Goal: Information Seeking & Learning: Understand process/instructions

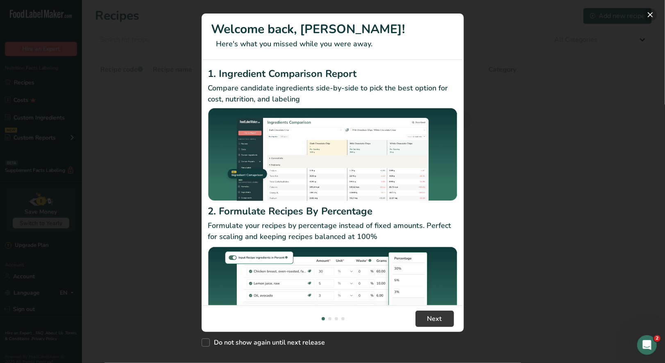
drag, startPoint x: 651, startPoint y: 13, endPoint x: 439, endPoint y: 34, distance: 212.5
click at [651, 14] on button "New Features" at bounding box center [650, 14] width 13 height 13
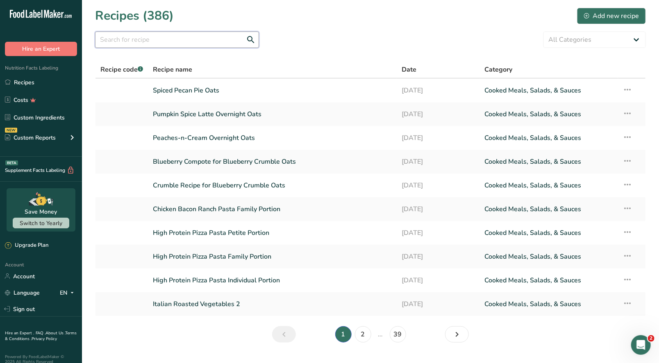
click at [157, 43] on input "text" at bounding box center [177, 40] width 164 height 16
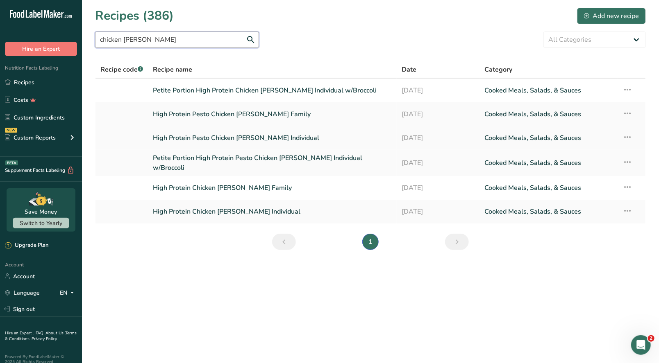
type input "chicken [PERSON_NAME]"
click at [265, 138] on link "High Protein Pesto Chicken Alfredo Individual" at bounding box center [272, 137] width 239 height 17
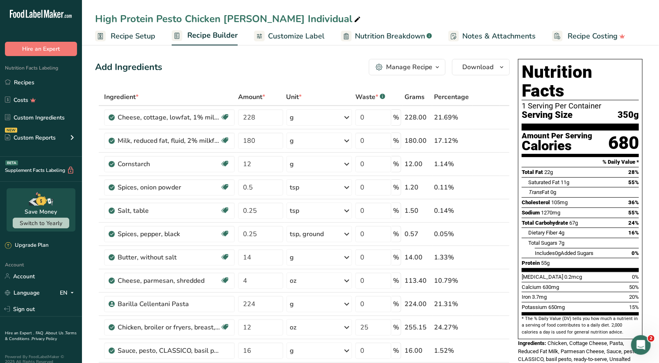
click at [426, 72] on button "Manage Recipe" at bounding box center [407, 67] width 77 height 16
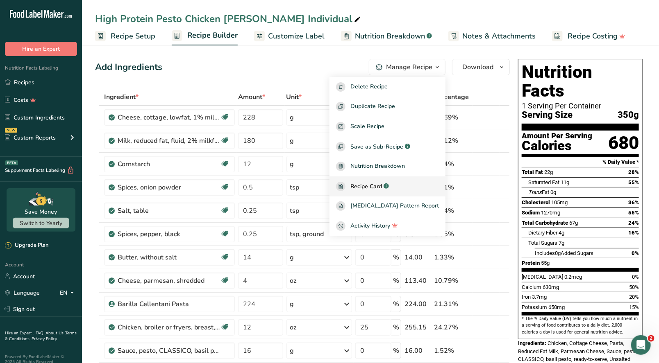
click at [379, 181] on link "Recipe Card .a-a{fill:#347362;}.b-a{fill:#fff;}" at bounding box center [387, 187] width 116 height 20
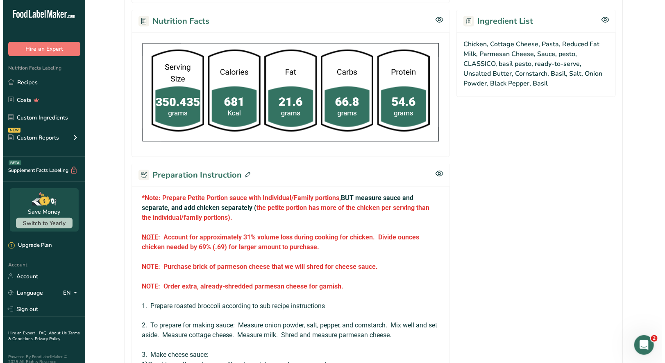
scroll to position [492, 0]
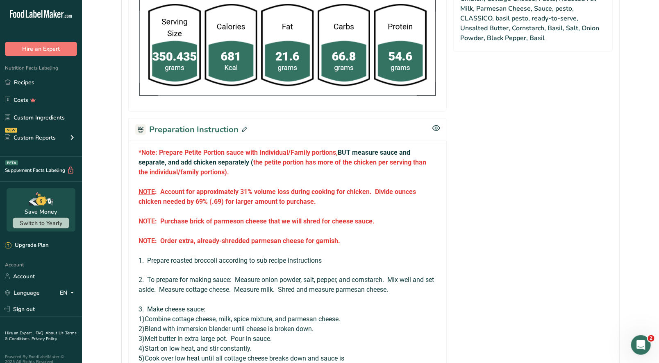
click at [244, 127] on icon at bounding box center [244, 129] width 5 height 5
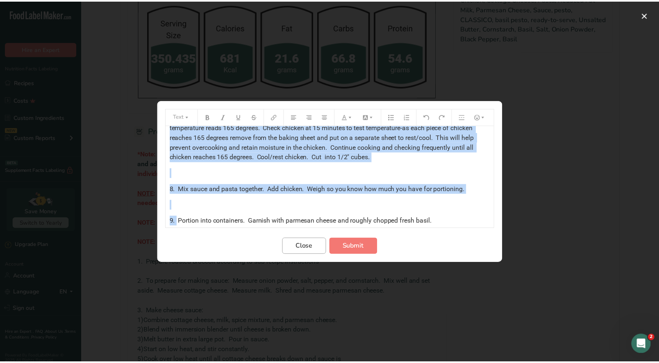
scroll to position [996, 0]
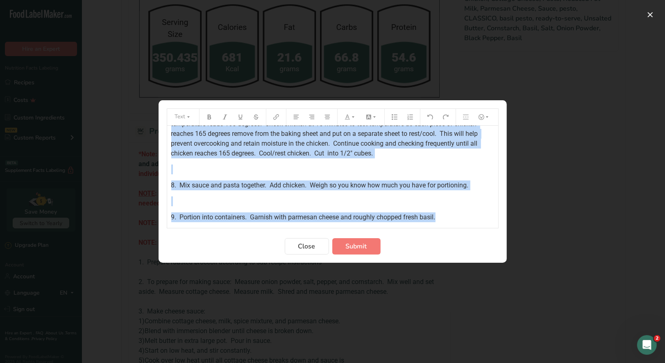
drag, startPoint x: 170, startPoint y: 136, endPoint x: 465, endPoint y: 234, distance: 310.7
click at [465, 234] on form "Text *Note: Prepare Petite Portion sauce with Individual/Family portions, BUT m…" at bounding box center [333, 182] width 332 height 146
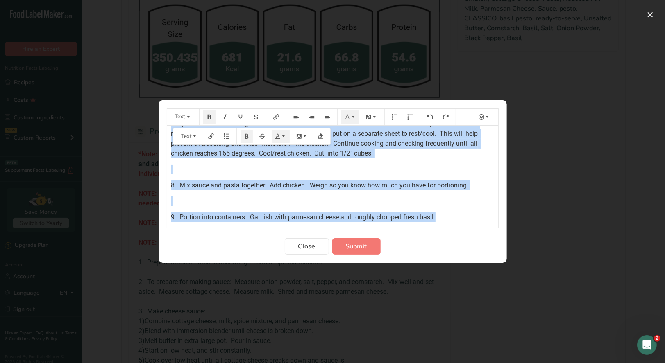
copy div "*Note: Prepare Petite Portion sauce with Individual/Family portions, BUT measur…"
click at [306, 245] on span "Close" at bounding box center [306, 247] width 17 height 10
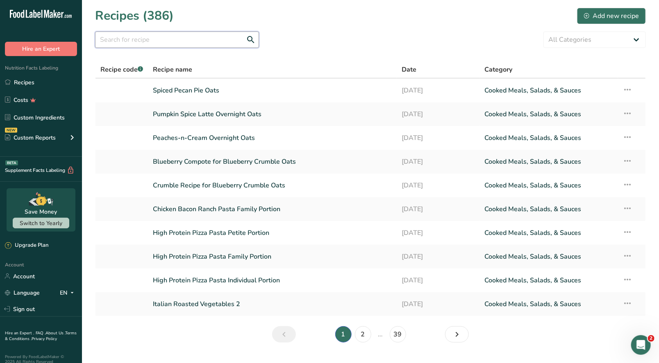
click at [175, 38] on input "text" at bounding box center [177, 40] width 164 height 16
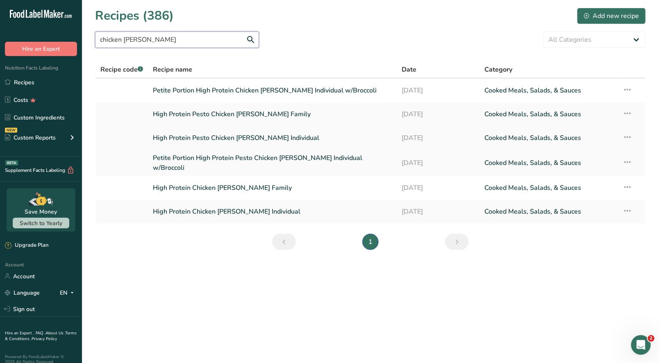
type input "chicken alfre"
click at [292, 138] on link "High Protein Pesto Chicken Alfredo Individual" at bounding box center [272, 137] width 239 height 17
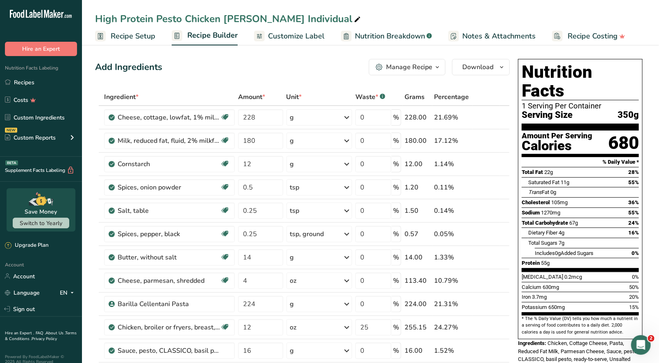
click at [424, 73] on button "Manage Recipe" at bounding box center [407, 67] width 77 height 16
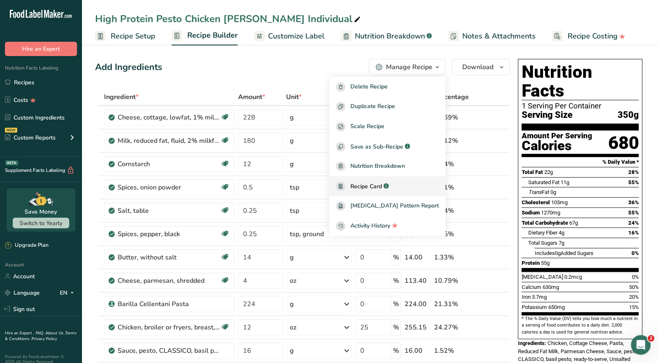
click at [404, 179] on link "Recipe Card .a-a{fill:#347362;}.b-a{fill:#fff;}" at bounding box center [387, 187] width 116 height 20
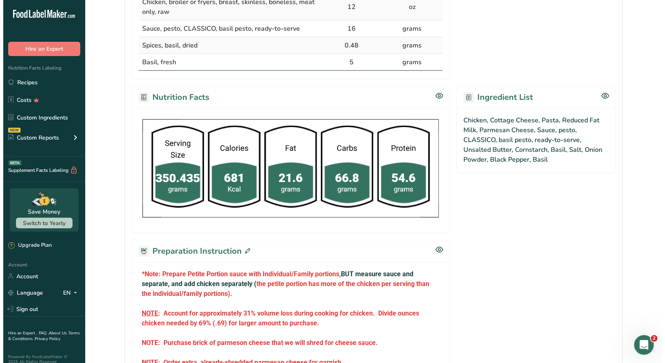
scroll to position [533, 0]
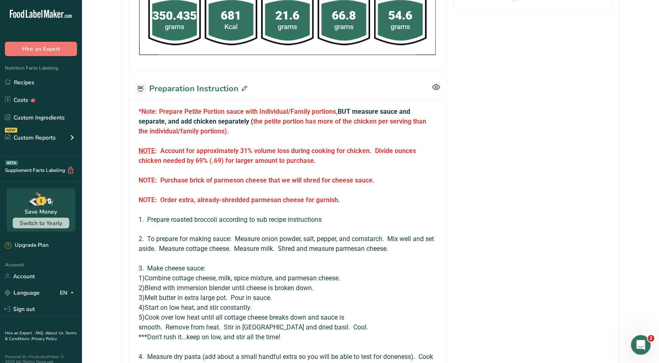
click at [242, 86] on icon at bounding box center [244, 88] width 5 height 5
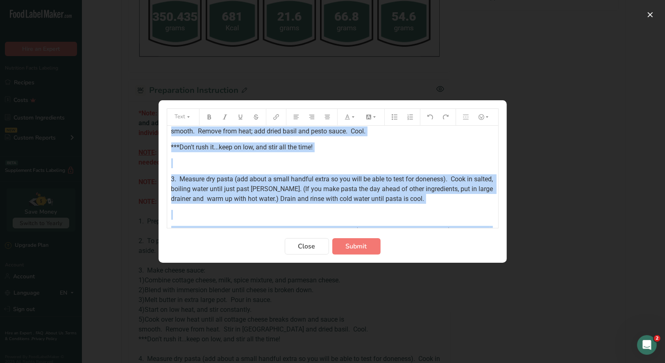
scroll to position [996, 0]
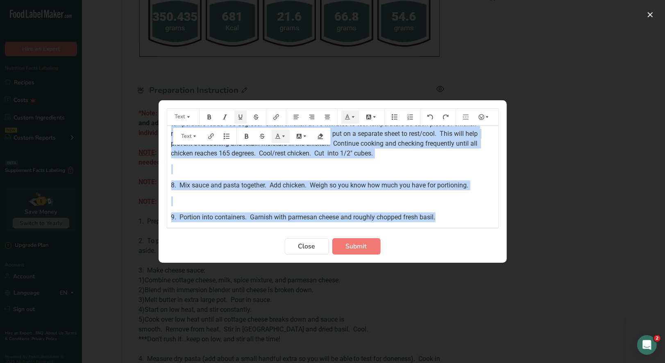
drag, startPoint x: 168, startPoint y: 203, endPoint x: 460, endPoint y: 213, distance: 291.9
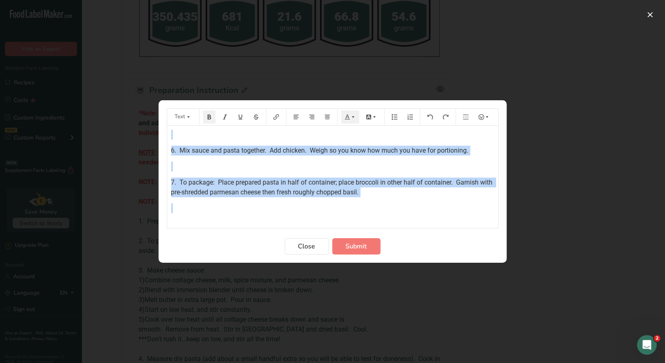
scroll to position [521, 0]
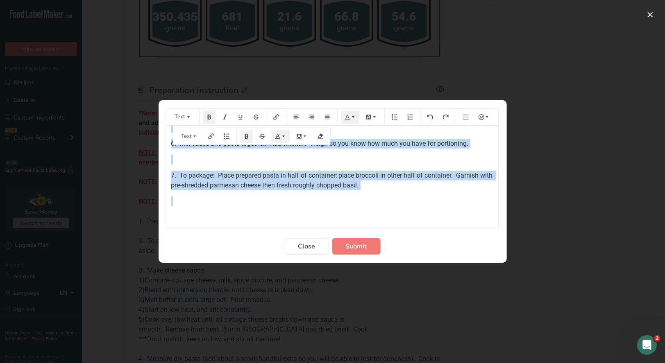
drag, startPoint x: 168, startPoint y: 134, endPoint x: 347, endPoint y: 217, distance: 196.7
click at [311, 245] on span "Close" at bounding box center [306, 247] width 17 height 10
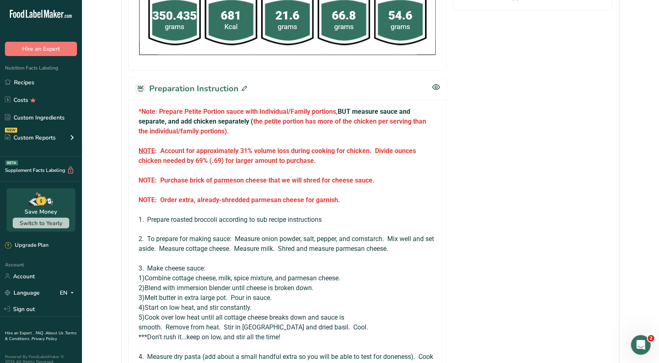
click at [243, 86] on icon at bounding box center [244, 88] width 5 height 5
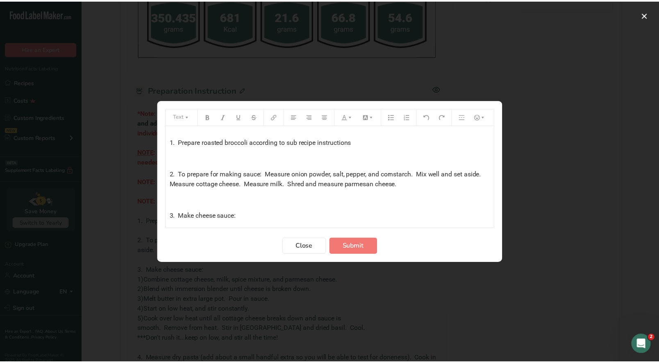
scroll to position [111, 0]
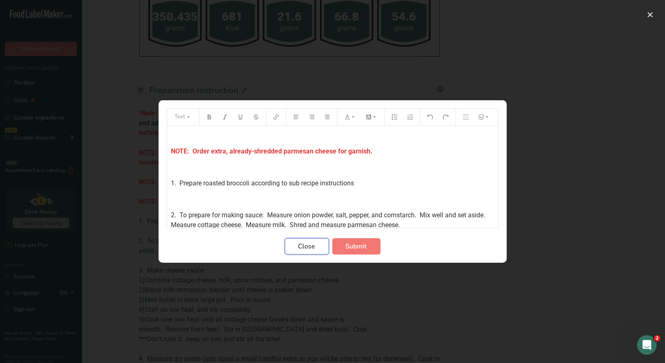
click at [318, 246] on button "Close" at bounding box center [307, 246] width 44 height 16
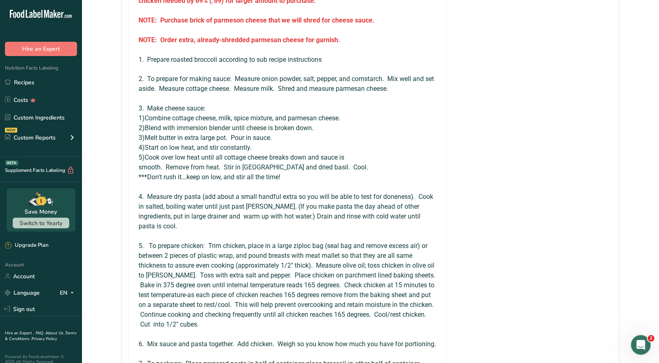
scroll to position [573, 0]
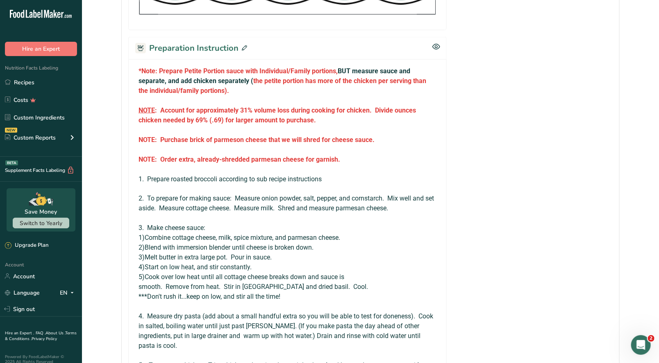
click at [244, 45] on icon at bounding box center [244, 47] width 5 height 5
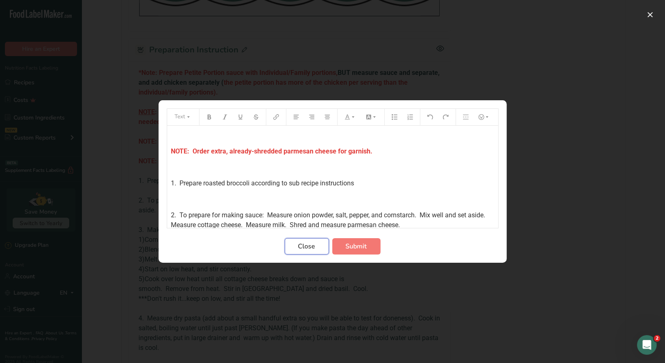
click at [317, 247] on button "Close" at bounding box center [307, 246] width 44 height 16
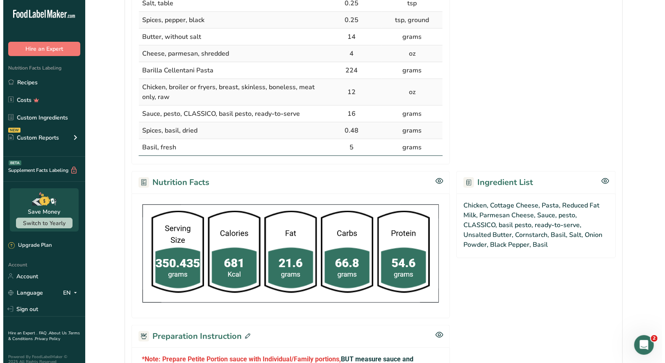
scroll to position [450, 0]
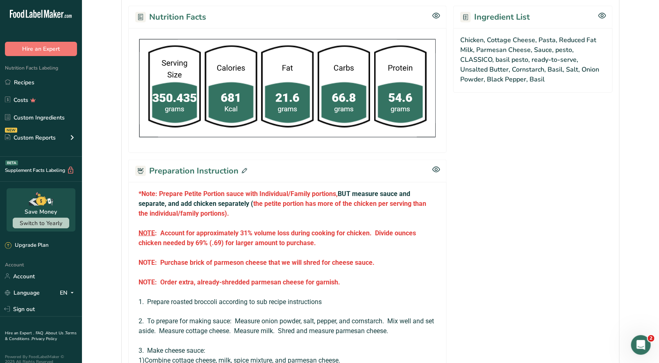
click at [242, 169] on icon at bounding box center [244, 170] width 5 height 5
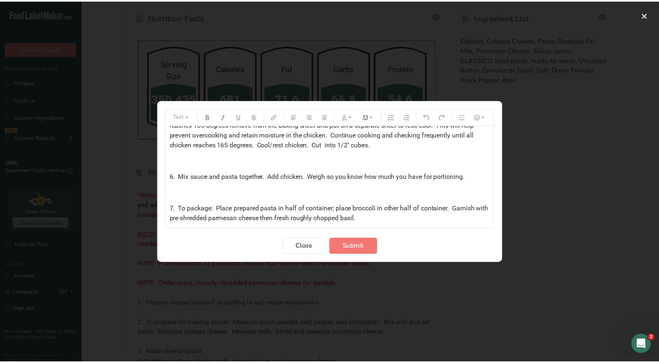
scroll to position [521, 0]
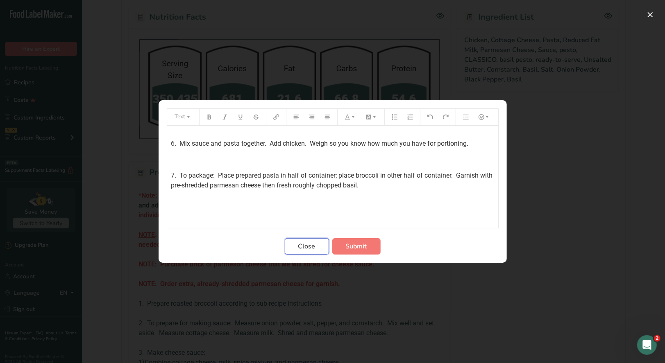
drag, startPoint x: 300, startPoint y: 241, endPoint x: 313, endPoint y: 199, distance: 43.8
click at [300, 240] on button "Close" at bounding box center [307, 246] width 44 height 16
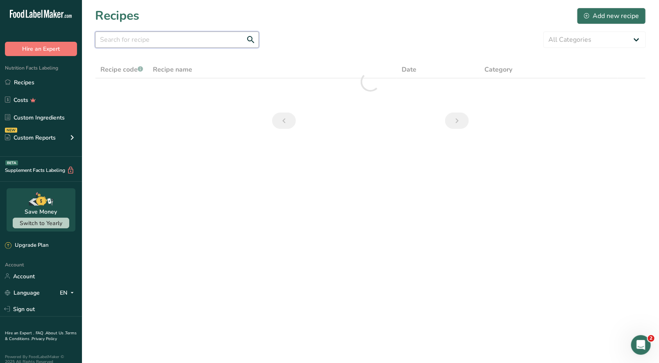
click at [176, 44] on input "text" at bounding box center [177, 40] width 164 height 16
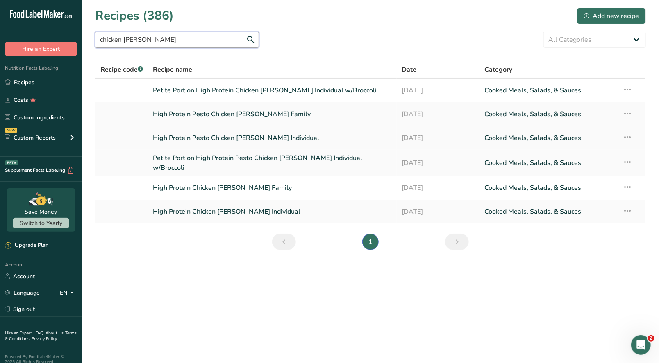
type input "chicken alfredo"
click at [273, 139] on link "High Protein Pesto Chicken Alfredo Individual" at bounding box center [272, 137] width 239 height 17
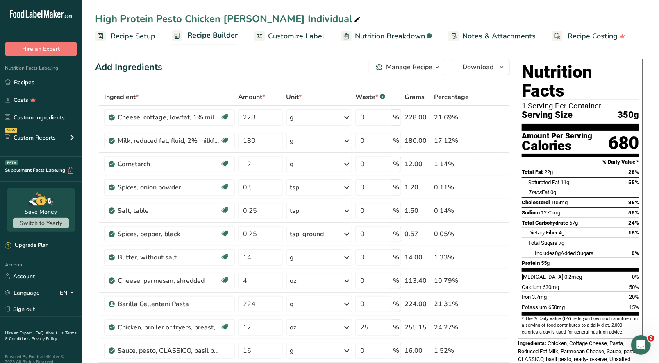
click at [139, 36] on span "Recipe Setup" at bounding box center [133, 36] width 45 height 11
click at [430, 67] on div "Manage Recipe" at bounding box center [409, 67] width 46 height 10
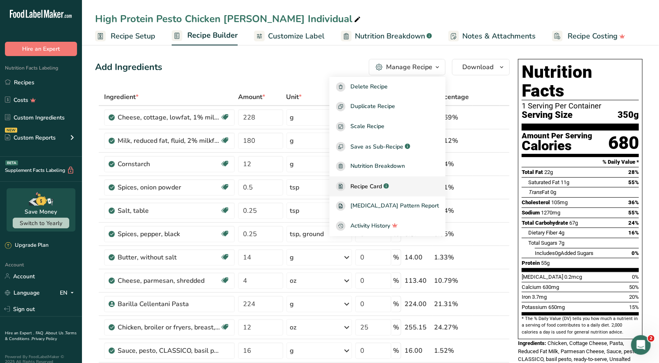
click at [379, 190] on span "Recipe Card" at bounding box center [366, 186] width 32 height 9
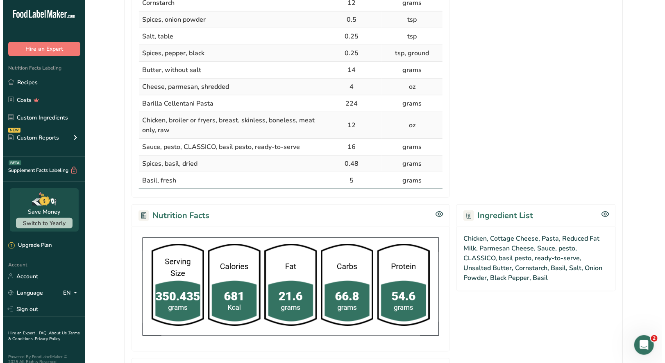
scroll to position [450, 0]
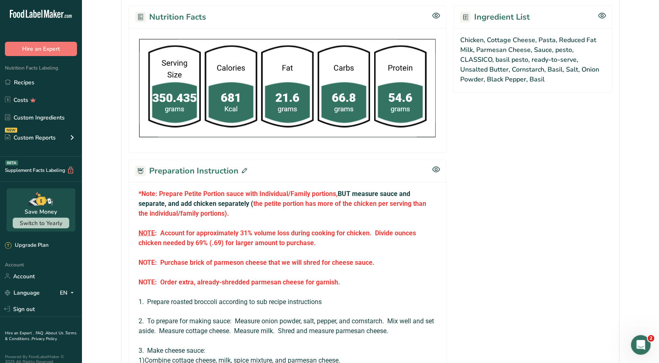
click at [244, 169] on icon at bounding box center [244, 170] width 5 height 5
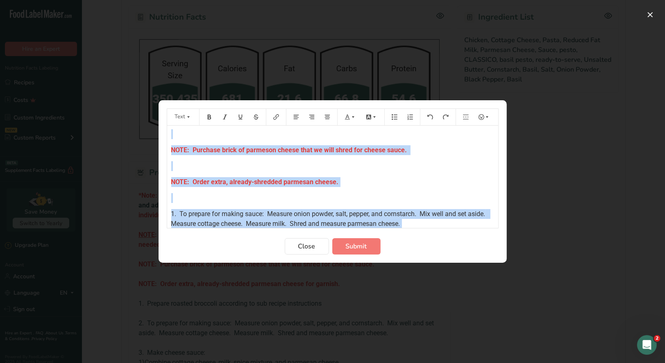
scroll to position [650, 0]
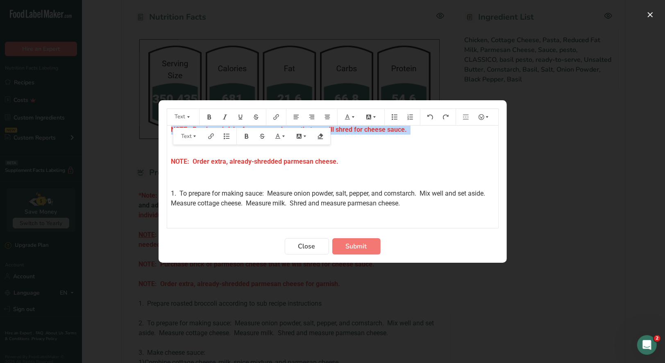
drag, startPoint x: 170, startPoint y: 170, endPoint x: 413, endPoint y: 141, distance: 245.2
click at [413, 141] on div "*Note: Prepare Petite Portion sauce with Individual/Family portions, BUT measur…" at bounding box center [332, 22] width 331 height 1093
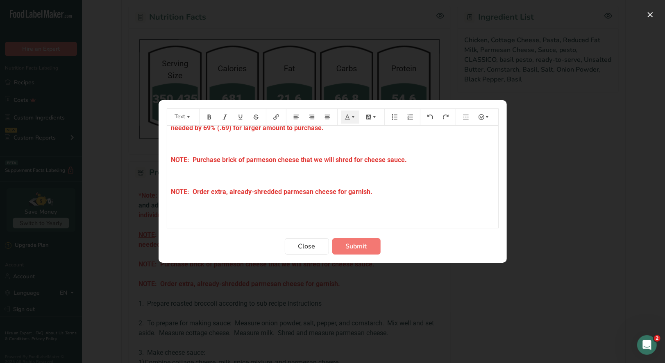
scroll to position [70, 0]
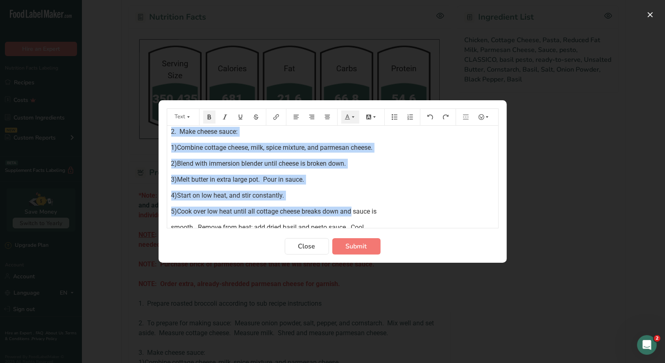
drag, startPoint x: 339, startPoint y: 222, endPoint x: 344, endPoint y: 205, distance: 18.3
click at [343, 205] on div "*Note: Prepare Petite Portion sauce with Individual/Family portions, BUT measur…" at bounding box center [332, 177] width 331 height 576
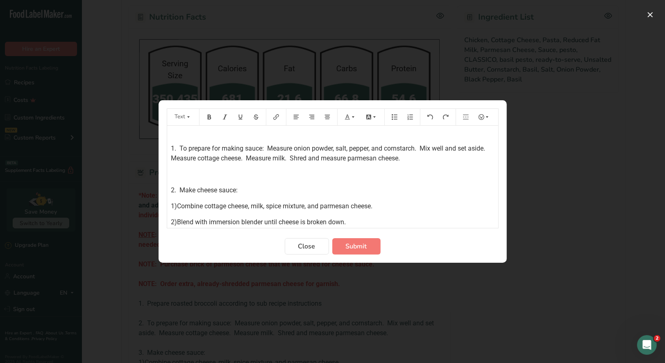
scroll to position [141, 0]
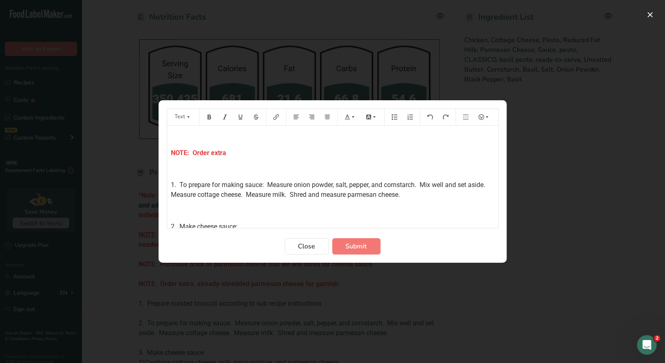
click at [232, 155] on p "NOTE: Order extra" at bounding box center [332, 153] width 323 height 10
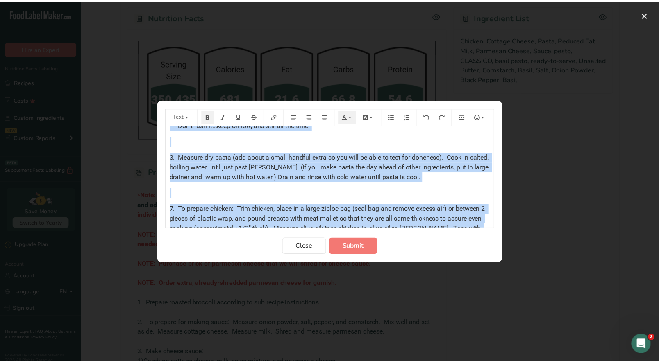
scroll to position [457, 0]
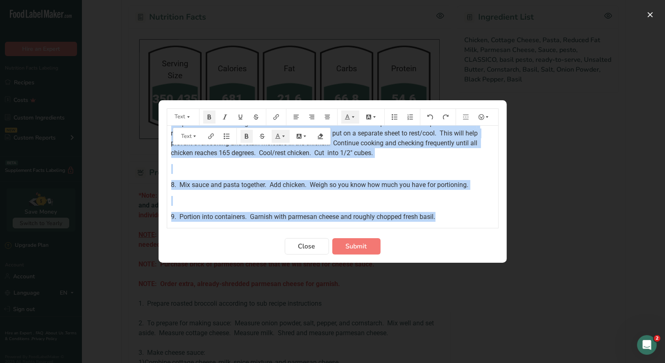
drag, startPoint x: 169, startPoint y: 134, endPoint x: 462, endPoint y: 223, distance: 306.0
click at [462, 223] on div "*Note: Prepare Petite Portion sauce with Individual/Family portions, BUT measur…" at bounding box center [332, 177] width 331 height 102
copy div "*Note: Prepare Petite Portion sauce with Individual/Family portions, BUT measur…"
click at [356, 247] on span "Submit" at bounding box center [356, 247] width 21 height 10
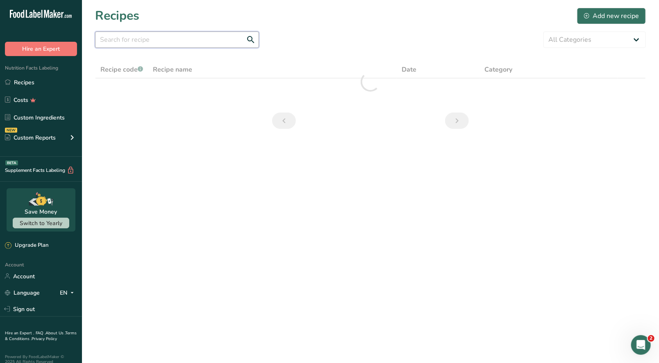
drag, startPoint x: 137, startPoint y: 39, endPoint x: 132, endPoint y: 34, distance: 6.7
click at [134, 37] on input "text" at bounding box center [177, 40] width 164 height 16
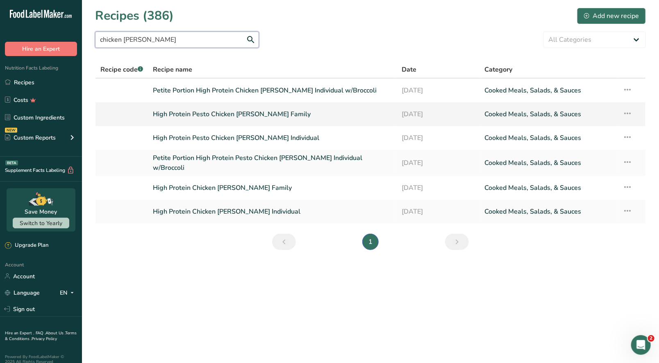
type input "chicken alfredo"
click at [272, 115] on link "High Protein Pesto Chicken Alfredo Family" at bounding box center [272, 114] width 239 height 17
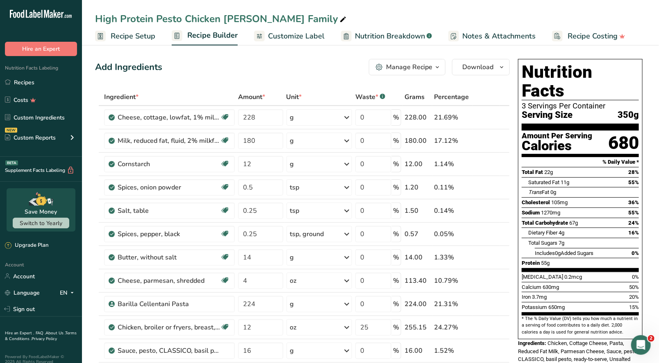
click at [434, 72] on button "Manage Recipe" at bounding box center [407, 67] width 77 height 16
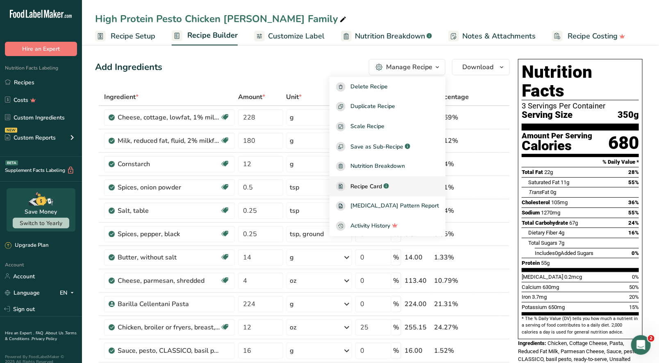
click at [382, 187] on span "Recipe Card" at bounding box center [366, 186] width 32 height 9
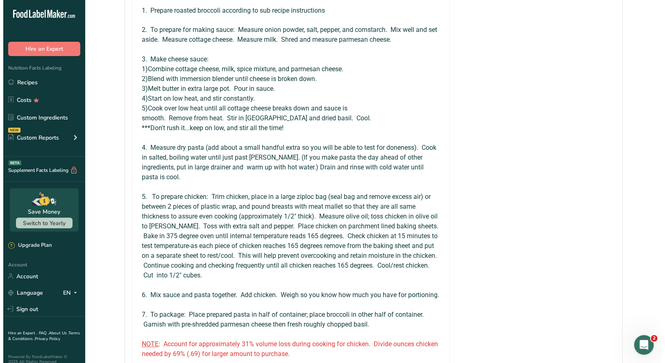
scroll to position [573, 0]
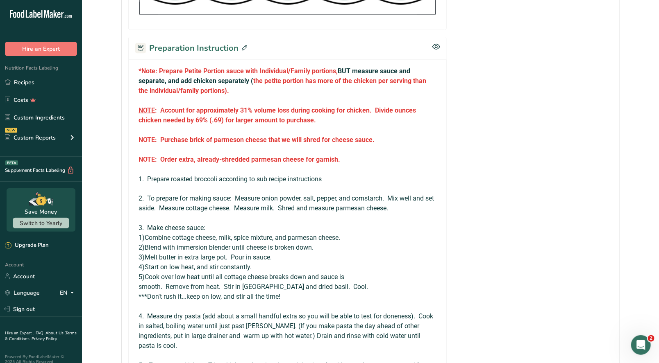
click at [243, 46] on icon at bounding box center [244, 47] width 5 height 5
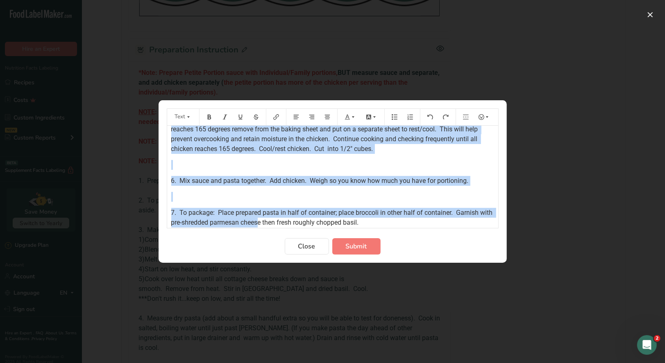
scroll to position [491, 0]
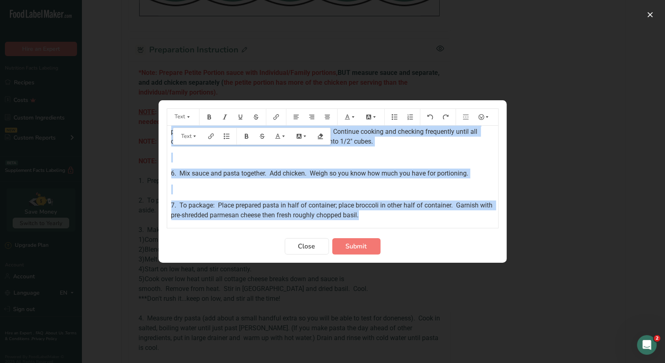
drag, startPoint x: 171, startPoint y: 169, endPoint x: 386, endPoint y: 213, distance: 219.2
click at [386, 214] on div "*Note: Prepare Petite Portion sauce with Individual/Family portions, BUT measur…" at bounding box center [332, 194] width 331 height 1119
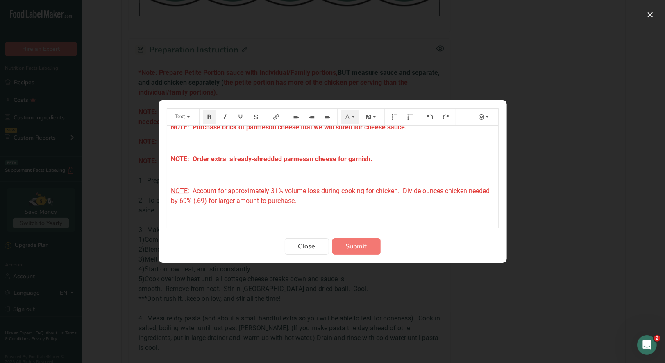
scroll to position [123, 0]
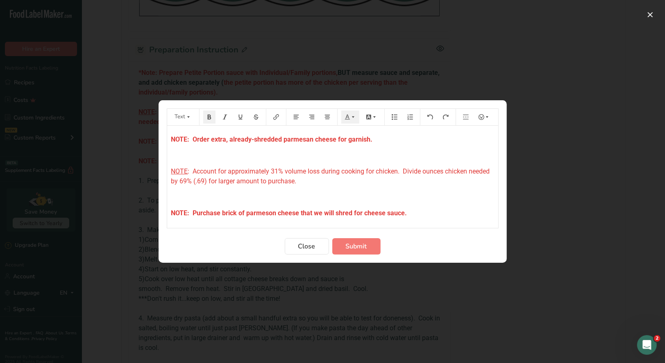
drag, startPoint x: 168, startPoint y: 173, endPoint x: 424, endPoint y: 215, distance: 259.5
click at [424, 215] on div "*Note: Prepare Petite Portion sauce with Individual/Family portions, BUT measur…" at bounding box center [332, 340] width 331 height 675
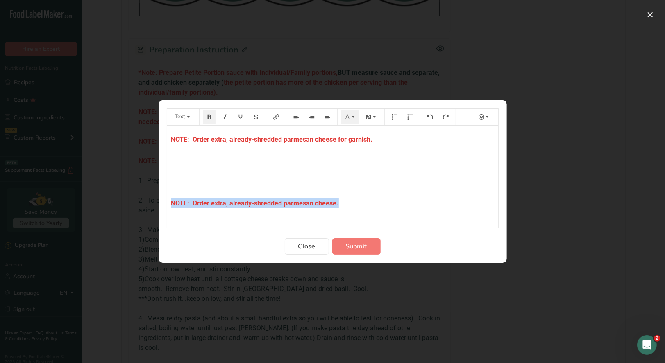
drag, startPoint x: 169, startPoint y: 203, endPoint x: 362, endPoint y: 208, distance: 193.0
click at [367, 208] on div "*Note: Prepare Petite Portion sauce with Individual/Family portions, BUT measur…" at bounding box center [332, 319] width 331 height 633
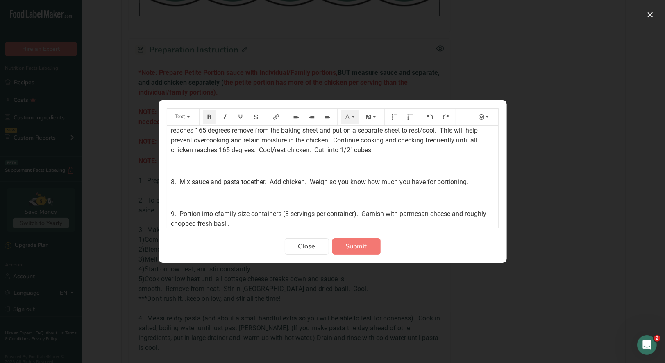
scroll to position [473, 0]
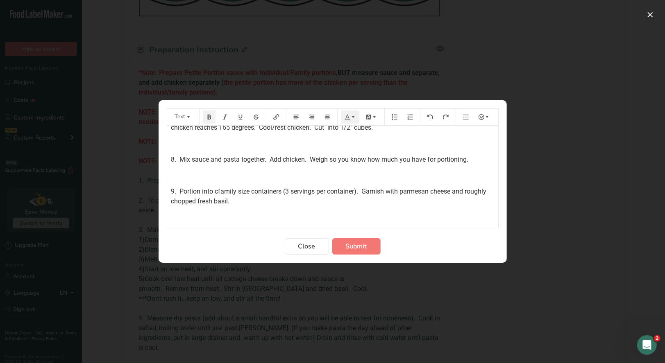
click at [218, 192] on span "9. Portion into cfamily size containers (3 servings per container). Garnish wit…" at bounding box center [329, 197] width 317 height 18
click at [358, 249] on span "Submit" at bounding box center [356, 247] width 21 height 10
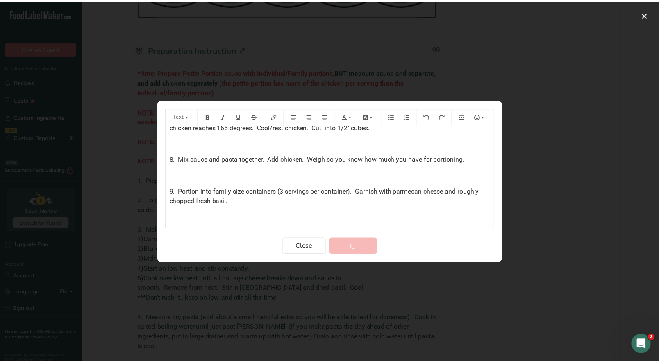
scroll to position [667, 0]
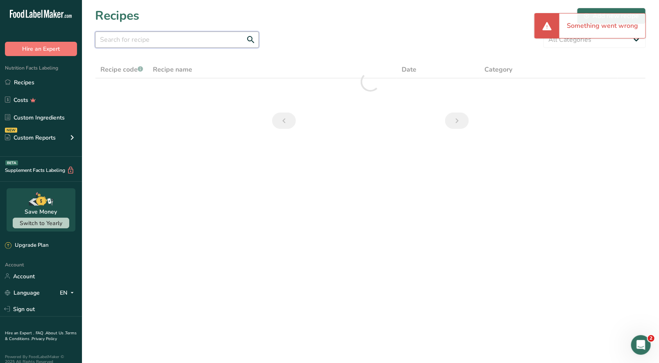
click at [134, 40] on input "text" at bounding box center [177, 40] width 164 height 16
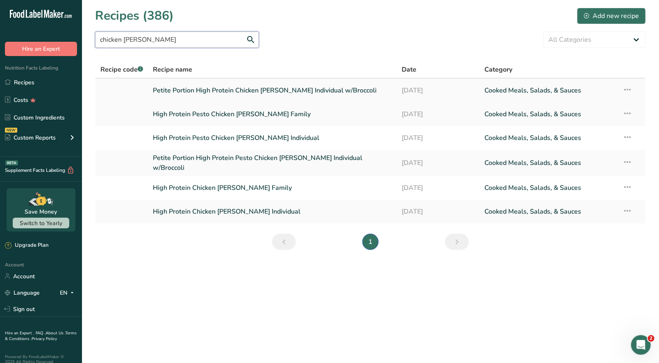
type input "chicken alfredo"
click at [300, 92] on link "Petite Portion High Protein Chicken Alfredo Individual w/Broccoli" at bounding box center [272, 90] width 239 height 17
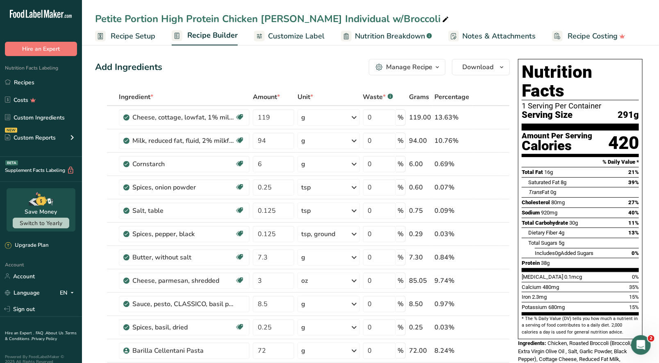
click at [414, 71] on div "Manage Recipe" at bounding box center [409, 67] width 46 height 10
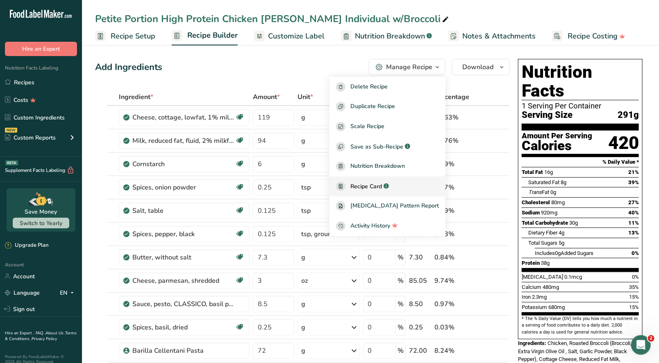
click at [377, 181] on link "Recipe Card .a-a{fill:#347362;}.b-a{fill:#fff;}" at bounding box center [387, 187] width 116 height 20
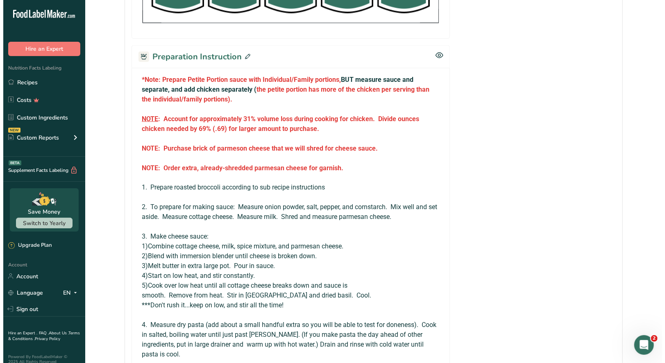
scroll to position [458, 0]
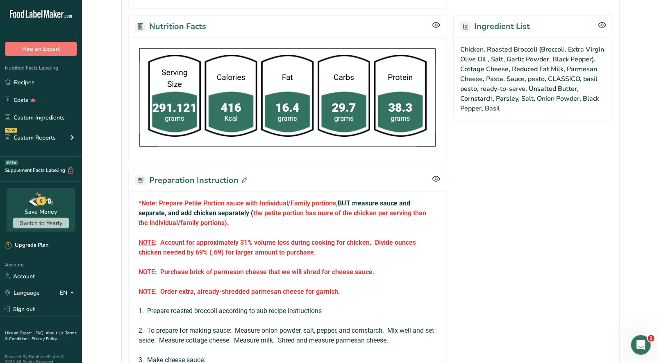
click at [243, 178] on icon at bounding box center [244, 180] width 5 height 5
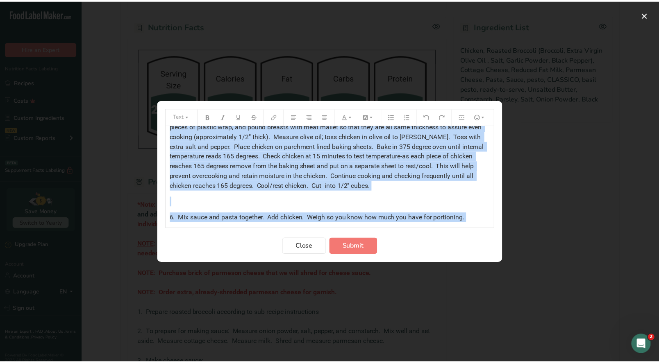
scroll to position [489, 0]
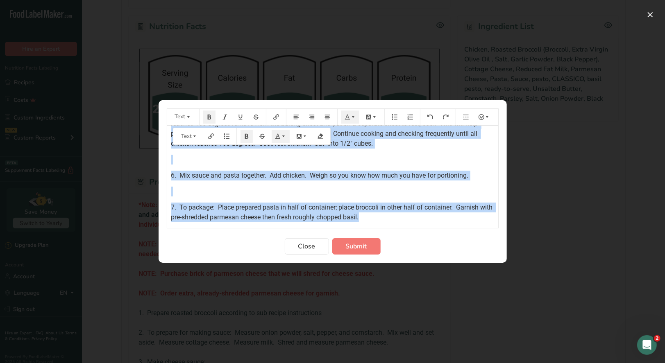
drag, startPoint x: 169, startPoint y: 136, endPoint x: 403, endPoint y: 227, distance: 250.6
click at [403, 228] on div "*Note: Prepare Petite Portion sauce with Individual/Family portions, BUT measur…" at bounding box center [332, 177] width 331 height 102
copy div "*Note: Prepare Petite Portion sauce with Individual/Family portions, BUT measur…"
drag, startPoint x: 306, startPoint y: 246, endPoint x: 288, endPoint y: 200, distance: 49.3
click at [305, 245] on span "Close" at bounding box center [306, 247] width 17 height 10
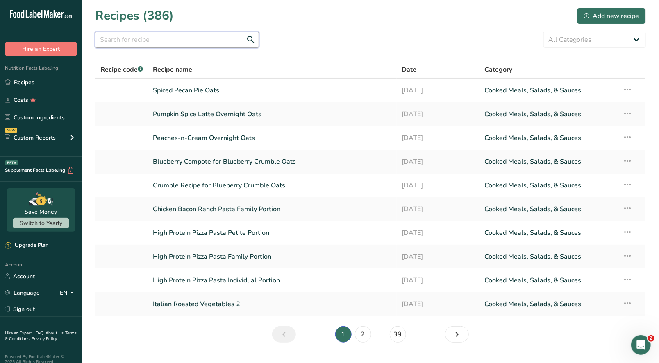
click at [107, 38] on input "text" at bounding box center [177, 40] width 164 height 16
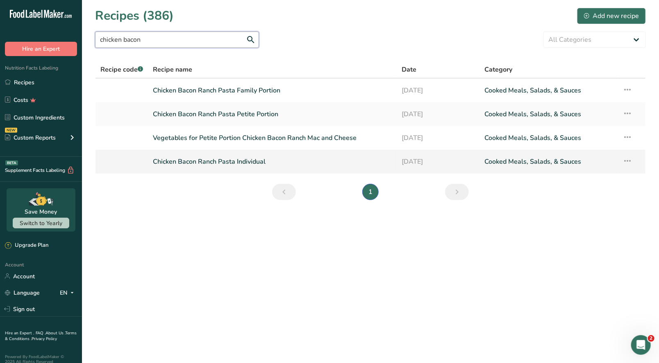
type input "chicken bacon"
click at [239, 165] on link "Chicken Bacon Ranch Pasta Individual" at bounding box center [272, 161] width 239 height 17
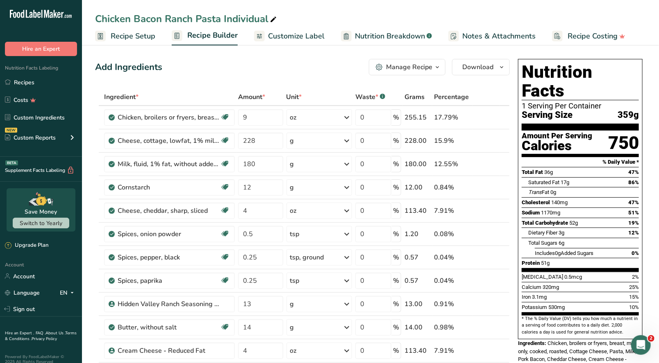
click at [144, 37] on span "Recipe Setup" at bounding box center [133, 36] width 45 height 11
click at [419, 71] on div "Manage Recipe" at bounding box center [409, 67] width 46 height 10
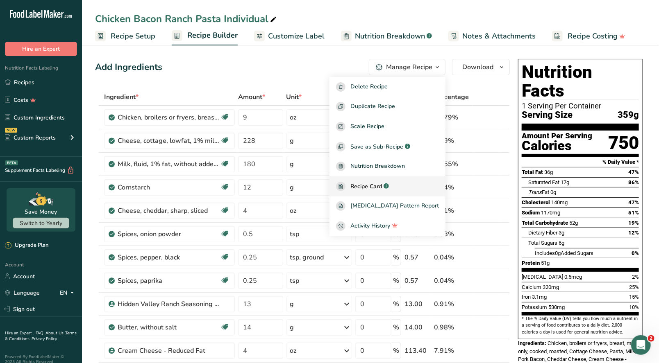
click at [380, 188] on span "Recipe Card" at bounding box center [366, 186] width 32 height 9
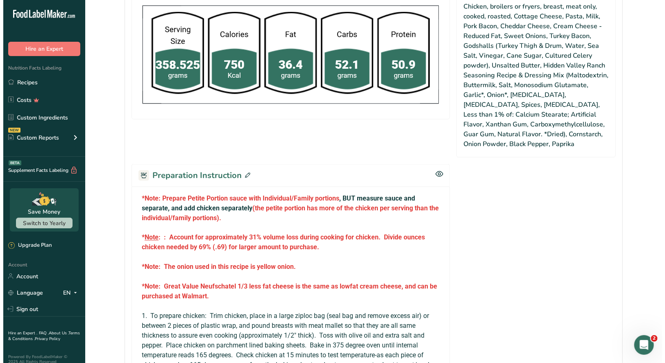
scroll to position [573, 0]
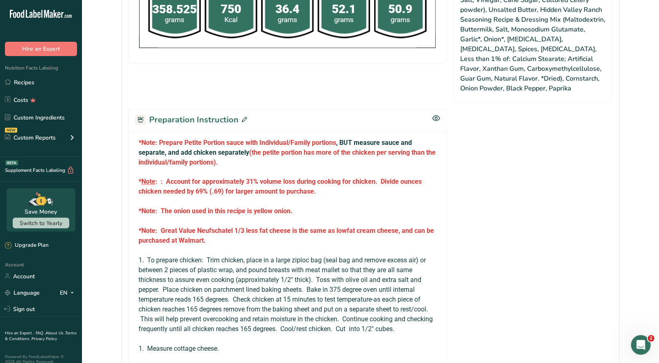
click at [243, 117] on icon at bounding box center [244, 119] width 5 height 5
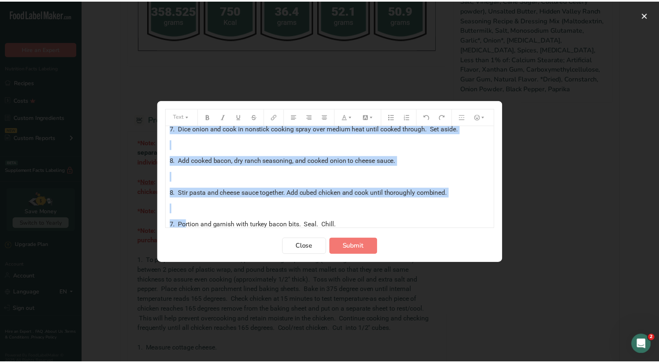
scroll to position [658, 0]
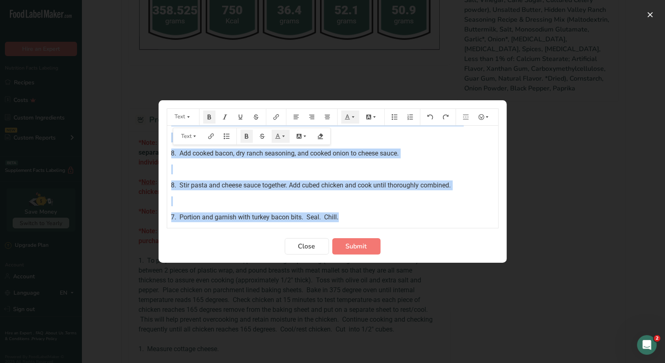
drag, startPoint x: 170, startPoint y: 136, endPoint x: 443, endPoint y: 238, distance: 290.9
click at [443, 238] on form "Text *Note: Prepare Petite Portion sauce with Individual/Family portions , BUT …" at bounding box center [333, 182] width 332 height 146
copy div "*Note: Prepare Petite Portion sauce with Individual/Family portions , BUT measu…"
drag, startPoint x: 310, startPoint y: 248, endPoint x: 299, endPoint y: 240, distance: 13.6
click at [310, 247] on span "Close" at bounding box center [306, 247] width 17 height 10
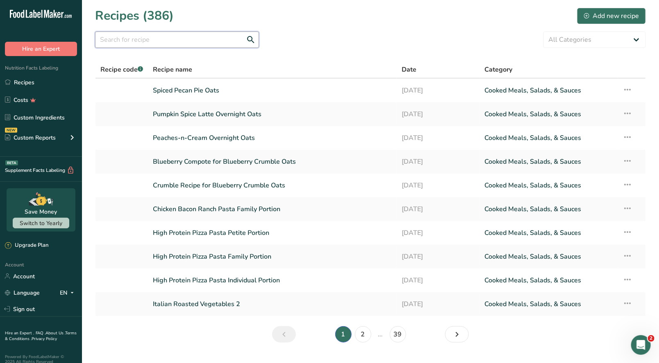
click at [163, 37] on input "text" at bounding box center [177, 40] width 164 height 16
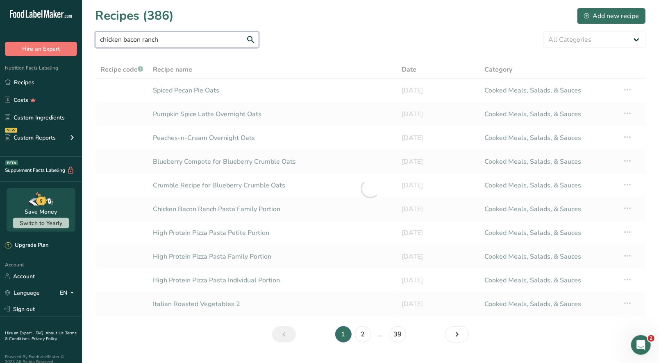
type input "chicken bacon ranch"
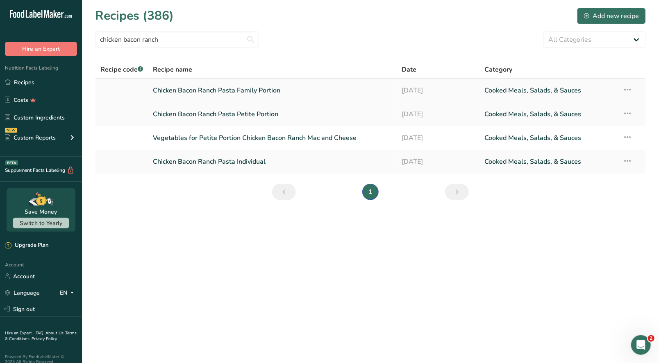
click at [282, 94] on link "Chicken Bacon Ranch Pasta Family Portion" at bounding box center [272, 90] width 239 height 17
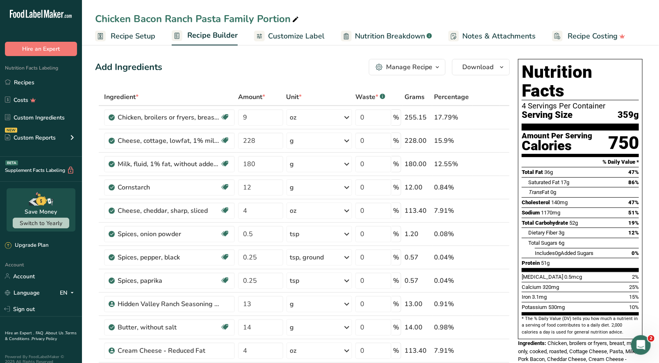
click at [425, 71] on div "Manage Recipe" at bounding box center [409, 67] width 46 height 10
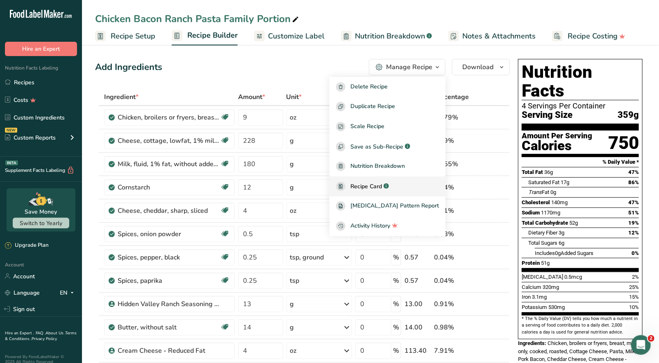
click at [380, 183] on span "Recipe Card" at bounding box center [366, 186] width 32 height 9
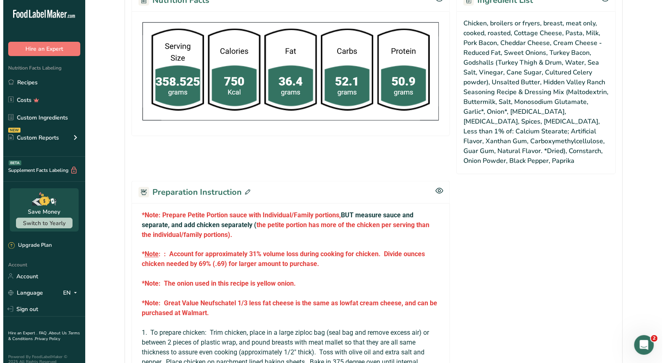
scroll to position [573, 0]
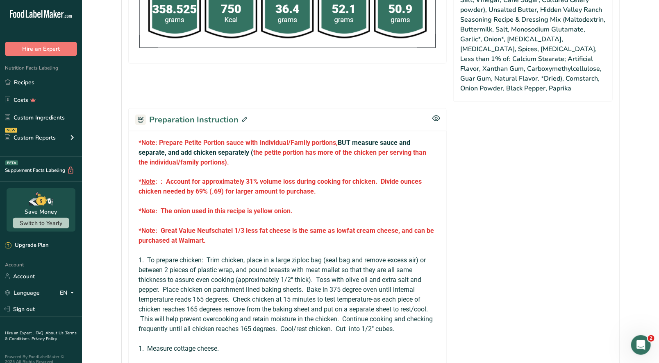
click at [243, 117] on icon at bounding box center [244, 119] width 5 height 5
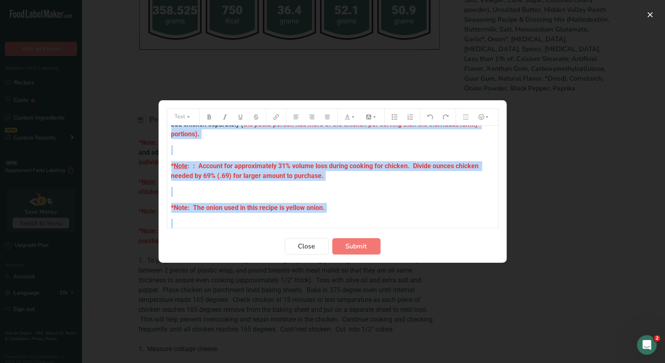
scroll to position [0, 0]
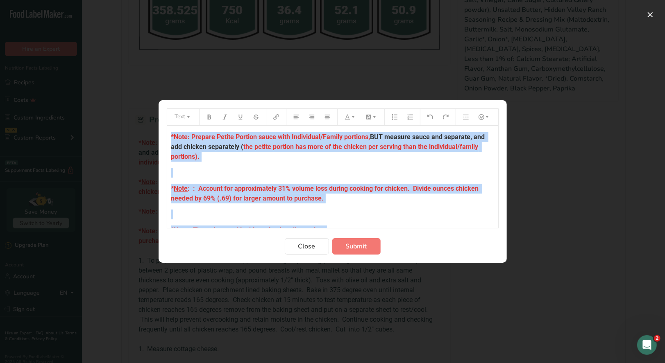
drag, startPoint x: 344, startPoint y: 218, endPoint x: 166, endPoint y: 125, distance: 201.4
click at [166, 125] on section "Text *Note: Prepare Petite Portion sauce with Individual/Family portions, BUT m…" at bounding box center [333, 181] width 348 height 163
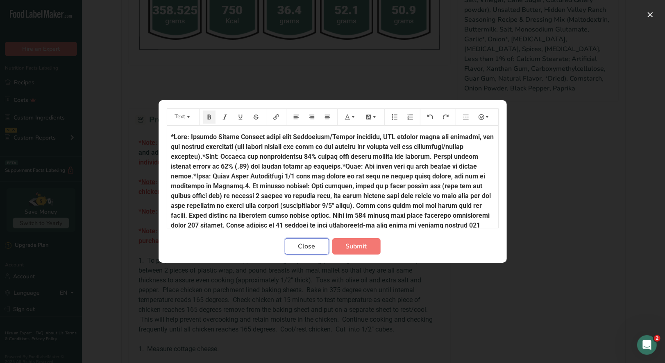
click at [308, 245] on span "Close" at bounding box center [306, 247] width 17 height 10
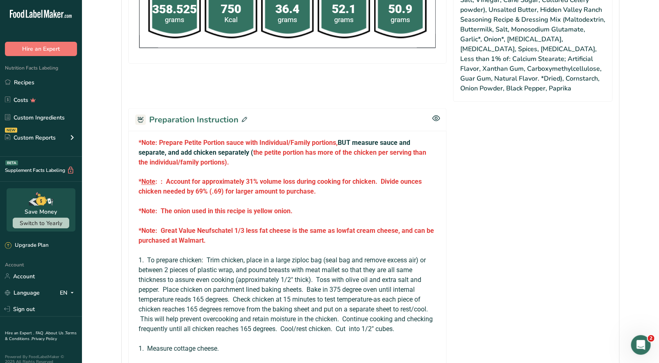
click at [243, 117] on icon at bounding box center [244, 119] width 5 height 5
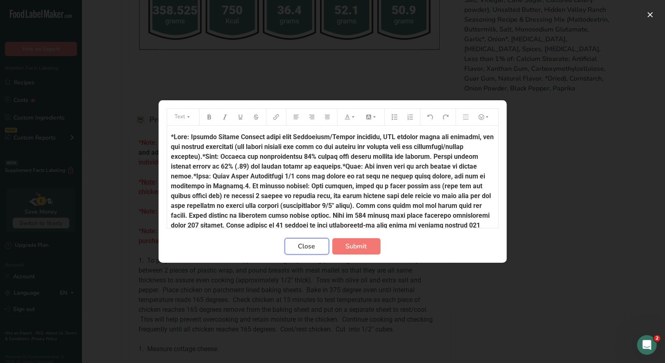
click at [302, 248] on span "Close" at bounding box center [306, 247] width 17 height 10
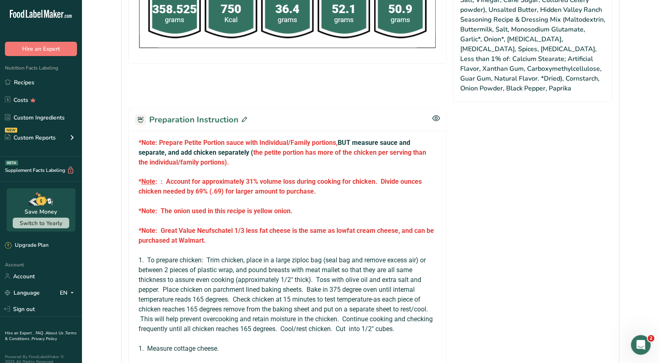
click at [245, 117] on icon at bounding box center [244, 119] width 5 height 5
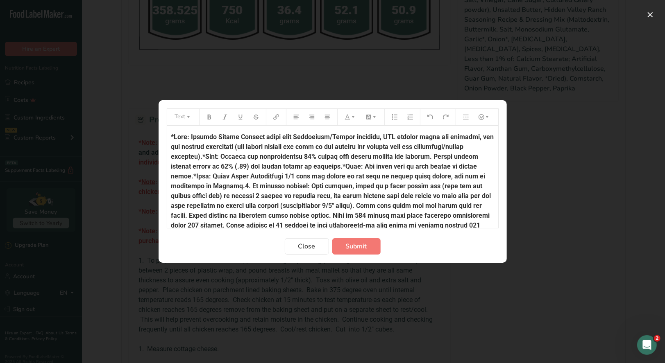
drag, startPoint x: 168, startPoint y: 136, endPoint x: 165, endPoint y: 134, distance: 4.4
click at [166, 134] on section "Text Close Submit" at bounding box center [333, 181] width 348 height 163
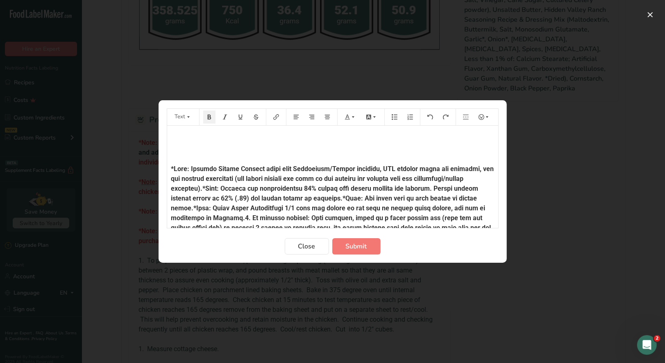
drag, startPoint x: 172, startPoint y: 135, endPoint x: 176, endPoint y: 134, distance: 4.1
click at [172, 134] on p "﻿" at bounding box center [332, 137] width 323 height 10
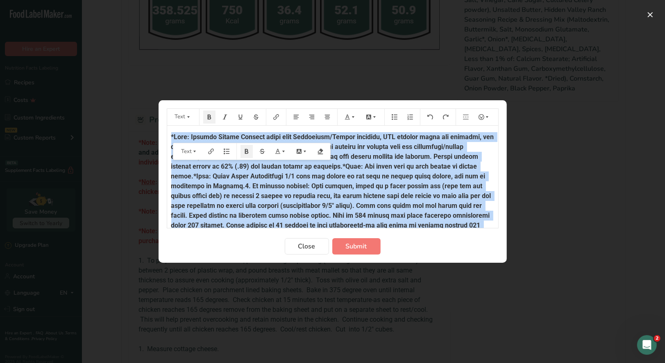
drag, startPoint x: 334, startPoint y: 206, endPoint x: 159, endPoint y: 118, distance: 195.5
click at [159, 118] on section "Text ﻿ Text Close Submit" at bounding box center [333, 181] width 348 height 163
click at [487, 206] on p "Preparation instructions modal" at bounding box center [332, 260] width 323 height 256
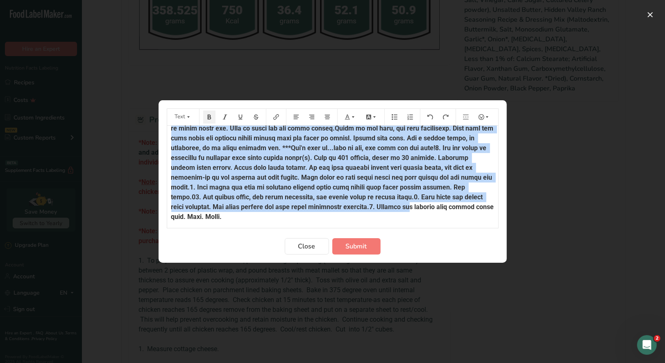
scroll to position [453, 0]
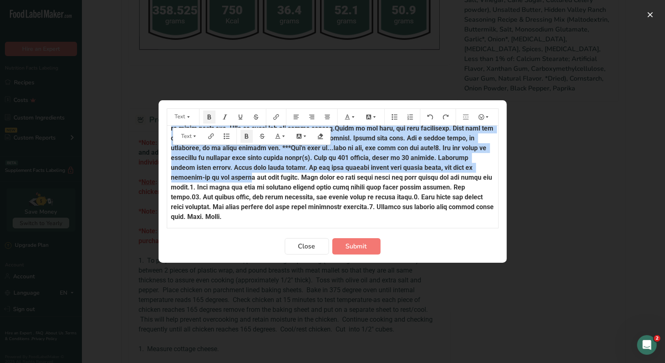
drag, startPoint x: 169, startPoint y: 136, endPoint x: 329, endPoint y: 177, distance: 165.7
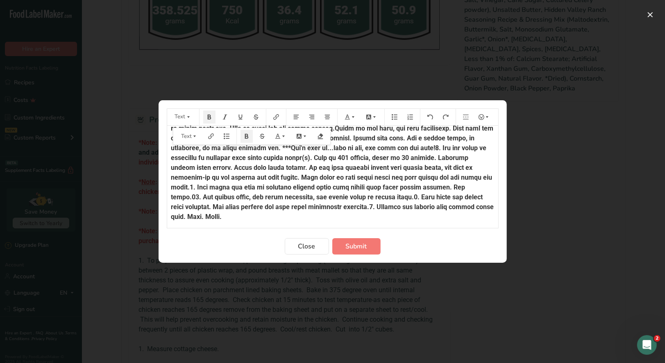
click at [414, 216] on p "Preparation instructions modal" at bounding box center [332, 94] width 323 height 256
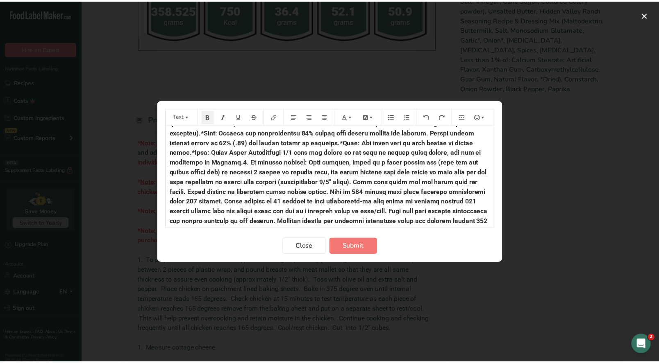
scroll to position [0, 0]
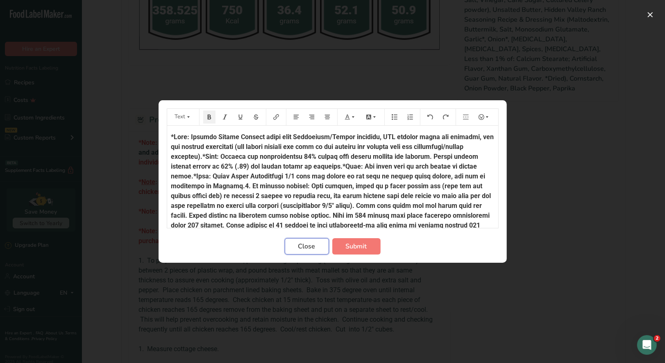
click at [308, 252] on button "Close" at bounding box center [307, 246] width 44 height 16
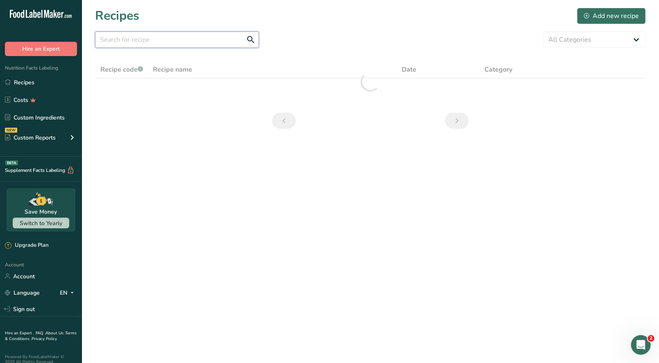
click at [149, 41] on input "text" at bounding box center [177, 40] width 164 height 16
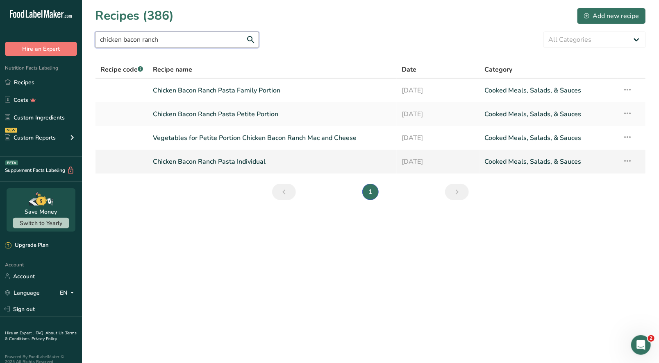
type input "chicken bacon ranch"
click at [256, 166] on link "Chicken Bacon Ranch Pasta Individual" at bounding box center [272, 161] width 239 height 17
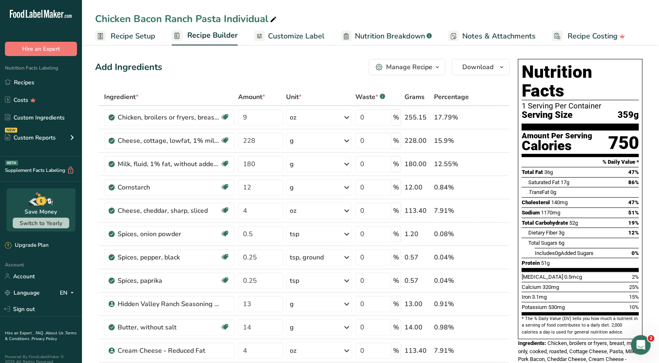
click at [433, 68] on span "button" at bounding box center [437, 67] width 10 height 10
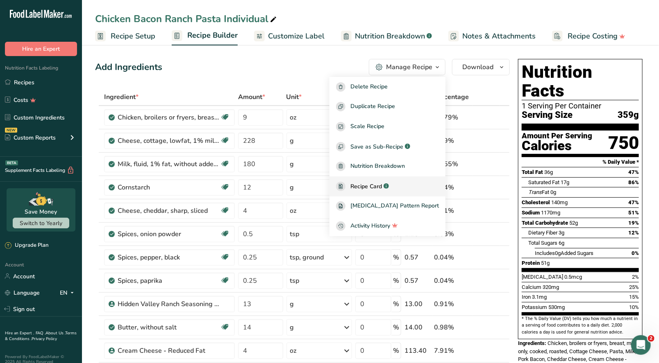
drag, startPoint x: 381, startPoint y: 185, endPoint x: 415, endPoint y: 179, distance: 35.0
click at [381, 184] on span "Recipe Card" at bounding box center [366, 186] width 32 height 9
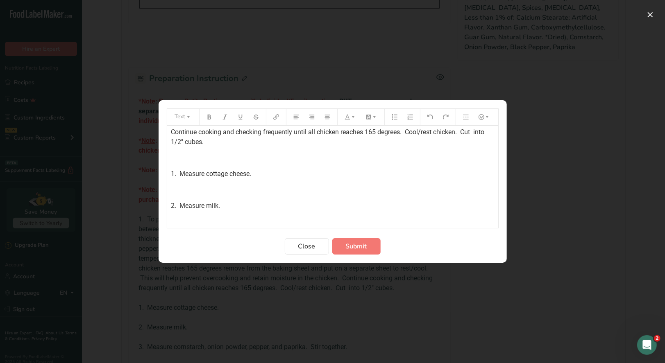
scroll to position [246, 0]
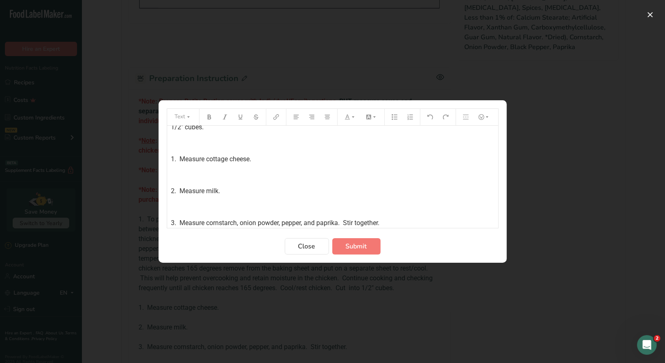
click at [252, 158] on span "1. Measure cottage cheese." at bounding box center [211, 159] width 80 height 8
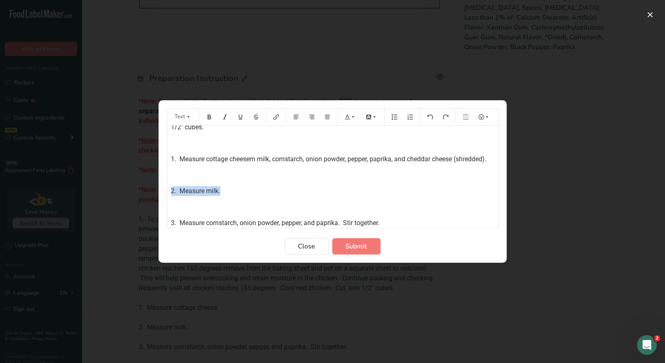
drag, startPoint x: 214, startPoint y: 197, endPoint x: 152, endPoint y: 191, distance: 63.0
click at [151, 191] on div "Text *Note: Prepare Petite Portion sauce with Individual/Family portions , BUT …" at bounding box center [332, 181] width 665 height 363
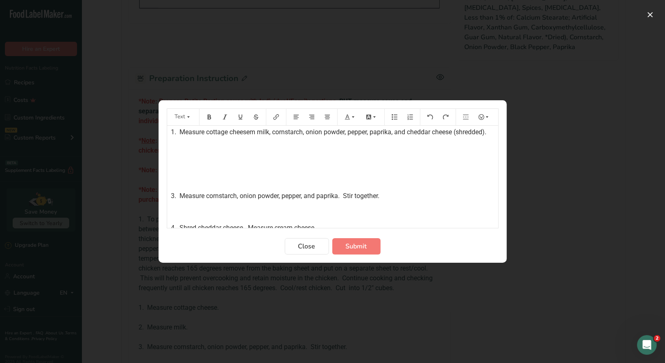
scroll to position [328, 0]
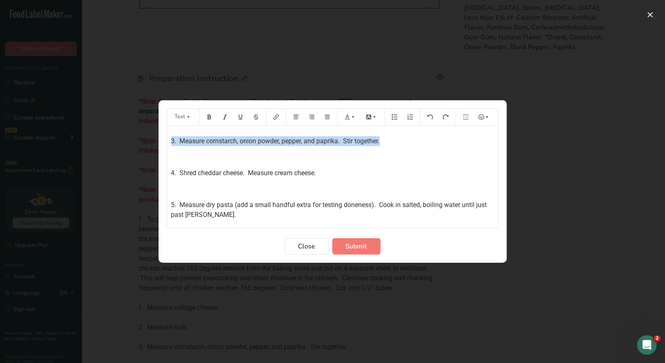
drag, startPoint x: 383, startPoint y: 150, endPoint x: 168, endPoint y: 147, distance: 215.5
click at [168, 147] on div "*Note: Prepare Petite Portion sauce with Individual/Family portions , BUT measu…" at bounding box center [332, 175] width 331 height 755
click at [247, 177] on span "4. Shred cheddar cheese. Measure cream cheese." at bounding box center [243, 173] width 145 height 8
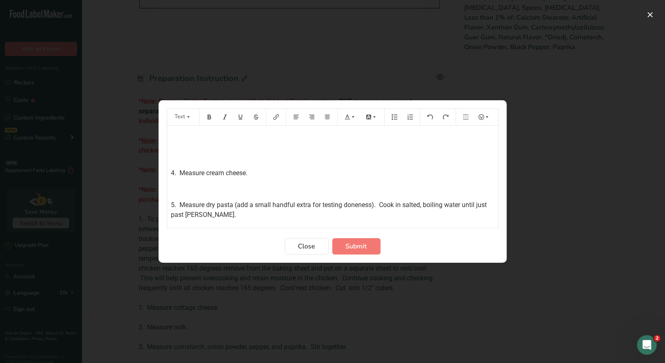
click at [170, 181] on div "*Note: Prepare Petite Portion sauce with Individual/Family portions , BUT measu…" at bounding box center [332, 175] width 331 height 755
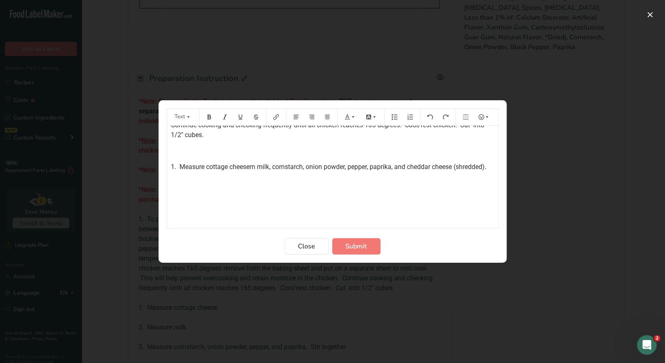
scroll to position [205, 0]
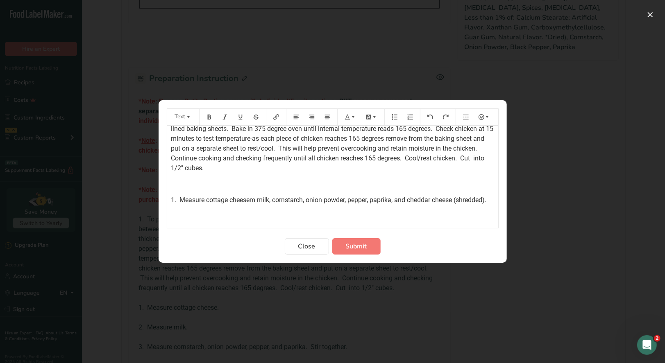
click at [256, 200] on span "1. Measure cottage cheesem milk, cornstarch, onion powder, pepper, paprika, and…" at bounding box center [328, 200] width 315 height 8
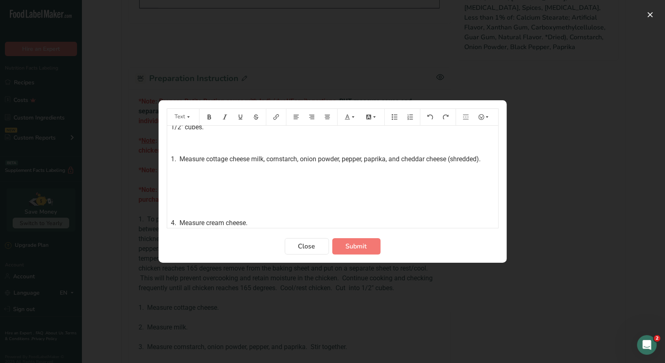
click at [171, 214] on div "*Note: Prepare Petite Portion sauce with Individual/Family portions , BUT measu…" at bounding box center [332, 241] width 331 height 723
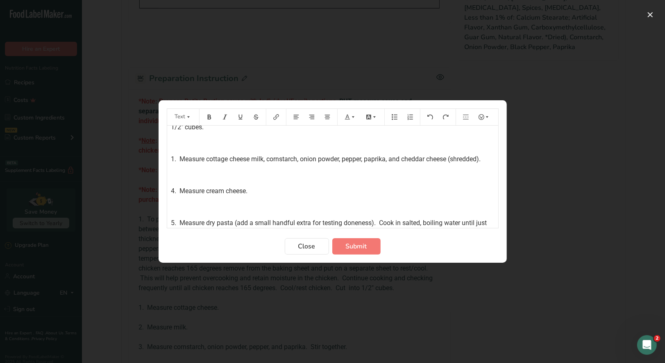
click at [173, 190] on span "4. Measure cream cheese." at bounding box center [209, 191] width 77 height 8
click at [174, 221] on span "5. Measure dry pasta (add a small handful extra for testing doneness). Cook in …" at bounding box center [330, 228] width 318 height 18
click at [272, 195] on p "2. Measure cream cheese." at bounding box center [332, 191] width 323 height 10
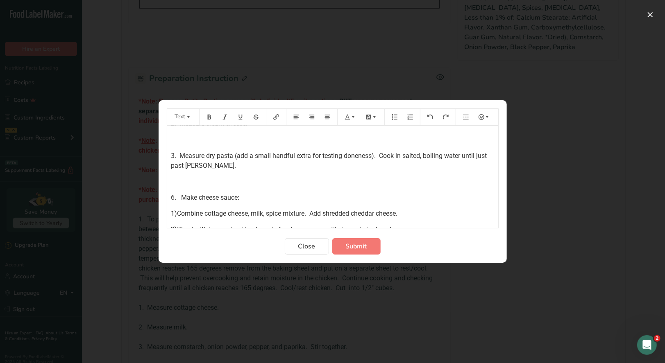
scroll to position [328, 0]
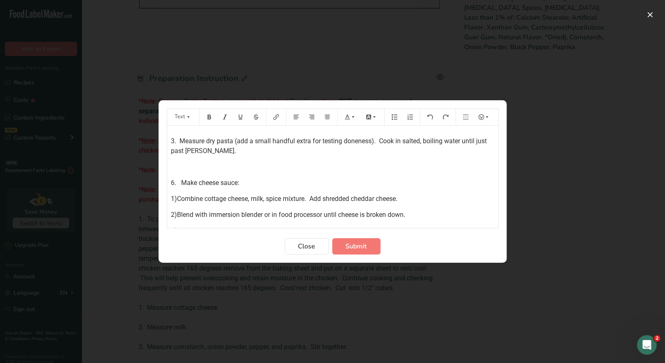
click at [174, 182] on span "6. Make cheese sauce:" at bounding box center [205, 183] width 68 height 8
click at [176, 197] on span "1)Combine cottage cheese, milk, spice mixture. Add shredded cheddar cheese." at bounding box center [284, 199] width 227 height 8
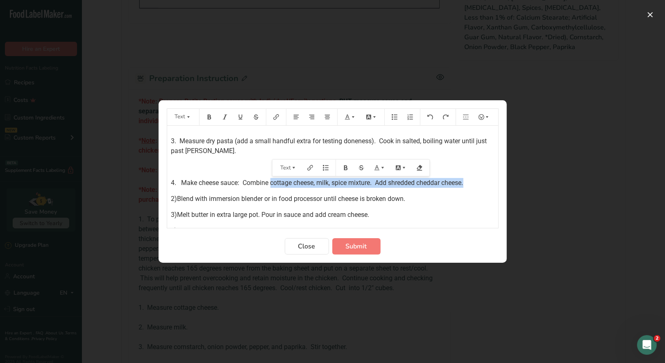
drag, startPoint x: 469, startPoint y: 182, endPoint x: 273, endPoint y: 180, distance: 196.2
click at [273, 180] on p "4. Make cheese sauce: Combine cottage cheese, milk, spice mixture. Add shredded…" at bounding box center [332, 183] width 323 height 10
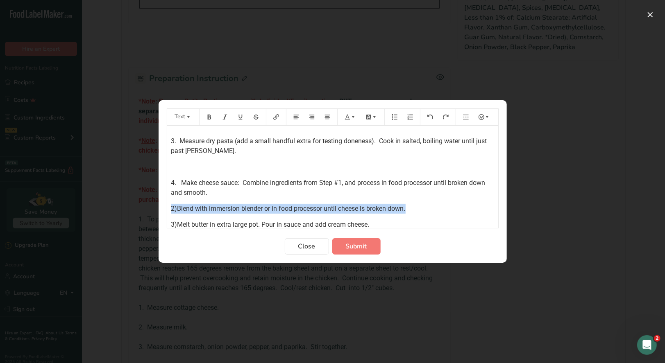
drag, startPoint x: 387, startPoint y: 208, endPoint x: 163, endPoint y: 211, distance: 224.1
click at [163, 211] on section "Text *Note: Prepare Petite Portion sauce with Individual/Family portions , BUT …" at bounding box center [333, 181] width 348 height 163
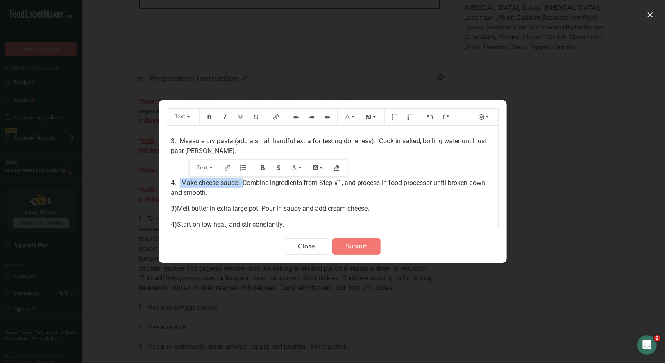
drag, startPoint x: 244, startPoint y: 182, endPoint x: 179, endPoint y: 183, distance: 64.3
click at [179, 183] on span "4. Make cheese sauce: Combine ingredients from Step #1, and process in food pro…" at bounding box center [329, 188] width 316 height 18
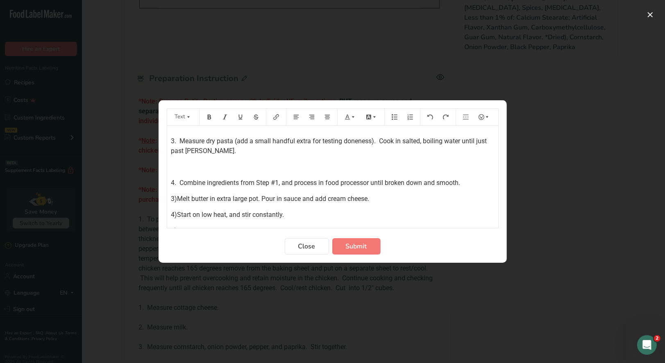
click at [177, 198] on span "3)Melt butter in extra large pot. Pour in sauce and add cream cheese." at bounding box center [270, 199] width 198 height 8
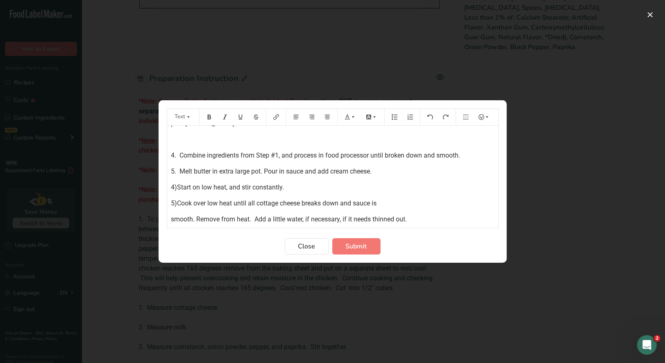
scroll to position [368, 0]
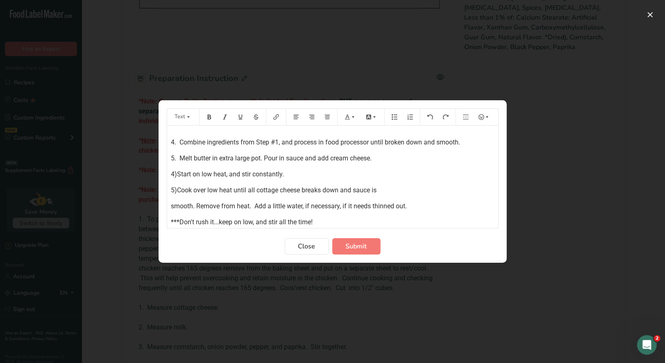
click at [177, 172] on span "4)Start on low heat, and stir constantly." at bounding box center [227, 174] width 113 height 8
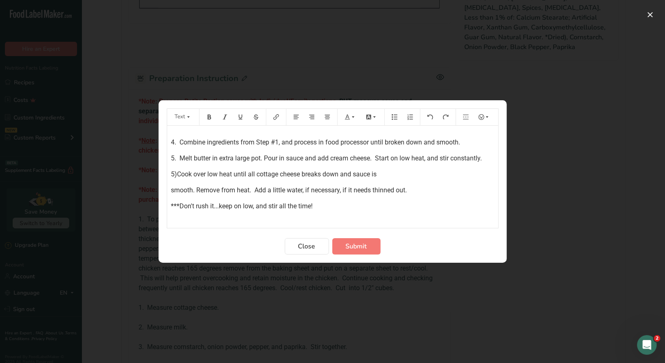
click at [178, 173] on span "5)Cook over low heat until all cottage cheese breaks down and sauce is" at bounding box center [274, 174] width 206 height 8
click at [170, 187] on div "*Note: Prepare Petite Portion sauce with Individual/Family portions , BUT measu…" at bounding box center [332, 78] width 331 height 643
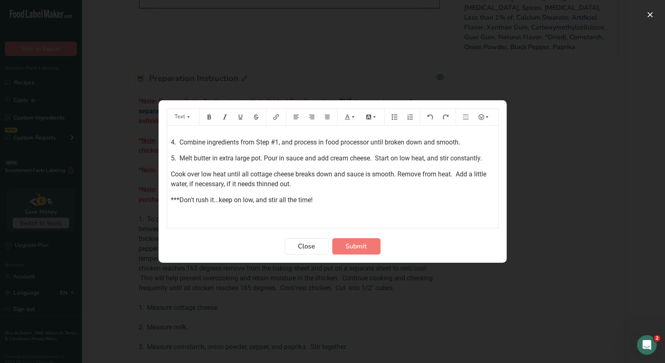
click at [170, 198] on div "*Note: Prepare Petite Portion sauce with Individual/Family portions , BUT measu…" at bounding box center [332, 75] width 331 height 637
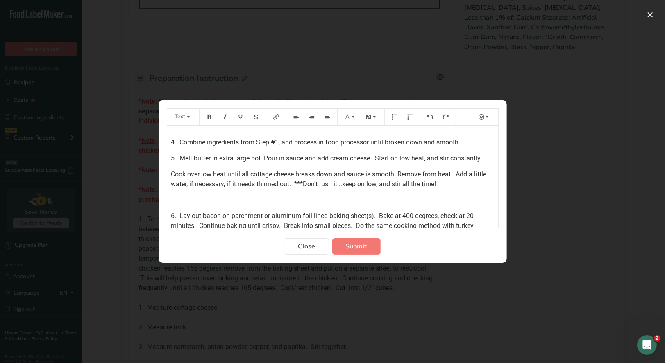
click at [169, 174] on div "*Note: Prepare Petite Portion sauce with Individual/Family portions , BUT measu…" at bounding box center [332, 67] width 331 height 621
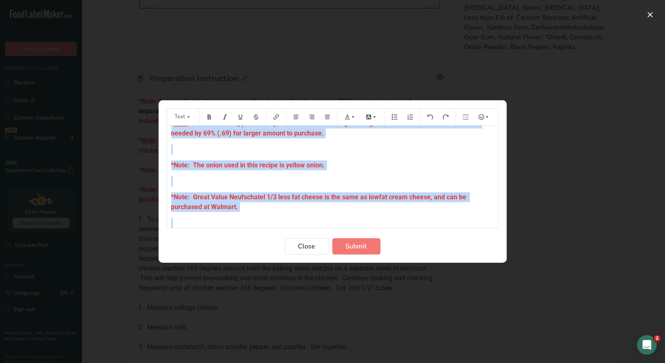
scroll to position [0, 0]
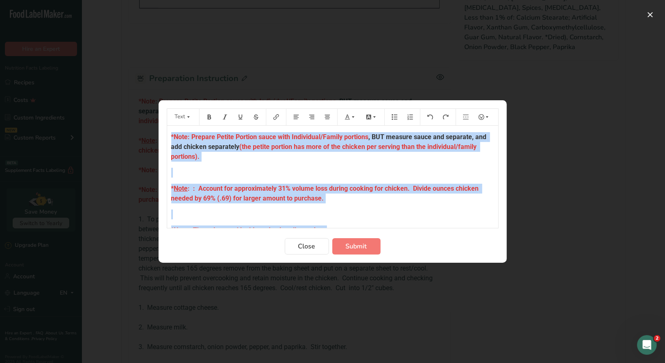
drag, startPoint x: 346, startPoint y: 218, endPoint x: 160, endPoint y: 120, distance: 210.0
click at [160, 120] on section "Text *Note: Prepare Petite Portion sauce with Individual/Family portions , BUT …" at bounding box center [333, 181] width 348 height 163
click at [391, 214] on p "﻿" at bounding box center [332, 215] width 323 height 10
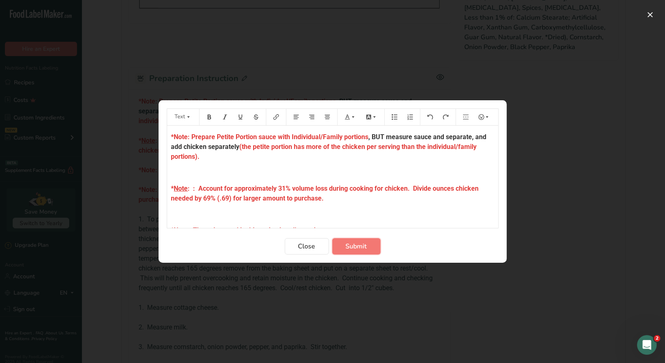
click at [349, 247] on span "Submit" at bounding box center [356, 247] width 21 height 10
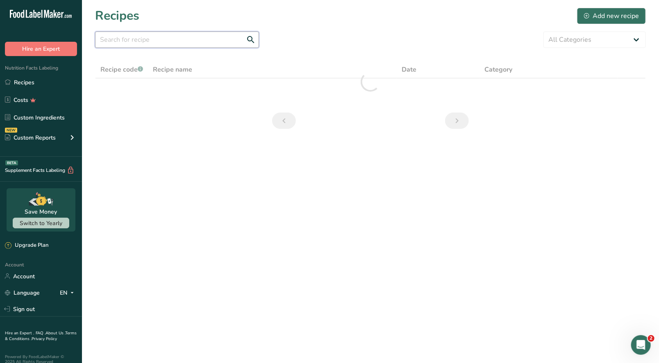
click at [175, 41] on input "text" at bounding box center [177, 40] width 164 height 16
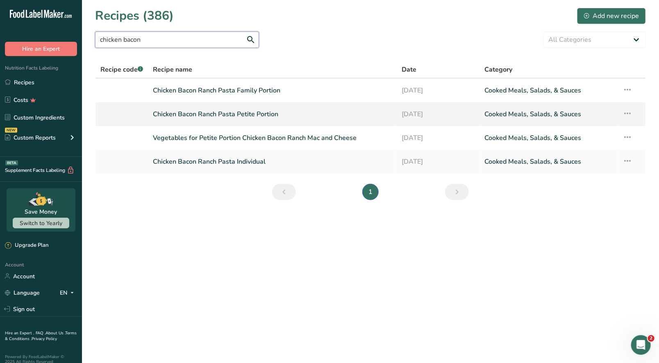
type input "chicken bacon"
click at [247, 110] on link "Chicken Bacon Ranch Pasta Petite Portion" at bounding box center [272, 114] width 239 height 17
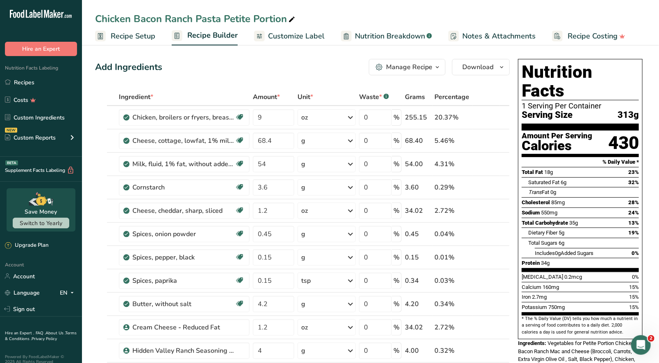
click at [434, 70] on icon "button" at bounding box center [437, 67] width 7 height 10
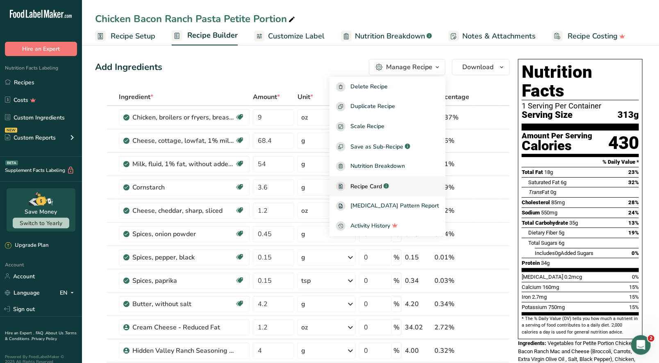
click at [376, 188] on span "Recipe Card" at bounding box center [366, 186] width 32 height 9
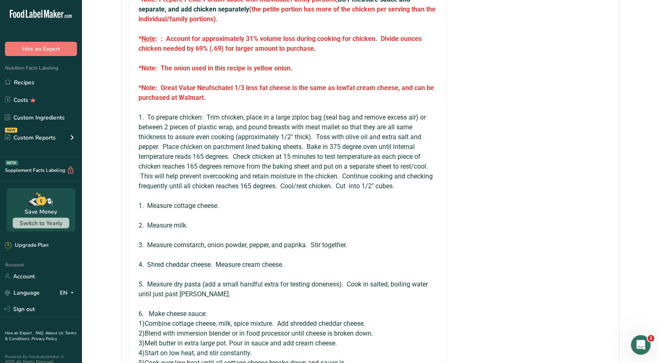
scroll to position [778, 0]
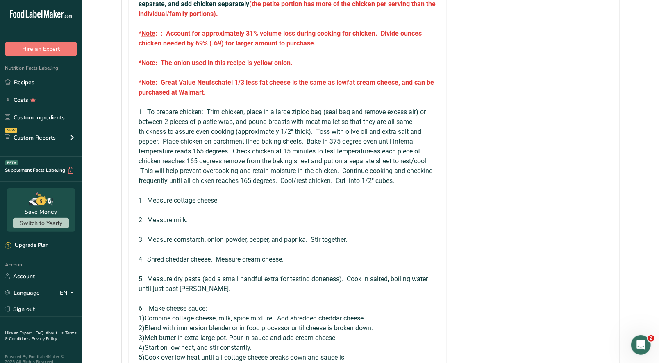
click at [222, 196] on p "1. Measure cottage cheese." at bounding box center [287, 201] width 298 height 10
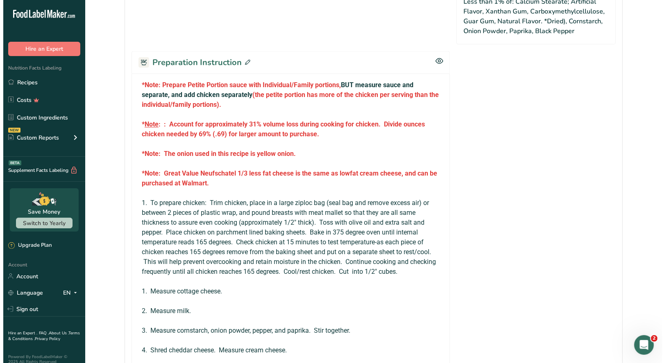
scroll to position [533, 0]
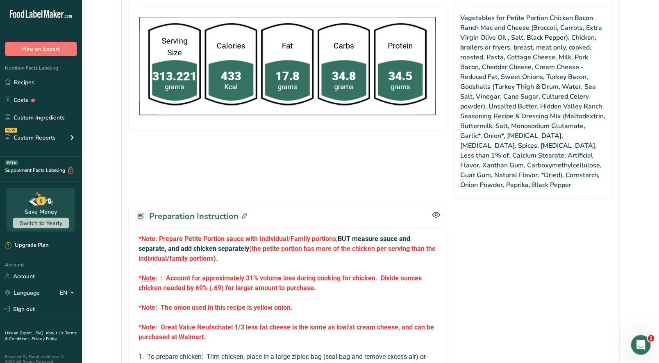
click at [242, 214] on icon at bounding box center [244, 216] width 5 height 5
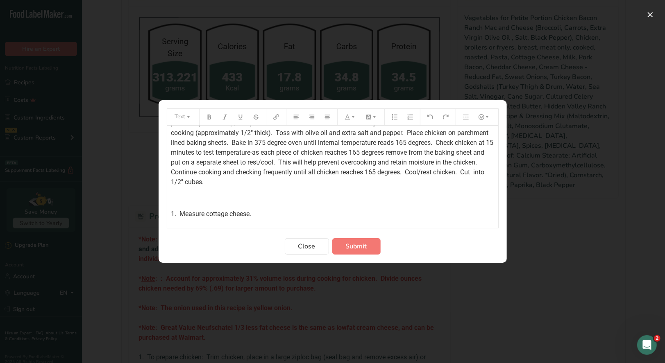
scroll to position [246, 0]
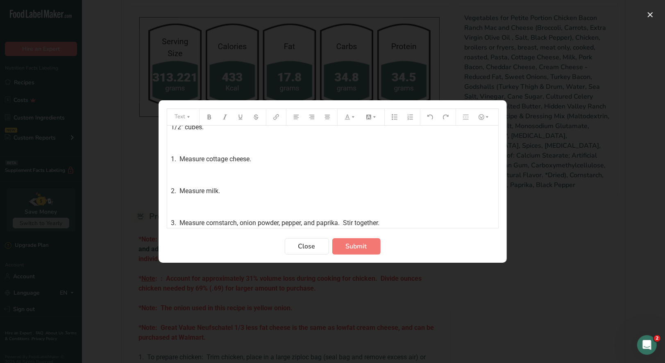
click at [252, 158] on span "1. Measure cottage cheese." at bounding box center [211, 159] width 80 height 8
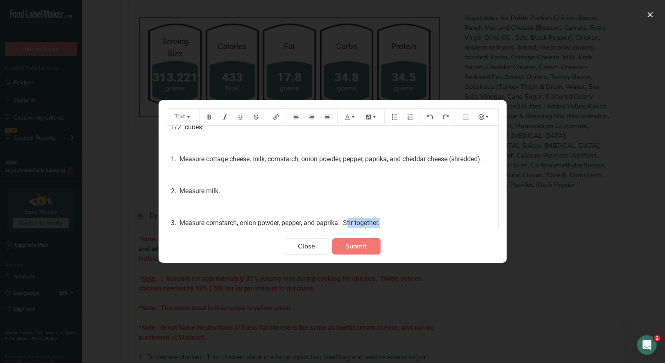
scroll to position [247, 0]
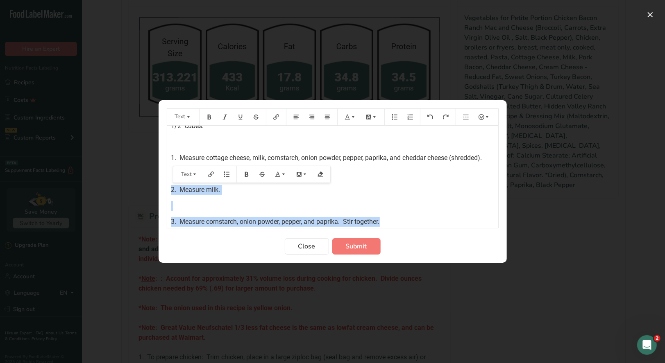
drag, startPoint x: 389, startPoint y: 222, endPoint x: 170, endPoint y: 185, distance: 221.9
click at [170, 185] on div "*Note: Prepare Petite Portion sauce with Individual/Family portions, BUT measur…" at bounding box center [332, 256] width 331 height 755
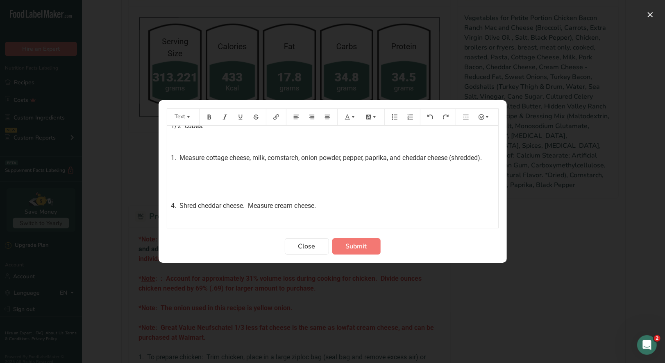
click at [248, 205] on span "4. Shred cheddar cheese. Measure cream cheese." at bounding box center [243, 206] width 145 height 8
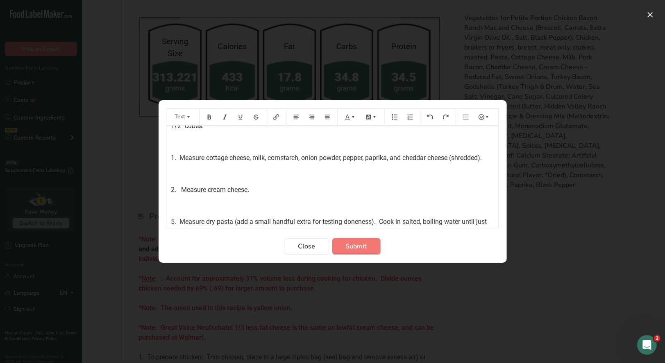
click at [174, 220] on span "5. Measure dry pasta (add a small handful extra for testing doneness). Cook in …" at bounding box center [330, 227] width 318 height 18
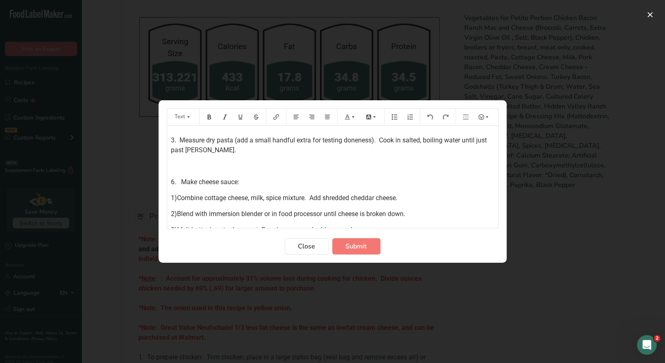
scroll to position [329, 0]
click at [177, 197] on span "1)Combine cottage cheese, milk, spice mixture. Add shredded cheddar cheese." at bounding box center [284, 198] width 227 height 8
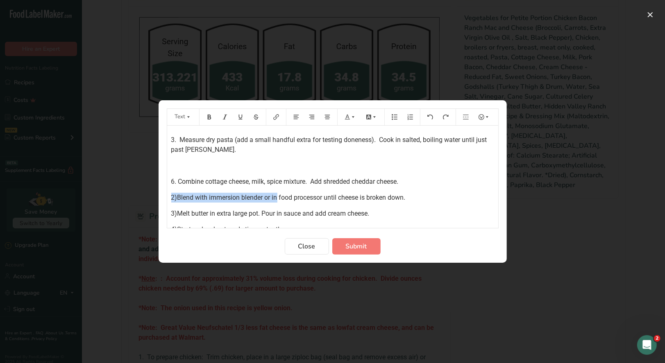
drag, startPoint x: 277, startPoint y: 197, endPoint x: 168, endPoint y: 194, distance: 109.0
click at [168, 194] on div "*Note: Prepare Petite Portion sauce with Individual/Family portions, BUT measur…" at bounding box center [332, 134] width 331 height 675
click at [170, 198] on div "*Note: Prepare Petite Portion sauce with Individual/Family portions, BUT measur…" at bounding box center [332, 134] width 331 height 675
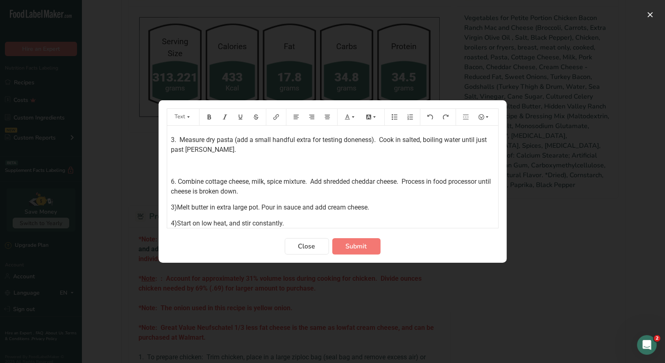
click at [178, 205] on span "3)Melt butter in extra large pot. Pour in sauce and add cream cheese." at bounding box center [270, 208] width 198 height 8
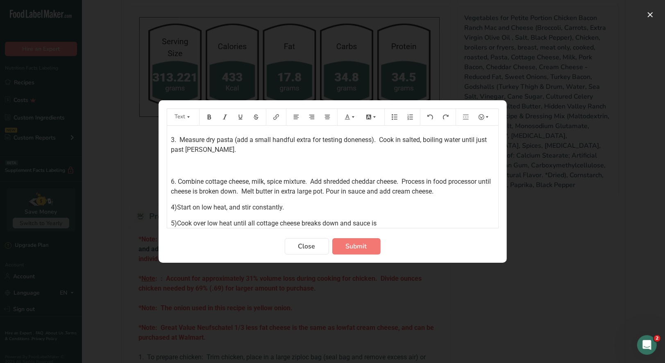
click at [177, 206] on span "4)Start on low heat, and stir constantly." at bounding box center [227, 208] width 113 height 8
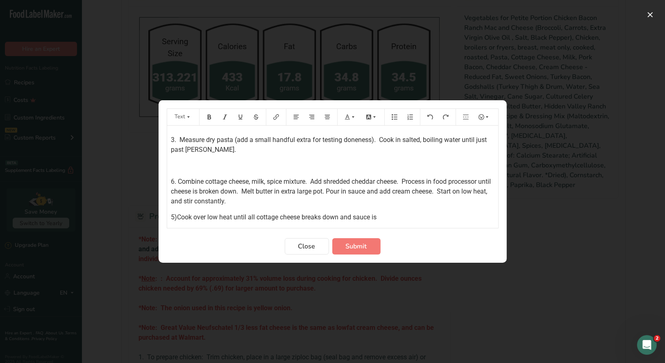
click at [177, 216] on span "5)Cook over low heat until all cottage cheese breaks down and sauce is" at bounding box center [274, 217] width 206 height 8
click at [169, 217] on div "*Note: Prepare Petite Portion sauce with Individual/Family portions, BUT measur…" at bounding box center [332, 112] width 331 height 631
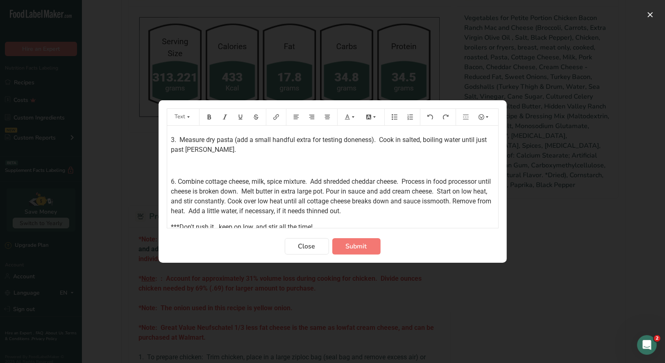
click at [168, 224] on div "*Note: Prepare Petite Portion sauce with Individual/Family portions, BUT measur…" at bounding box center [332, 109] width 331 height 625
click at [174, 179] on span "6. Combine cottage cheese, milk, spice mixture. Add shredded cheddar cheese. Pr…" at bounding box center [332, 196] width 322 height 37
click at [274, 216] on p "4. Combine cottage cheese, milk, spice mixture. Add shredded cheddar cheese. Pr…" at bounding box center [332, 196] width 323 height 39
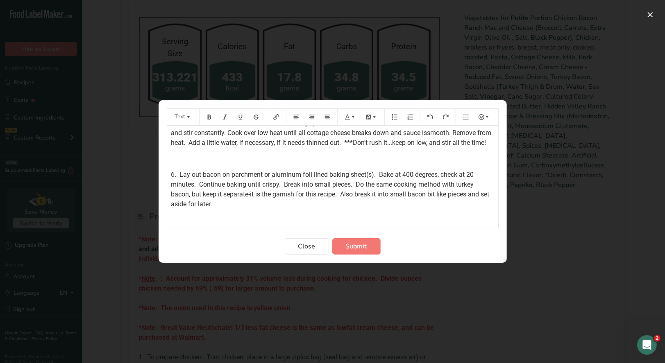
scroll to position [411, 0]
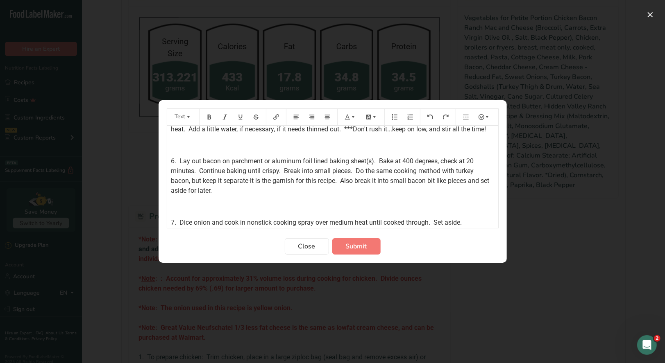
click at [175, 171] on span "6. Lay out bacon on parchment or aluminum foil lined baking sheet(s). Bake at 4…" at bounding box center [331, 175] width 320 height 37
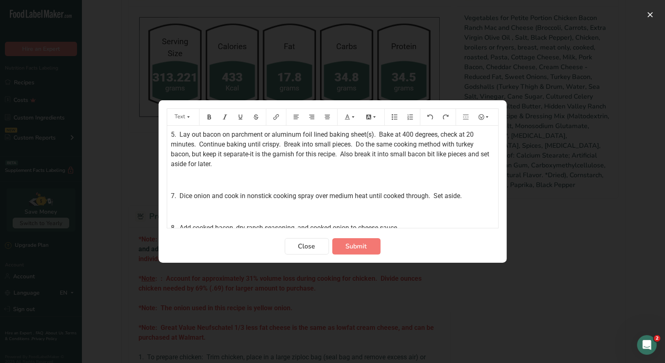
scroll to position [452, 0]
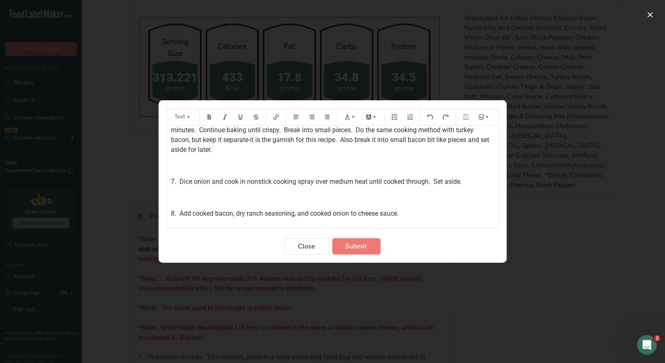
click at [174, 186] on span "7. Dice onion and cook in nonstick cooking spray over medium heat until cooked …" at bounding box center [316, 182] width 291 height 8
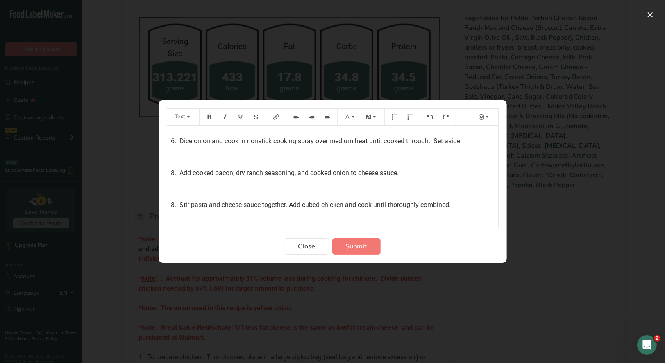
scroll to position [493, 0]
click at [174, 177] on span "8. Add cooked bacon, dry ranch seasoning, and cooked onion to cheese sauce." at bounding box center [285, 173] width 228 height 8
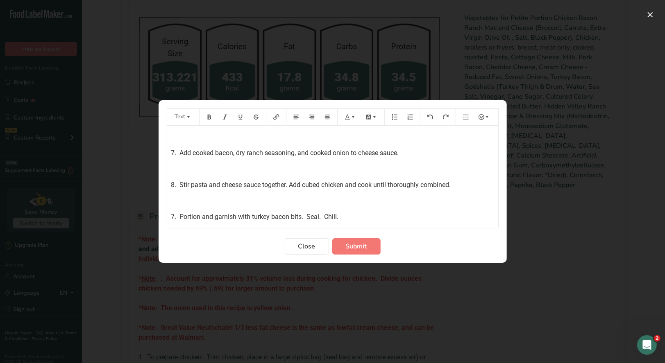
scroll to position [522, 0]
click at [174, 185] on span "8. Stir pasta and cheese sauce together. Add cubed chicken and cook until thoro…" at bounding box center [311, 185] width 280 height 8
click at [174, 215] on span "7. Portion and garnish with turkey bacon bits. Seal. Chill." at bounding box center [255, 217] width 168 height 8
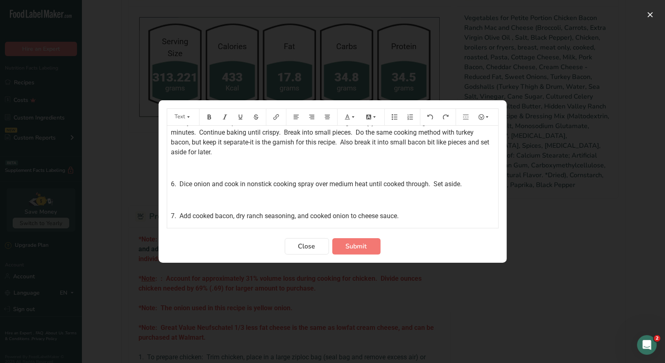
scroll to position [440, 0]
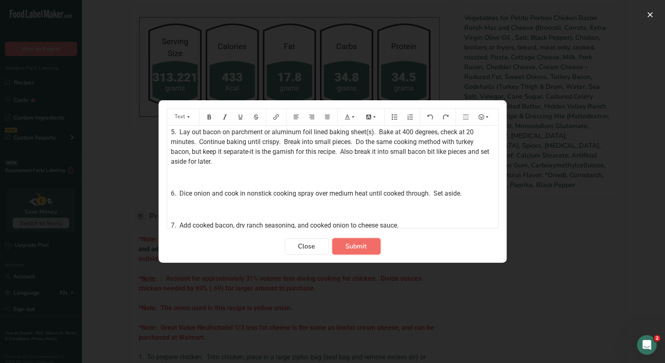
click at [353, 245] on span "Submit" at bounding box center [356, 247] width 21 height 10
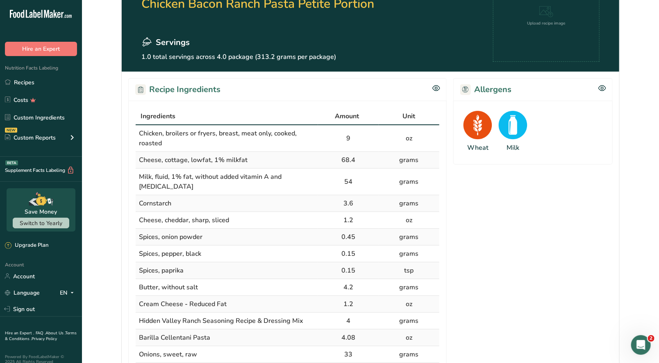
scroll to position [0, 0]
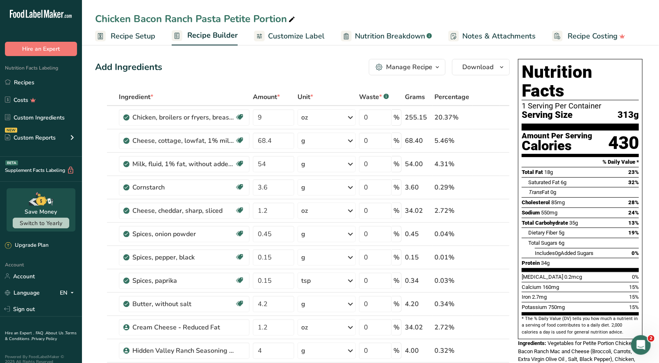
click at [429, 68] on div "Manage Recipe" at bounding box center [409, 67] width 46 height 10
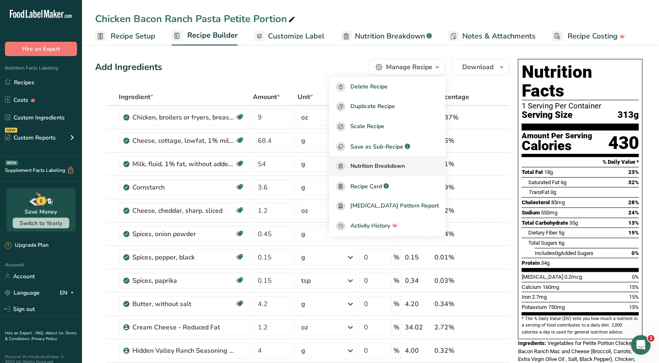
drag, startPoint x: 386, startPoint y: 187, endPoint x: 394, endPoint y: 171, distance: 18.0
click at [382, 186] on span "Recipe Card" at bounding box center [366, 186] width 32 height 9
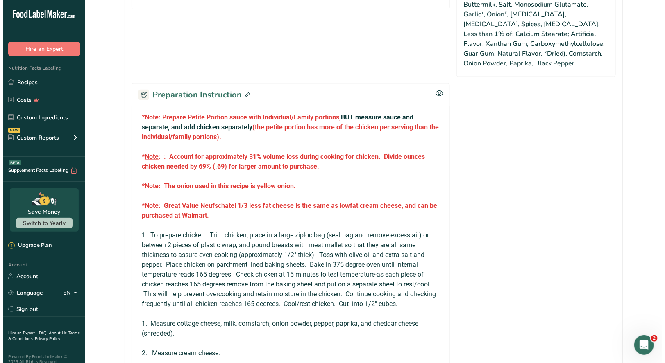
scroll to position [655, 0]
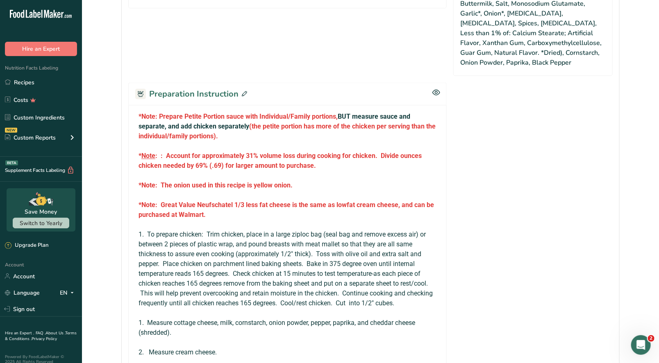
click at [242, 91] on icon at bounding box center [244, 93] width 5 height 5
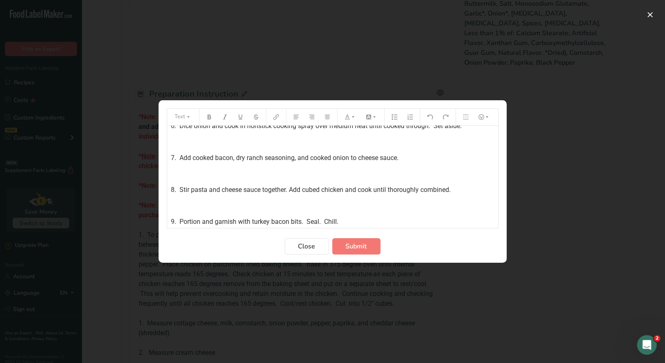
scroll to position [522, 0]
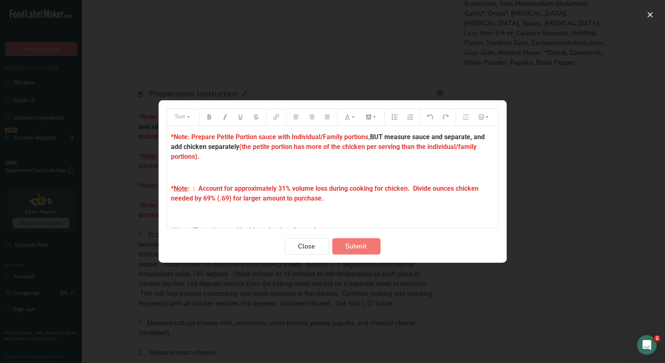
scroll to position [522, 0]
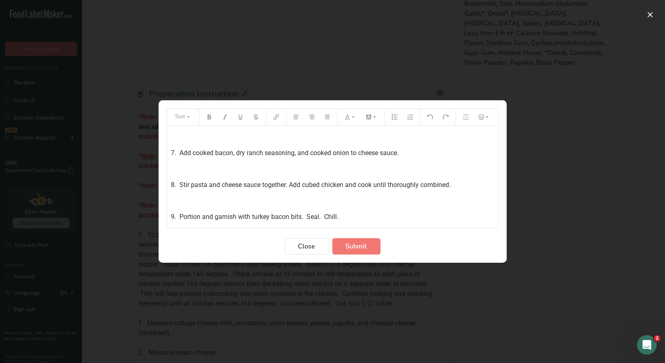
click at [456, 185] on p "8. Stir pasta and cheese sauce together. Add cubed chicken and cook until thoro…" at bounding box center [332, 185] width 323 height 10
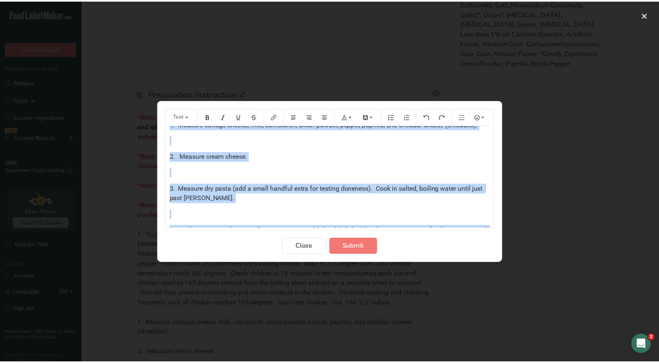
scroll to position [0, 0]
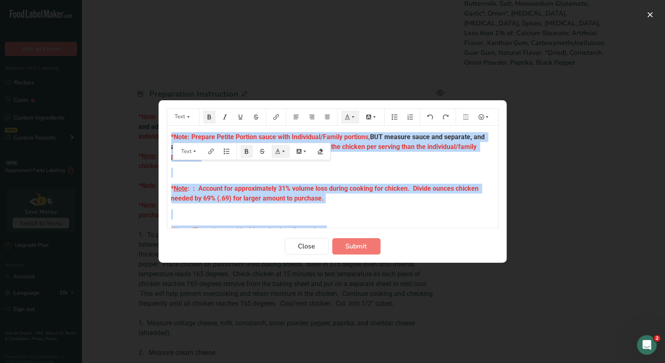
drag, startPoint x: 349, startPoint y: 219, endPoint x: 140, endPoint y: 105, distance: 237.4
click at [140, 105] on div "Text *Note: Prepare Petite Portion sauce with Individual/Family portions, BUT m…" at bounding box center [332, 181] width 665 height 363
copy div "*Note: Prepare Petite Portion sauce with Individual/Family portions, BUT measur…"
click at [356, 249] on span "Submit" at bounding box center [356, 247] width 21 height 10
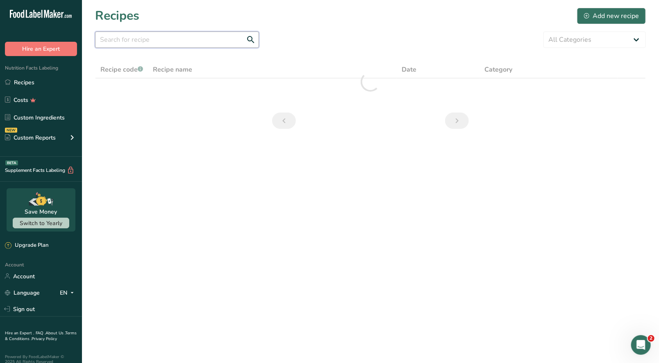
click at [132, 38] on input "text" at bounding box center [177, 40] width 164 height 16
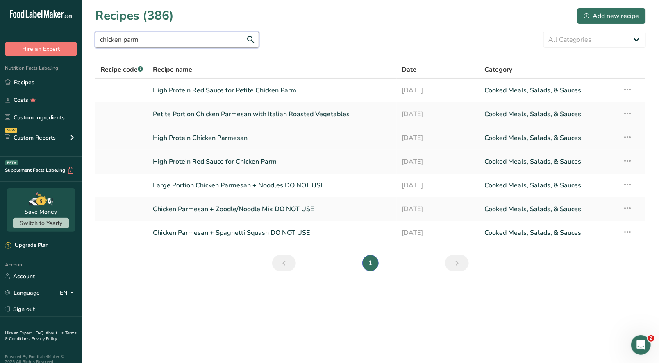
type input "chicken parm"
click at [231, 140] on link "High Protein Chicken Parmesan" at bounding box center [272, 137] width 239 height 17
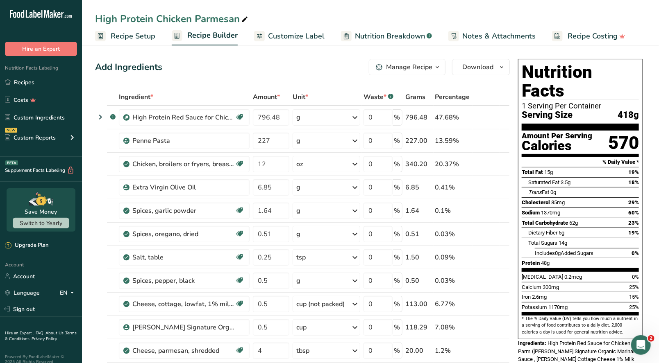
click at [433, 66] on span "button" at bounding box center [437, 67] width 10 height 10
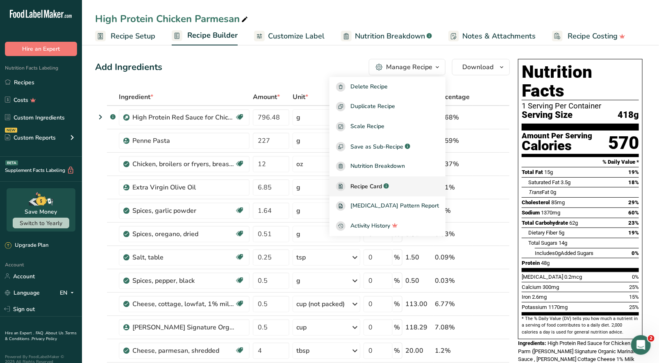
click at [374, 186] on span "Recipe Card" at bounding box center [366, 186] width 32 height 9
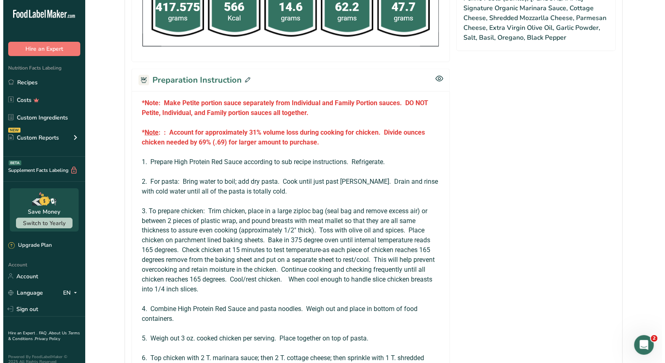
scroll to position [533, 0]
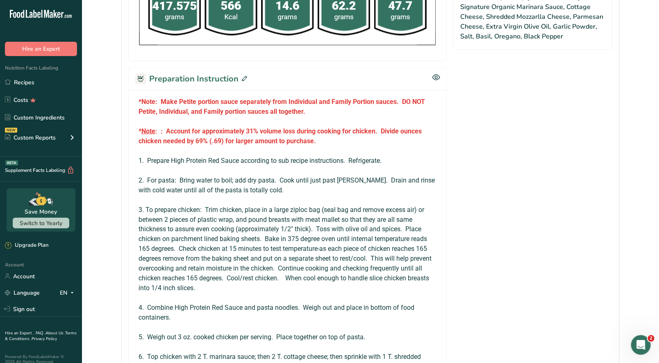
click at [243, 76] on icon at bounding box center [244, 78] width 5 height 5
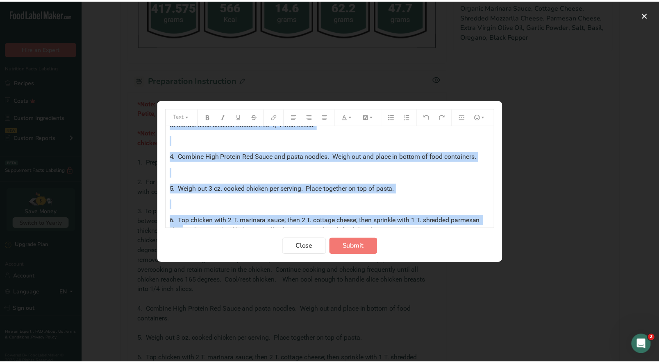
scroll to position [252, 0]
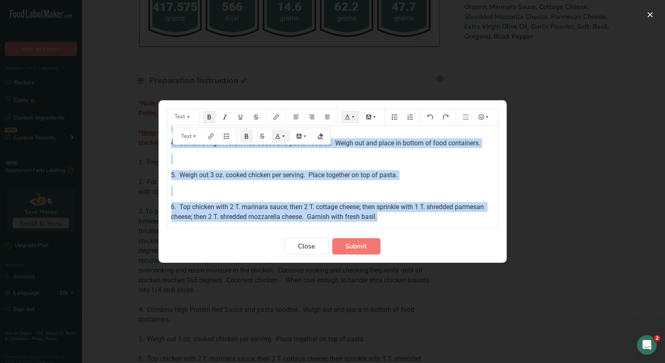
drag, startPoint x: 168, startPoint y: 134, endPoint x: 419, endPoint y: 220, distance: 265.2
click at [419, 220] on div "*Note: Make Petite portion sauce separately from Individual and Family Portion …" at bounding box center [332, 48] width 331 height 348
copy div "*Note: Make Petite portion sauce separately from Individual and Family Portion …"
click at [308, 245] on span "Close" at bounding box center [306, 247] width 17 height 10
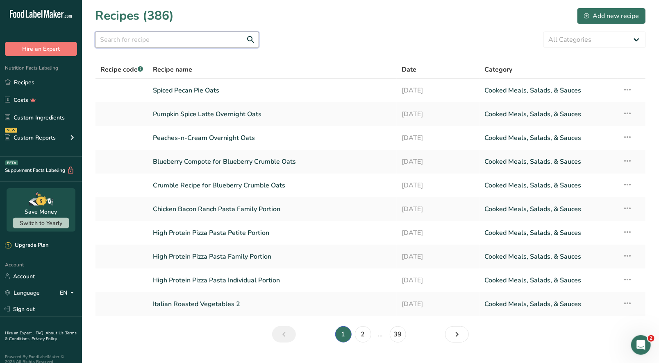
click at [120, 38] on input "text" at bounding box center [177, 40] width 164 height 16
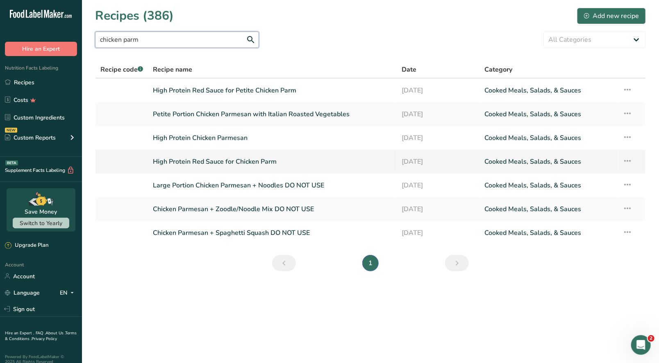
type input "chicken parm"
click at [249, 165] on link "High Protein Red Sauce for Chicken Parm" at bounding box center [272, 161] width 239 height 17
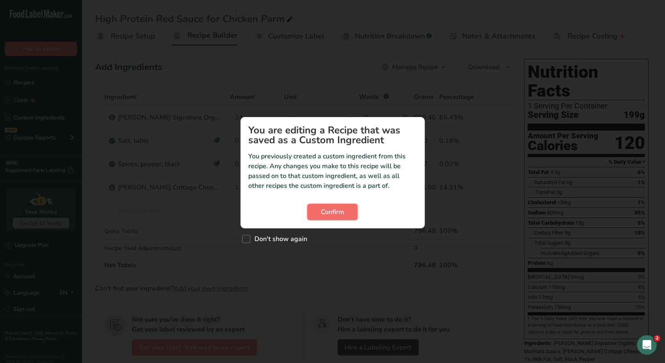
click at [336, 217] on button "Confirm" at bounding box center [332, 212] width 50 height 16
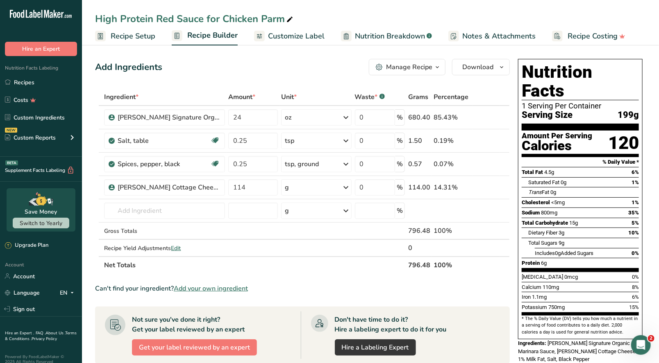
click at [435, 70] on icon "button" at bounding box center [437, 67] width 7 height 10
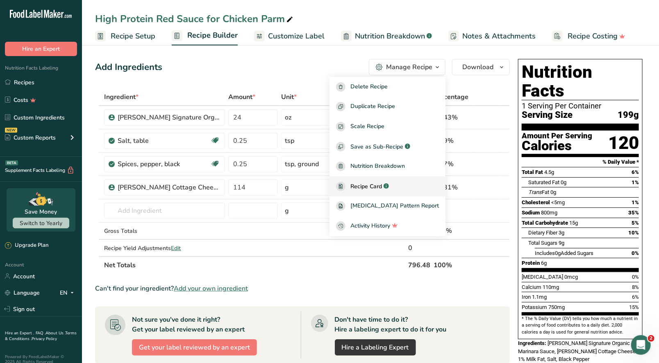
click at [375, 191] on span "Recipe Card" at bounding box center [366, 186] width 32 height 9
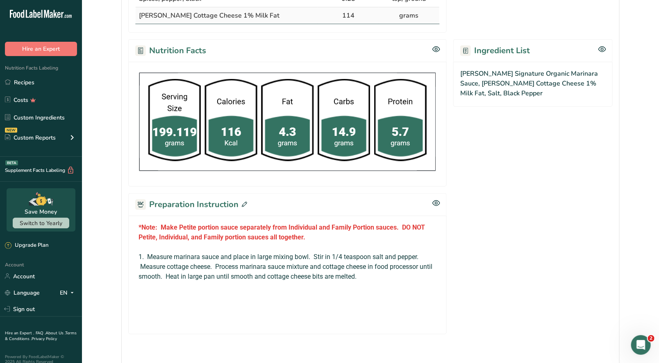
scroll to position [305, 0]
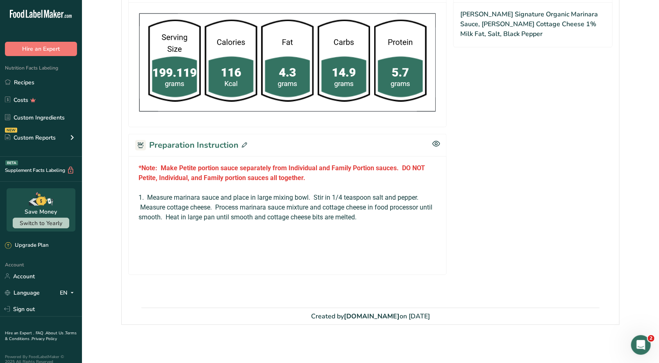
click at [244, 144] on icon at bounding box center [244, 145] width 5 height 5
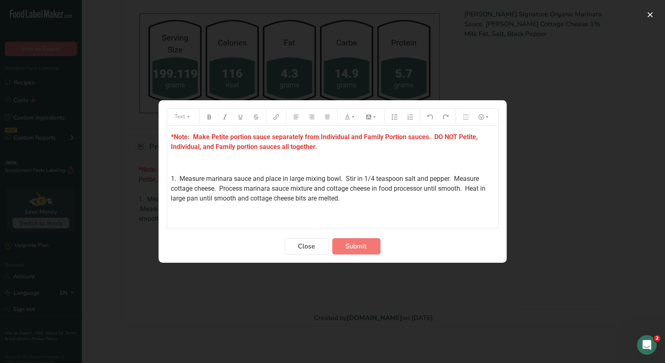
drag, startPoint x: 170, startPoint y: 136, endPoint x: 368, endPoint y: 197, distance: 207.2
click at [368, 197] on div "*Note: Make Petite portion sauce separately from Individual and Family Portion …" at bounding box center [332, 197] width 331 height 142
copy div "*Note: Make Petite portion sauce separately from Individual and Family Portion …"
click at [310, 247] on span "Close" at bounding box center [306, 247] width 17 height 10
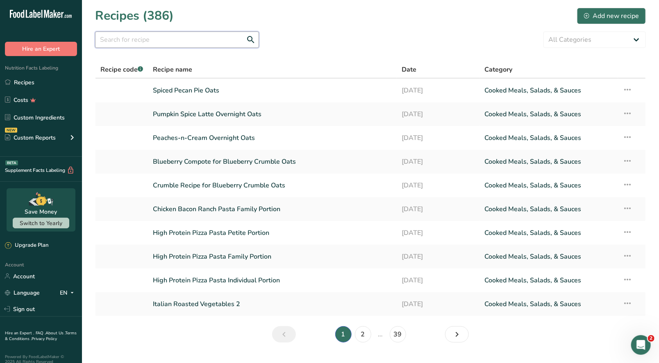
click at [147, 36] on input "text" at bounding box center [177, 40] width 164 height 16
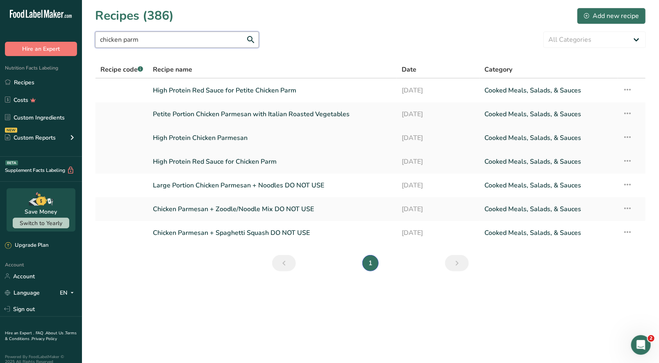
type input "chicken parm"
click at [238, 138] on link "High Protein Chicken Parmesan" at bounding box center [272, 137] width 239 height 17
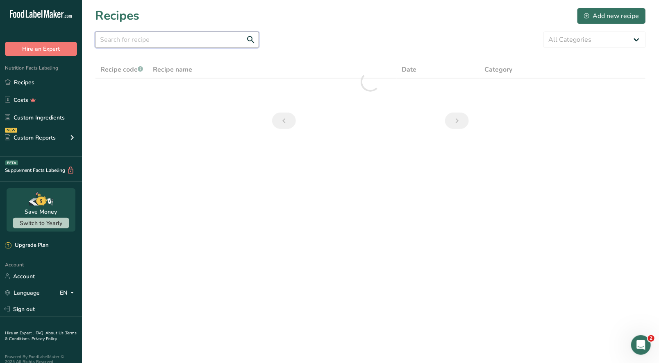
click at [124, 43] on input "text" at bounding box center [177, 40] width 164 height 16
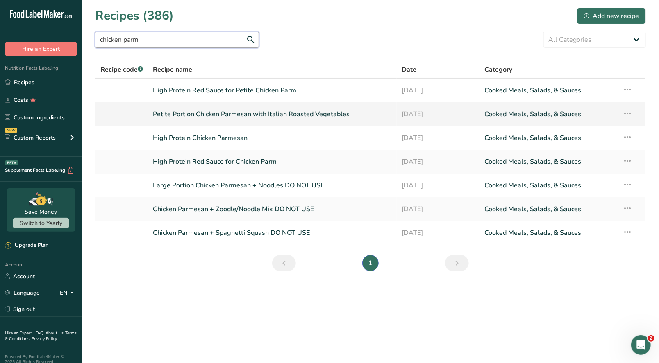
type input "chicken parm"
click at [219, 116] on link "Petite Portion Chicken Parmesan with Italian Roasted Vegetables" at bounding box center [272, 114] width 239 height 17
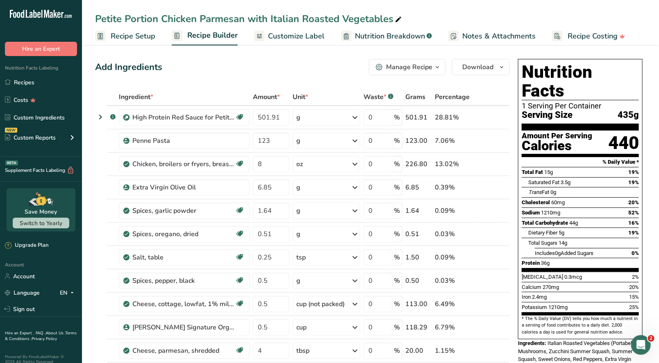
click at [435, 68] on icon "button" at bounding box center [437, 67] width 7 height 10
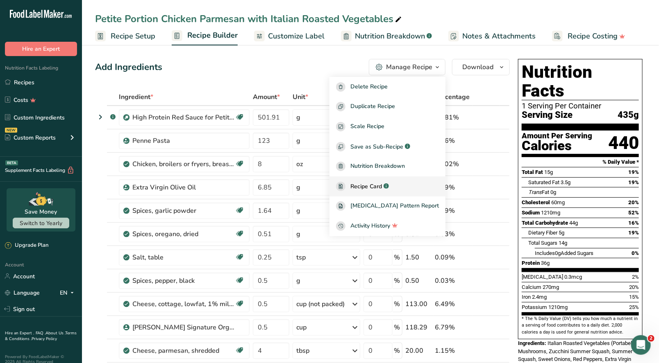
click at [382, 184] on span "Recipe Card" at bounding box center [366, 186] width 32 height 9
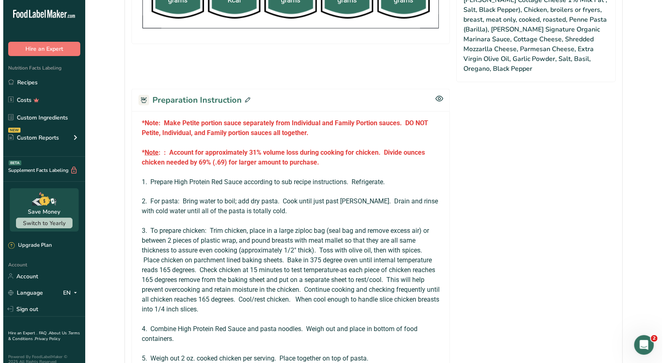
scroll to position [573, 0]
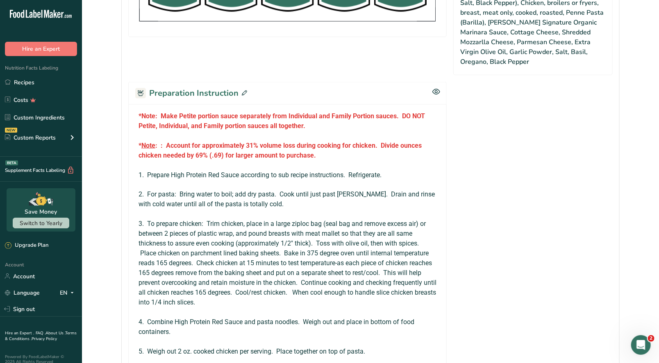
click at [243, 91] on icon at bounding box center [244, 93] width 5 height 5
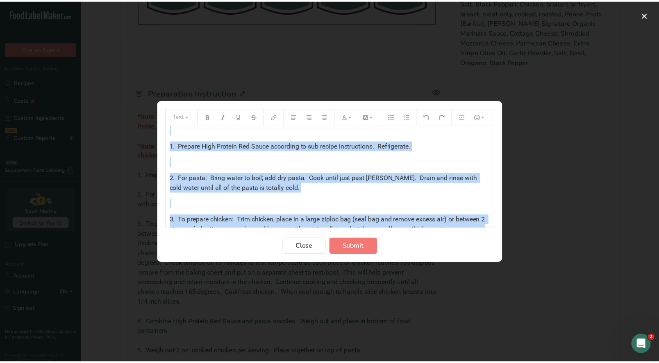
scroll to position [252, 0]
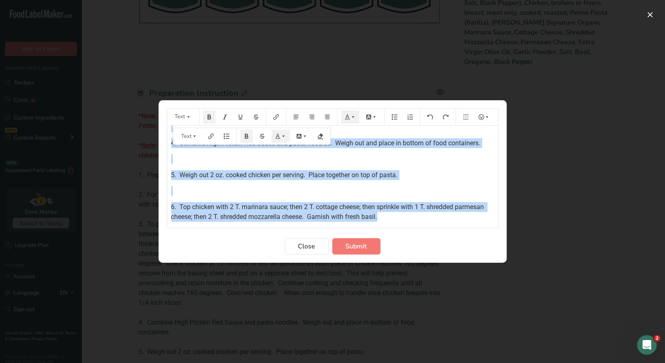
drag, startPoint x: 169, startPoint y: 135, endPoint x: 455, endPoint y: 224, distance: 299.1
click at [455, 224] on div "*Note: Make Petite portion sauce separately from Individual and Family Portion …" at bounding box center [332, 177] width 331 height 102
copy div "*Note: Make Petite portion sauce separately from Individual and Family Portion …"
drag, startPoint x: 307, startPoint y: 248, endPoint x: 293, endPoint y: 200, distance: 49.8
click at [308, 246] on span "Close" at bounding box center [306, 247] width 17 height 10
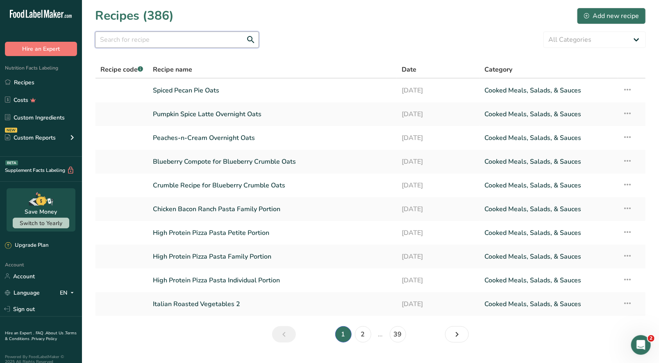
click at [131, 39] on input "text" at bounding box center [177, 40] width 164 height 16
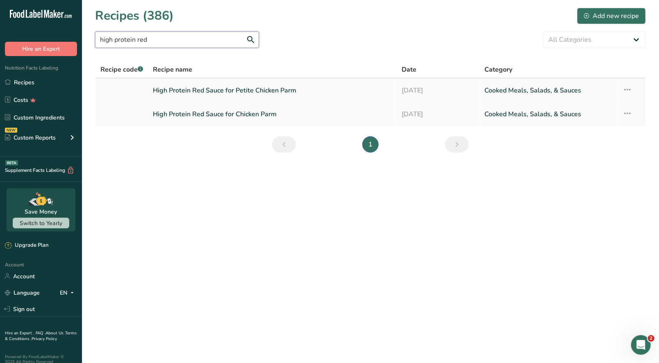
type input "high protein red"
click at [215, 92] on link "High Protein Red Sauce for Petite Chicken Parm" at bounding box center [272, 90] width 239 height 17
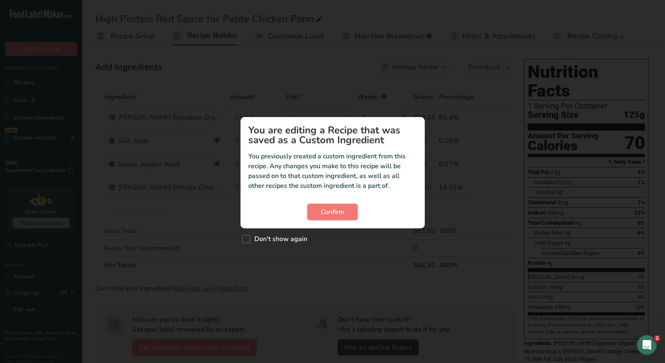
drag, startPoint x: 345, startPoint y: 212, endPoint x: 404, endPoint y: 154, distance: 83.2
click at [345, 210] on button "Confirm" at bounding box center [332, 212] width 50 height 16
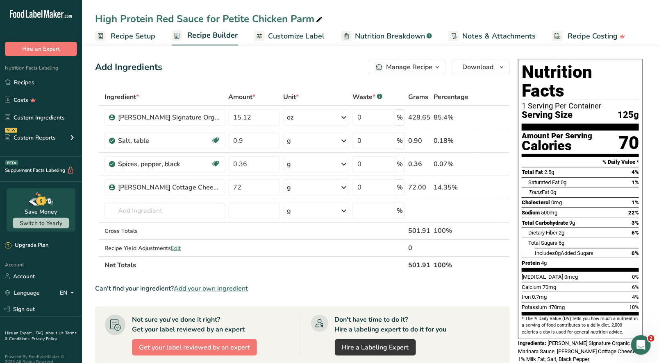
click at [437, 68] on icon "button" at bounding box center [437, 67] width 7 height 10
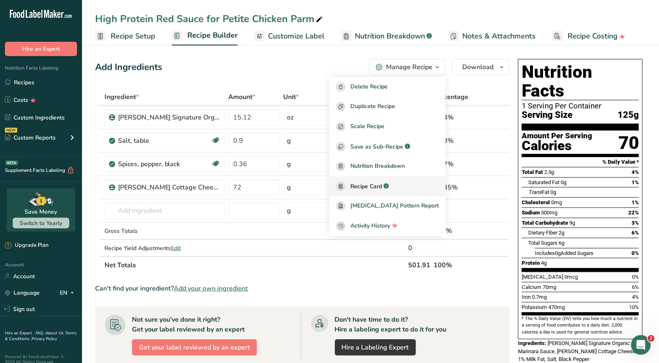
click at [382, 188] on span "Recipe Card" at bounding box center [366, 186] width 32 height 9
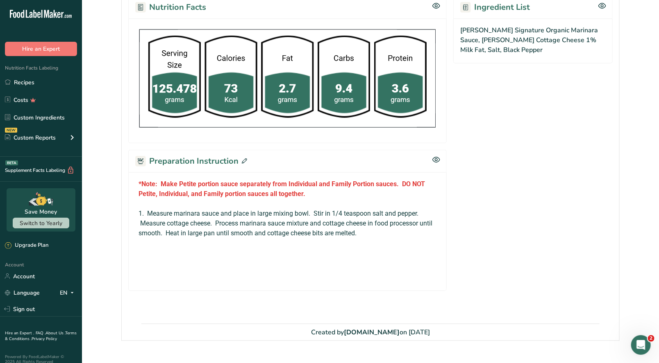
click at [245, 158] on div "Preparation Instruction" at bounding box center [287, 161] width 318 height 23
click at [242, 161] on icon at bounding box center [244, 161] width 5 height 5
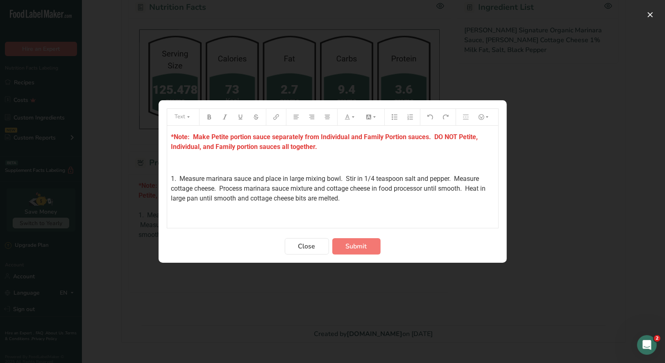
drag, startPoint x: 169, startPoint y: 136, endPoint x: 401, endPoint y: 198, distance: 240.3
click at [401, 198] on div "*Note: Make Petite portion sauce separately from Individual and Family Portion …" at bounding box center [332, 197] width 331 height 142
copy div "*Note: Make Petite portion sauce separately from Individual and Family Portion …"
click at [308, 246] on span "Close" at bounding box center [306, 247] width 17 height 10
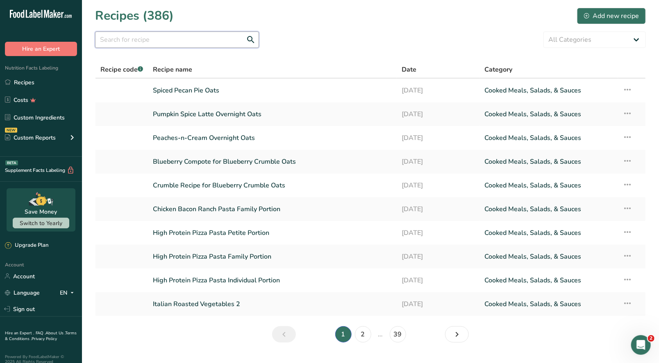
click at [117, 40] on input "text" at bounding box center [177, 40] width 164 height 16
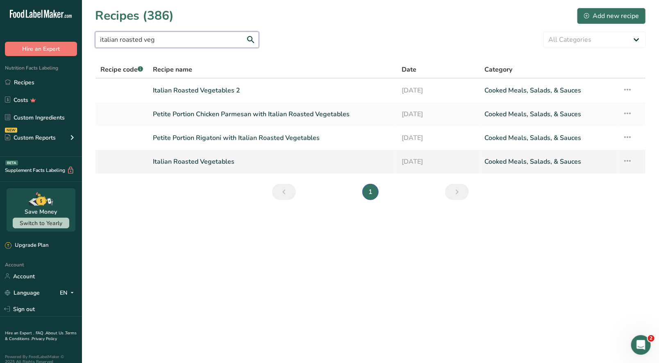
type input "italian roasted veg"
click at [220, 162] on link "Italian Roasted Vegetables" at bounding box center [272, 161] width 239 height 17
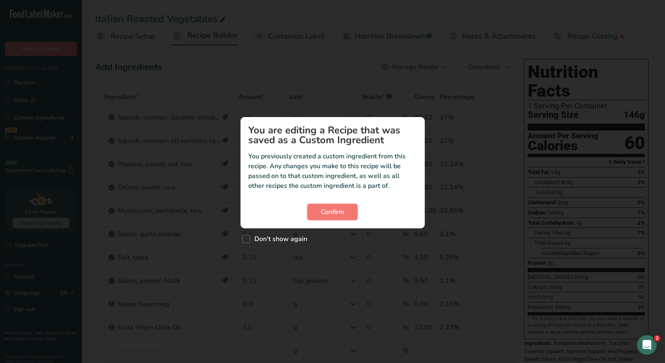
drag, startPoint x: 337, startPoint y: 210, endPoint x: 349, endPoint y: 192, distance: 21.4
click at [337, 209] on span "Confirm" at bounding box center [332, 212] width 23 height 10
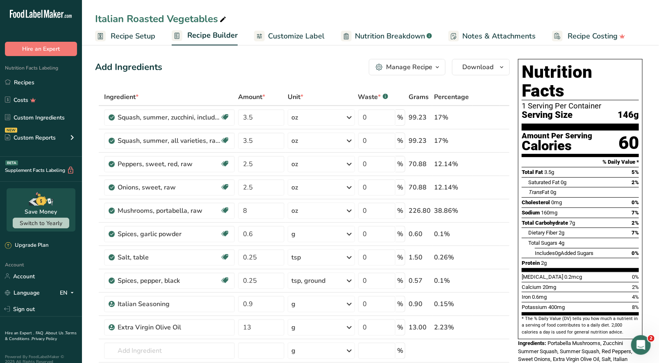
click at [417, 72] on div "Manage Recipe" at bounding box center [409, 67] width 46 height 10
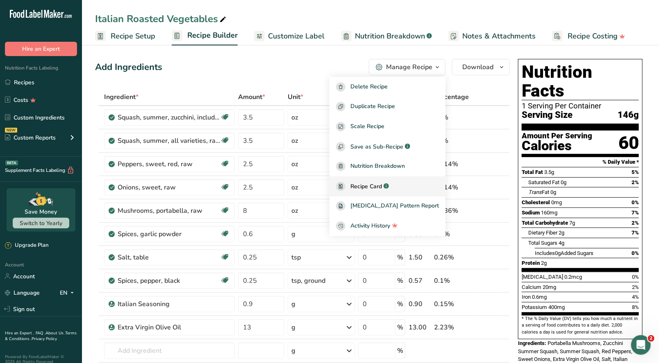
click at [382, 186] on span "Recipe Card" at bounding box center [366, 186] width 32 height 9
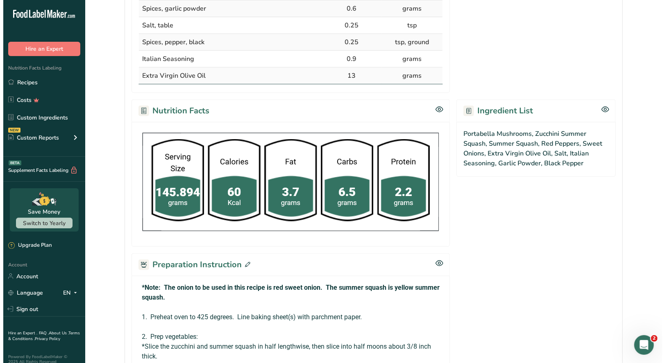
scroll to position [484, 0]
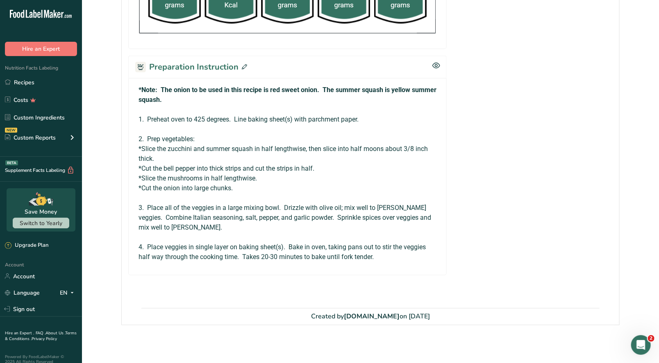
click at [242, 64] on icon at bounding box center [244, 66] width 5 height 5
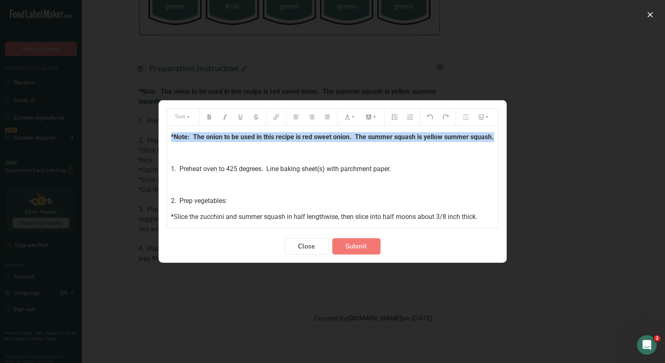
drag, startPoint x: 198, startPoint y: 148, endPoint x: 168, endPoint y: 129, distance: 35.3
click at [168, 129] on div "*Note: The onion to be used in this recipe is red sweet onion. The summer squas…" at bounding box center [332, 245] width 331 height 238
click at [352, 120] on icon "Preparation instructions modal" at bounding box center [353, 117] width 6 height 6
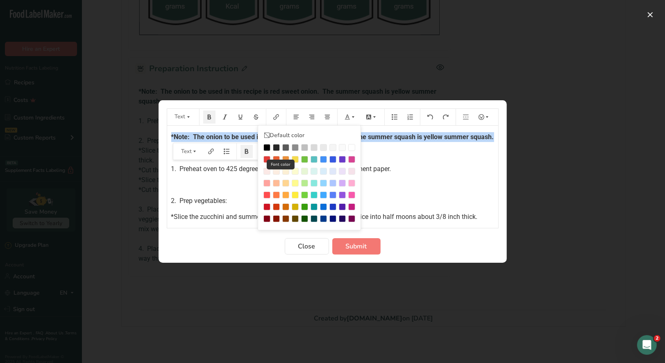
drag, startPoint x: 268, startPoint y: 157, endPoint x: 288, endPoint y: 157, distance: 19.7
click at [268, 157] on div "Preparation instructions modal" at bounding box center [266, 159] width 7 height 7
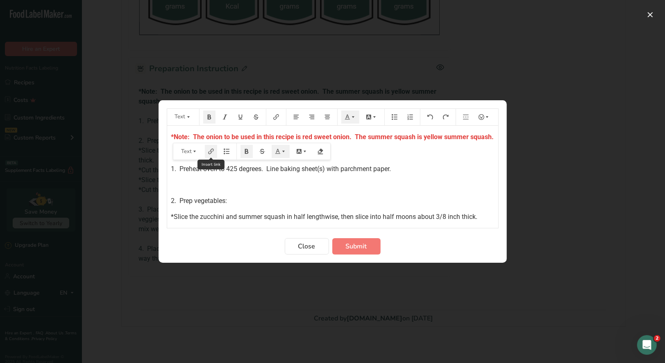
drag, startPoint x: 357, startPoint y: 157, endPoint x: 208, endPoint y: 148, distance: 149.8
click at [356, 157] on div "*Note: The onion to be used in this recipe is red sweet onion. The summer squas…" at bounding box center [332, 245] width 331 height 238
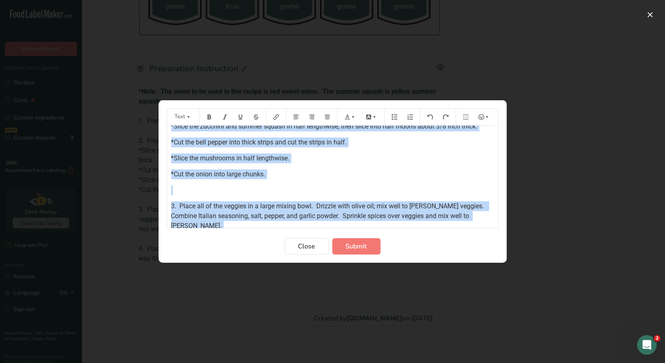
scroll to position [141, 0]
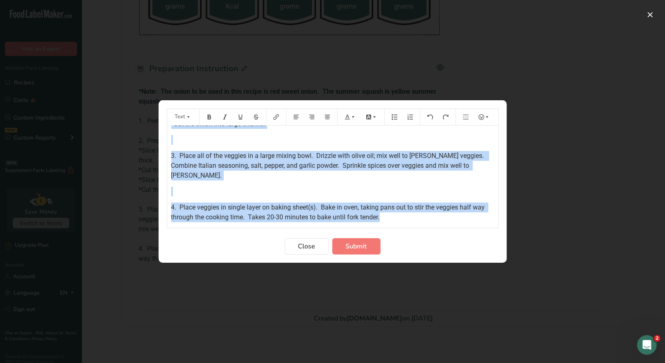
drag, startPoint x: 174, startPoint y: 169, endPoint x: 454, endPoint y: 212, distance: 283.5
click at [454, 213] on div "*Note: The onion to be used in this recipe is red sweet onion. The summer squas…" at bounding box center [332, 104] width 331 height 238
copy div "*Note: The onion to be used in this recipe is red sweet onion. The summer squas…"
click at [354, 247] on span "Submit" at bounding box center [356, 247] width 21 height 10
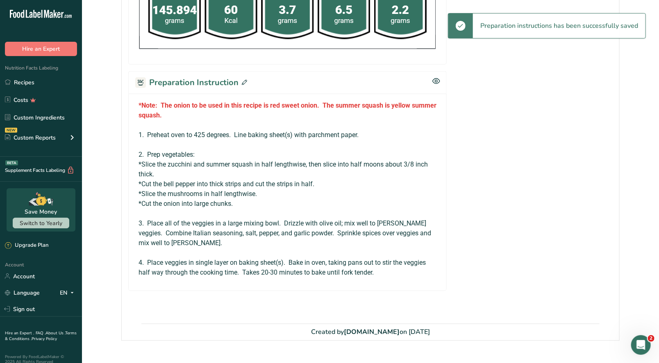
scroll to position [484, 0]
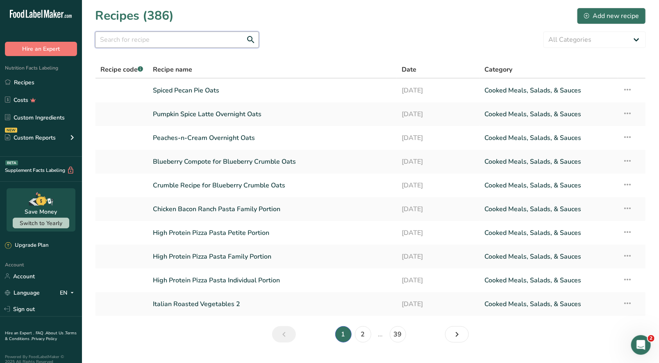
click at [135, 42] on input "text" at bounding box center [177, 40] width 164 height 16
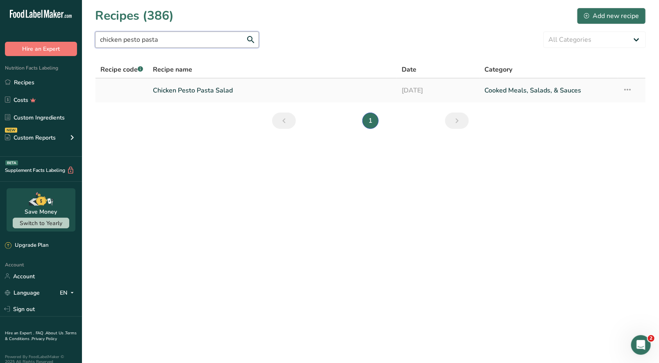
type input "chicken pesto pasta"
click at [185, 93] on link "Chicken Pesto Pasta Salad" at bounding box center [272, 90] width 239 height 17
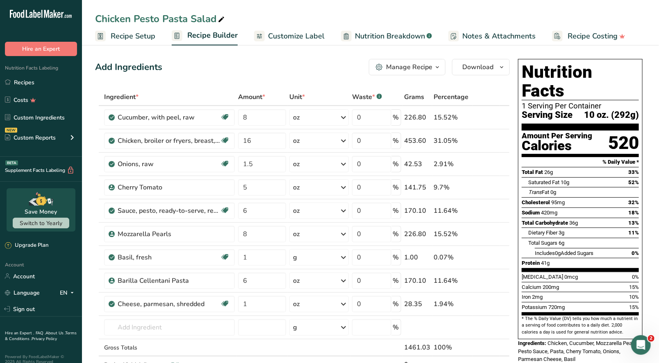
click at [429, 71] on div "Manage Recipe" at bounding box center [409, 67] width 46 height 10
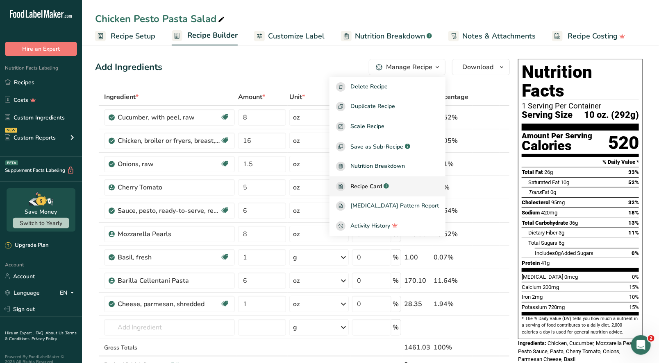
click at [382, 188] on span "Recipe Card" at bounding box center [366, 186] width 32 height 9
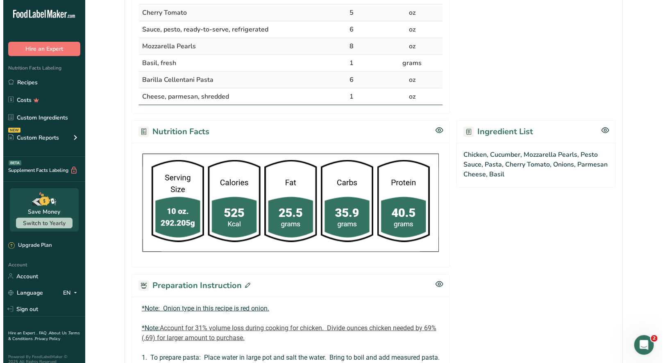
scroll to position [368, 0]
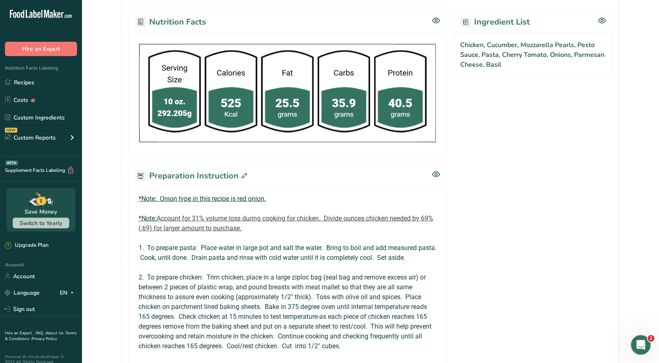
click at [243, 173] on icon at bounding box center [244, 175] width 5 height 5
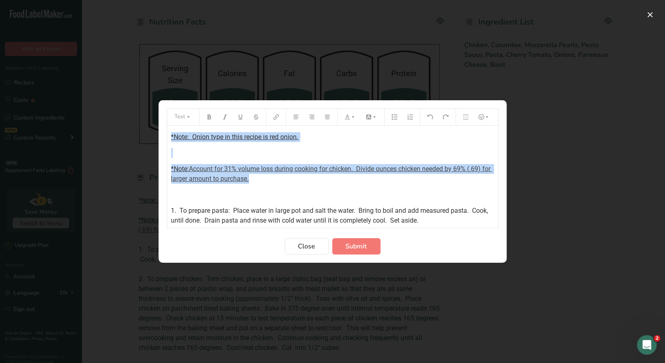
drag, startPoint x: 168, startPoint y: 137, endPoint x: 274, endPoint y: 181, distance: 114.8
click at [274, 181] on div "*Note: Onion type in this recipe is red onion. ﻿ *Note: Account for 31% volume …" at bounding box center [332, 295] width 331 height 338
drag, startPoint x: 206, startPoint y: 119, endPoint x: 225, endPoint y: 121, distance: 18.6
click at [206, 119] on icon "Preparation instructions modal" at bounding box center [209, 117] width 6 height 6
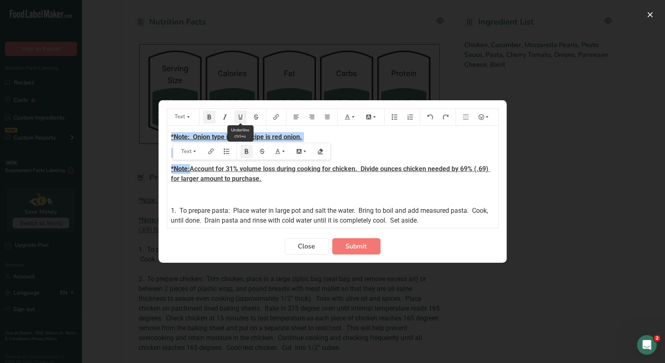
click at [240, 121] on button "Preparation instructions modal" at bounding box center [240, 117] width 12 height 13
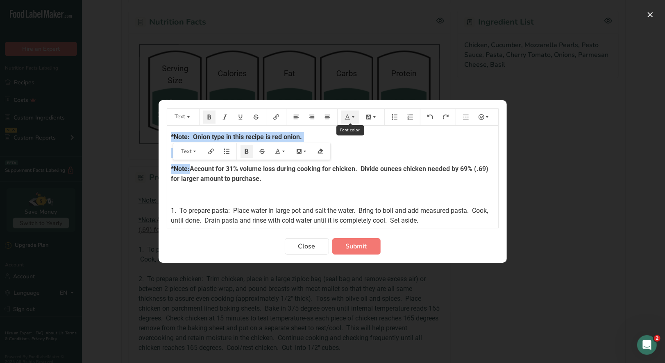
click at [355, 120] on button "Preparation instructions modal" at bounding box center [350, 117] width 18 height 13
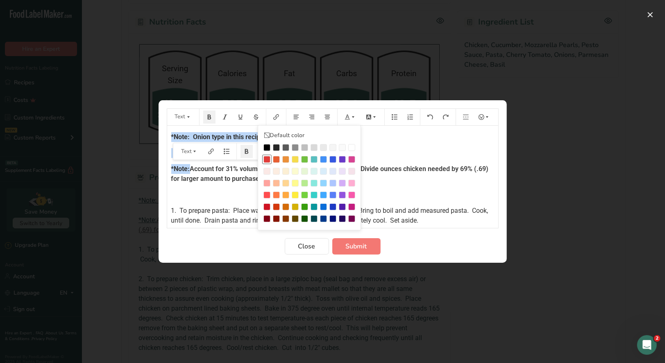
click at [267, 159] on div "Preparation instructions modal" at bounding box center [266, 159] width 7 height 7
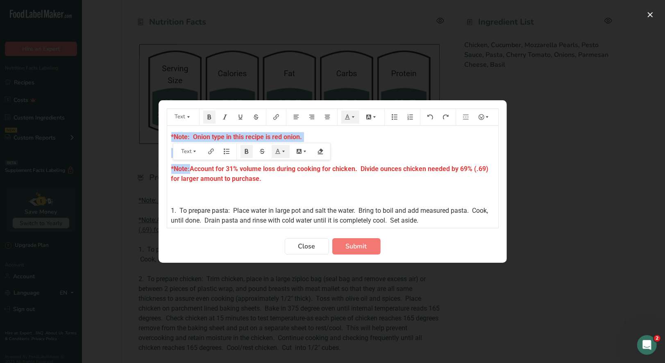
click at [359, 184] on div "*Note: Onion type in this recipe is red onion. ﻿ *Note: Account for 31% volume …" at bounding box center [332, 295] width 331 height 338
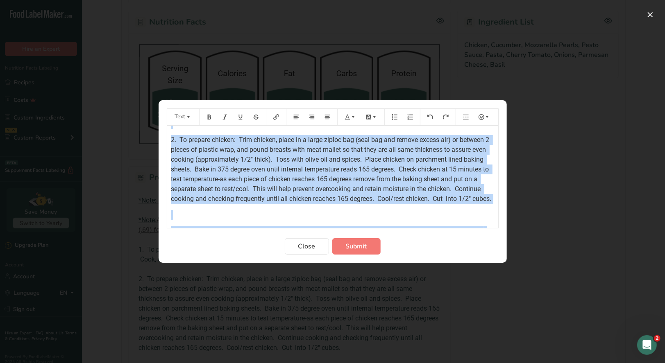
scroll to position [252, 0]
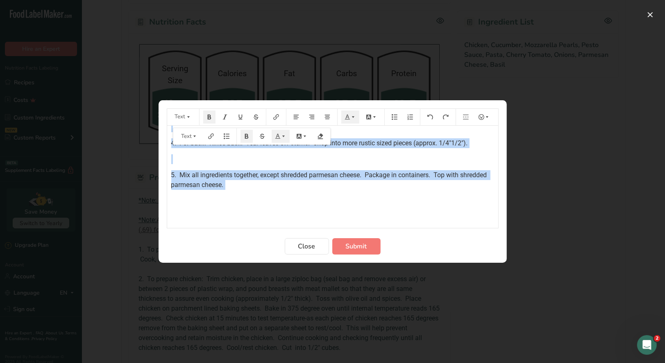
drag, startPoint x: 169, startPoint y: 135, endPoint x: 303, endPoint y: 198, distance: 147.9
click at [303, 198] on div "*Note: Onion type in this recipe is red onion. ﻿ *Note: Account for 31% volume …" at bounding box center [332, 53] width 331 height 338
copy div "*Lore: Ipsum dolo si amet consec ad eli seddo. ﻿ *Eius: Tempori utl 67% etdolo …"
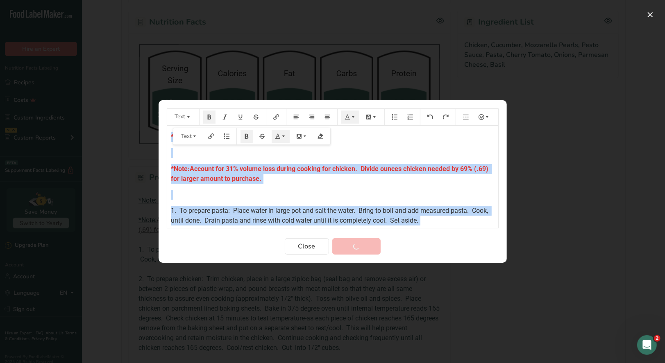
scroll to position [252, 0]
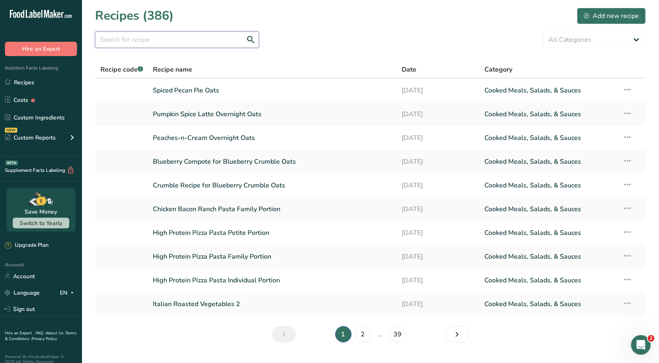
click at [135, 41] on input "text" at bounding box center [177, 40] width 164 height 16
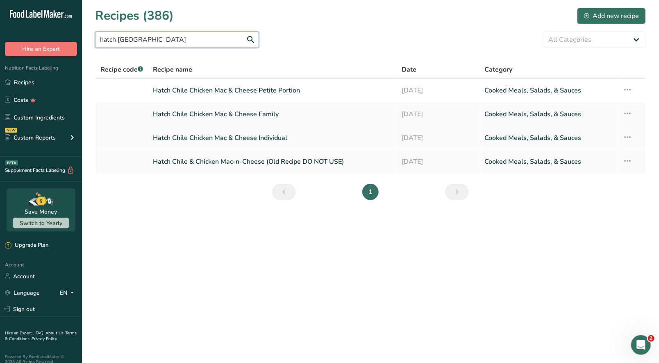
type input "hatch [GEOGRAPHIC_DATA]"
click at [267, 138] on link "Hatch Chile Chicken Mac & Cheese Individual" at bounding box center [272, 137] width 239 height 17
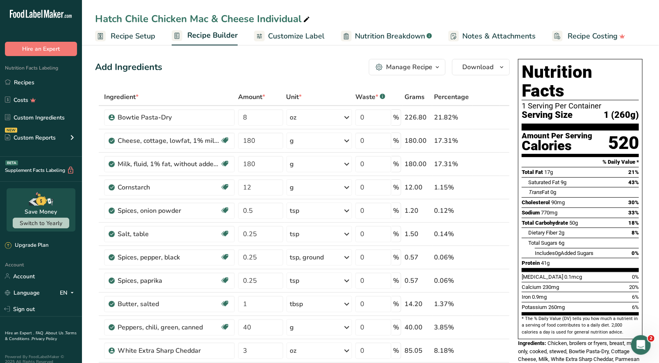
click at [432, 70] on span "button" at bounding box center [437, 67] width 10 height 10
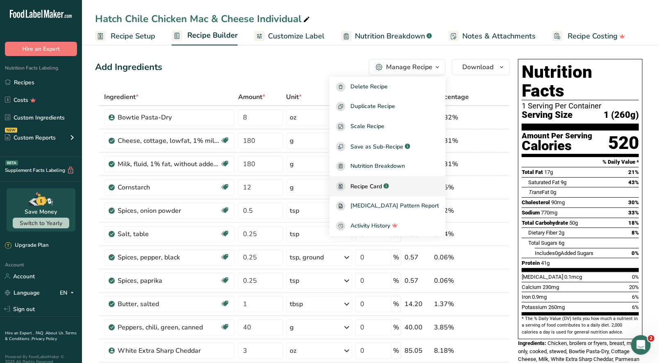
drag, startPoint x: 382, startPoint y: 187, endPoint x: 387, endPoint y: 186, distance: 5.5
click at [382, 187] on span "Recipe Card" at bounding box center [366, 186] width 32 height 9
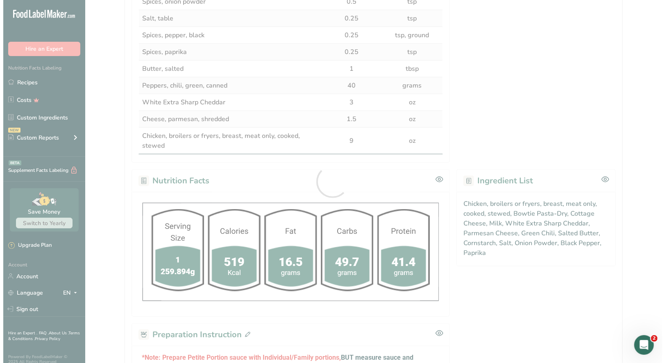
scroll to position [492, 0]
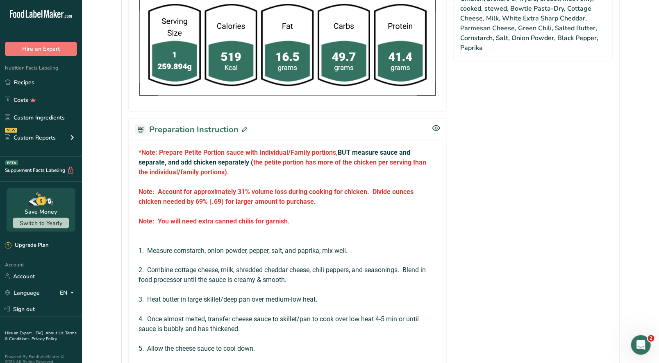
click at [245, 127] on icon at bounding box center [244, 129] width 5 height 5
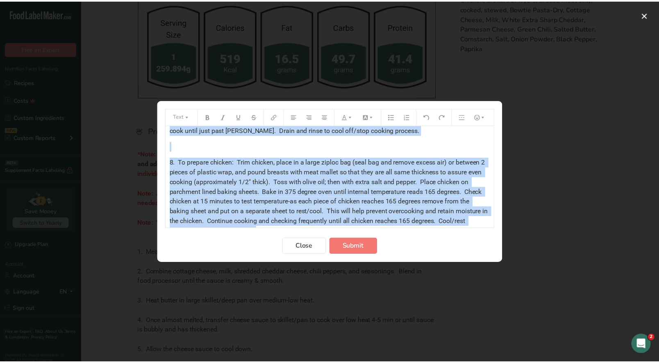
scroll to position [438, 0]
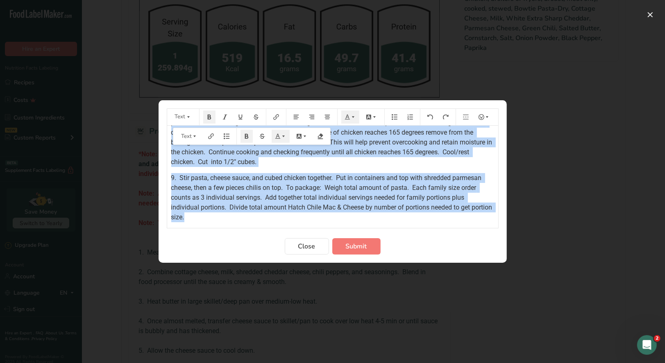
drag, startPoint x: 168, startPoint y: 136, endPoint x: 453, endPoint y: 214, distance: 295.0
copy div "*Lore: Ipsumdo Sitame Consect adipi elit Seddoeiusm/Tempor incididu, UTL etdolo…"
drag, startPoint x: 303, startPoint y: 246, endPoint x: 288, endPoint y: 227, distance: 24.2
click at [303, 243] on span "Close" at bounding box center [306, 247] width 17 height 10
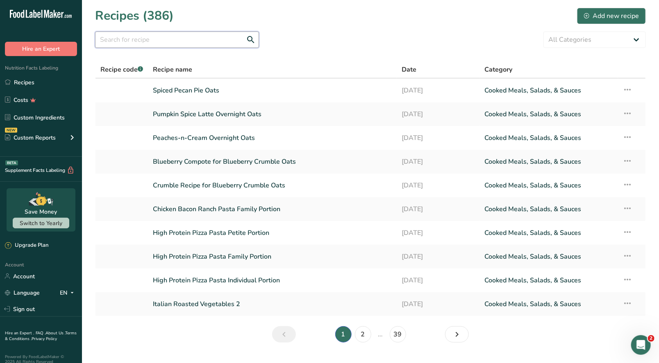
drag, startPoint x: 145, startPoint y: 43, endPoint x: 143, endPoint y: 39, distance: 4.2
click at [145, 42] on input "text" at bounding box center [177, 40] width 164 height 16
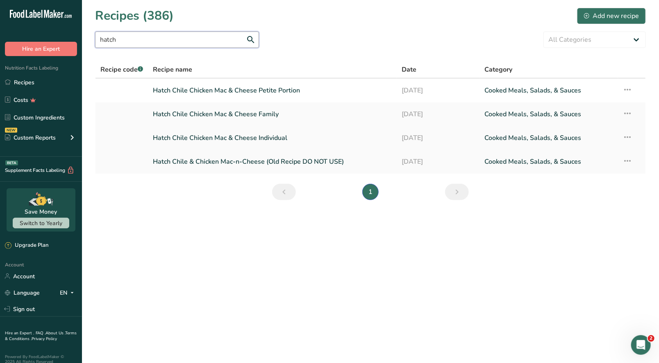
type input "hatch"
click at [254, 143] on link "Hatch Chile Chicken Mac & Cheese Individual" at bounding box center [272, 137] width 239 height 17
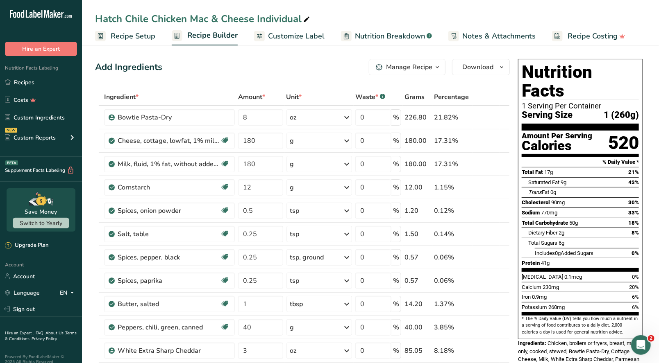
click at [124, 32] on span "Recipe Setup" at bounding box center [133, 36] width 45 height 11
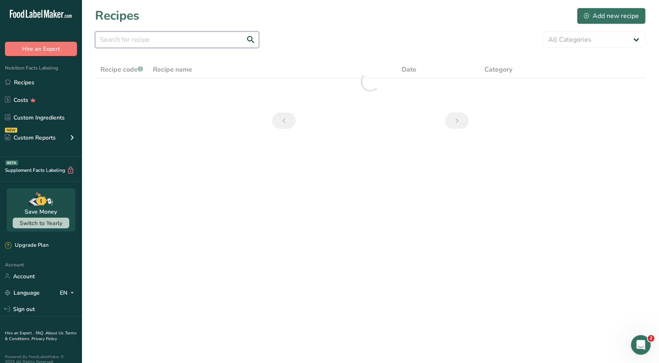
click at [131, 43] on input "text" at bounding box center [177, 40] width 164 height 16
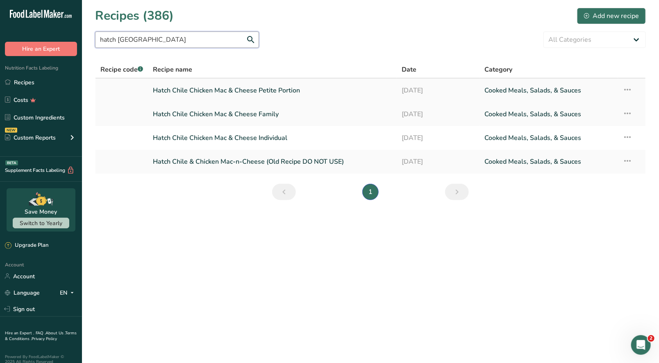
type input "hatch [GEOGRAPHIC_DATA]"
click at [276, 91] on link "Hatch Chile Chicken Mac & Cheese Petite Portion" at bounding box center [272, 90] width 239 height 17
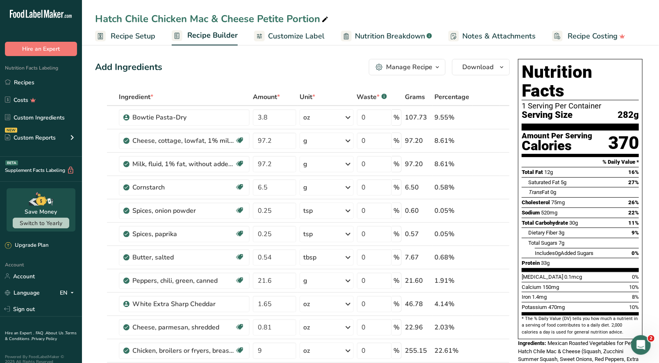
click at [436, 68] on icon "button" at bounding box center [437, 67] width 7 height 10
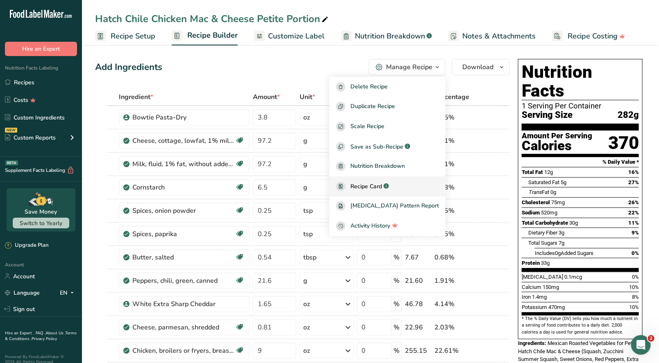
click at [379, 188] on span "Recipe Card" at bounding box center [366, 186] width 32 height 9
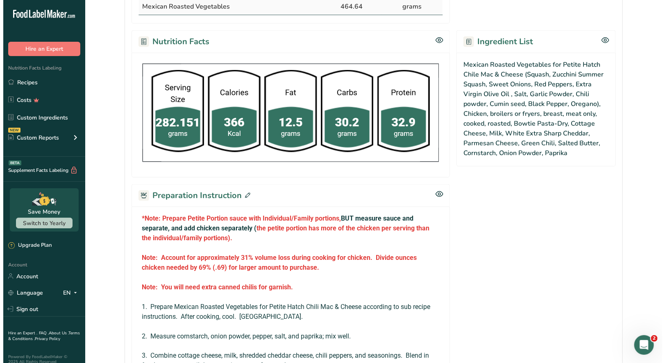
scroll to position [410, 0]
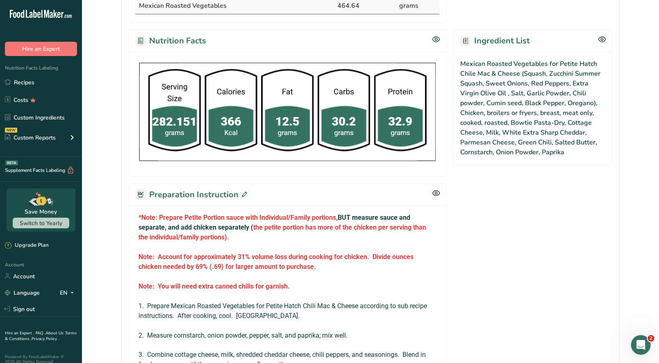
click at [244, 192] on icon at bounding box center [244, 194] width 5 height 5
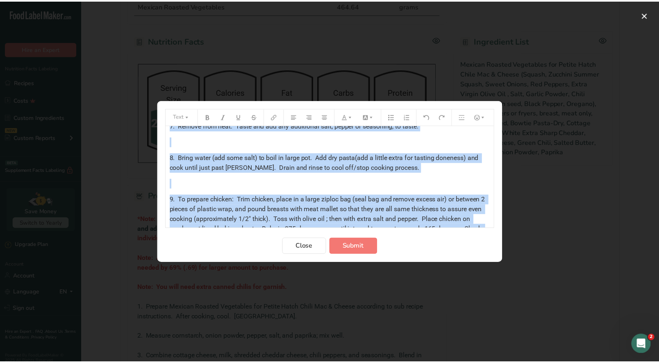
scroll to position [492, 0]
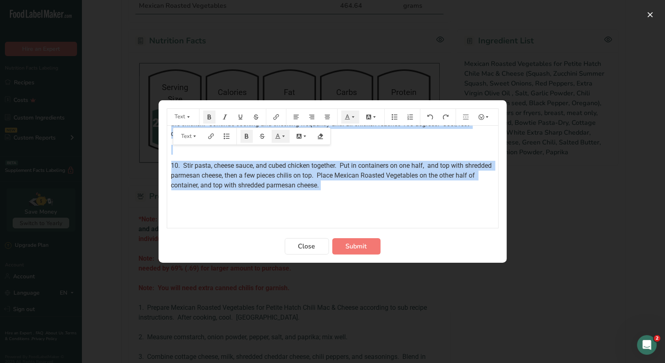
drag, startPoint x: 170, startPoint y: 138, endPoint x: 432, endPoint y: 195, distance: 268.7
copy div "*Lore: Ipsumdo Sitame Consect adipi elit Seddoeiusm/Tempor incididu, UTL etdolo…"
drag, startPoint x: 314, startPoint y: 244, endPoint x: 329, endPoint y: 206, distance: 39.9
click at [315, 243] on span "Close" at bounding box center [306, 247] width 17 height 10
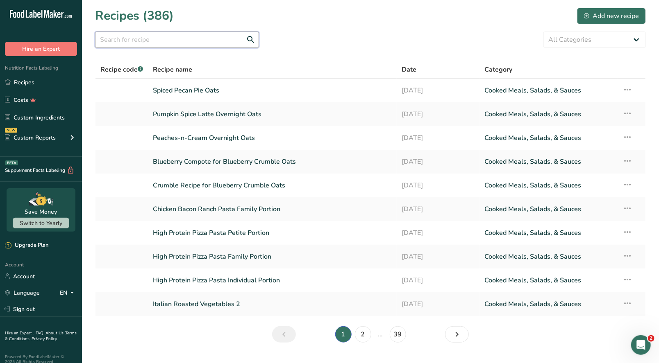
click at [134, 39] on input "text" at bounding box center [177, 40] width 164 height 16
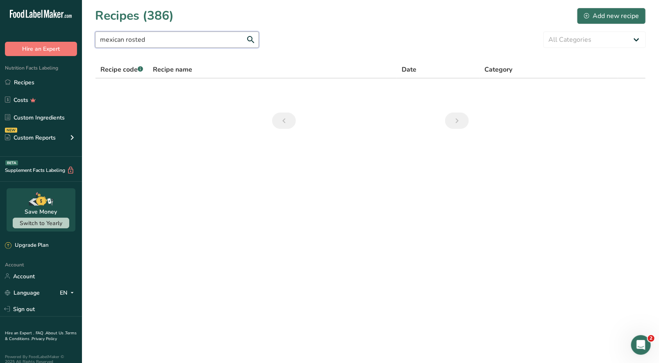
click at [134, 37] on input "mexican rosted" at bounding box center [177, 40] width 164 height 16
click at [166, 40] on input "mexican roasted" at bounding box center [177, 40] width 164 height 16
drag, startPoint x: 240, startPoint y: 39, endPoint x: 117, endPoint y: 42, distance: 123.7
click at [117, 42] on input "mexican roasted vegetables for petite portion hatch chile mac & cheese" at bounding box center [177, 40] width 164 height 16
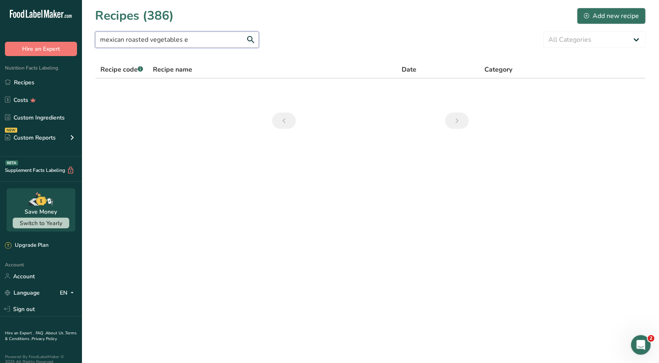
scroll to position [0, 0]
click at [186, 40] on input "mexican roasted vegetables e" at bounding box center [177, 40] width 164 height 16
type input "mexican roasted vegetables"
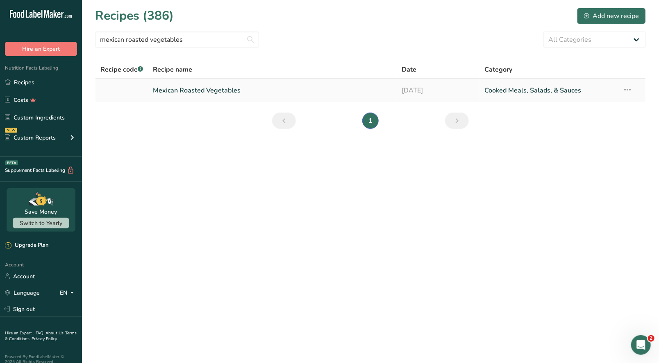
click at [215, 93] on link "Mexican Roasted Vegetables" at bounding box center [272, 90] width 239 height 17
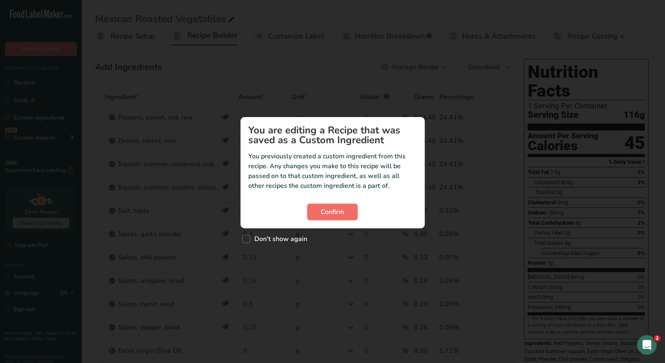
click at [337, 212] on span "Confirm" at bounding box center [332, 212] width 23 height 10
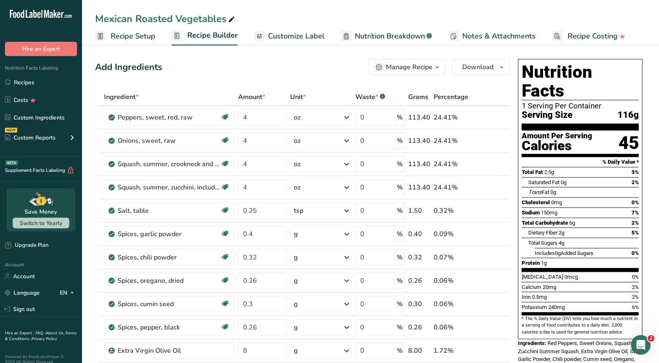
click at [439, 68] on icon "button" at bounding box center [437, 67] width 7 height 10
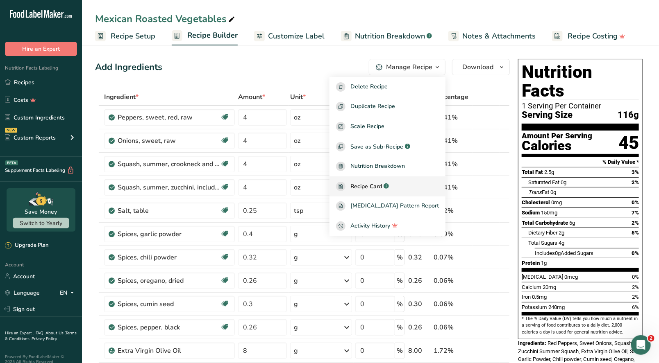
click at [368, 187] on span "Recipe Card" at bounding box center [366, 186] width 32 height 9
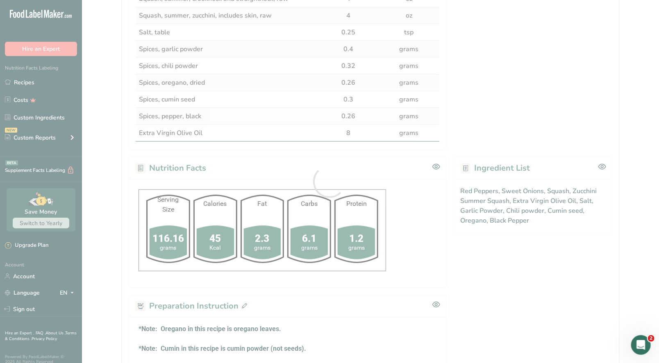
scroll to position [492, 0]
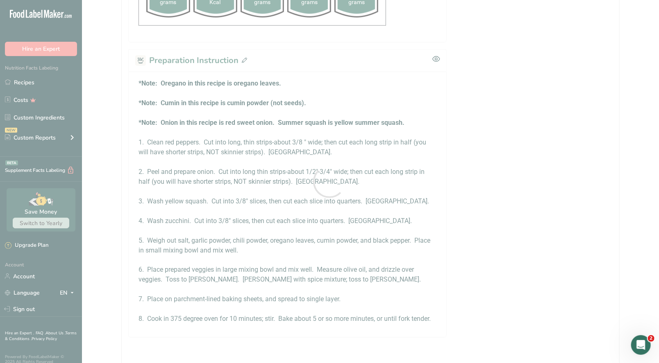
click at [243, 58] on div at bounding box center [329, 181] width 659 height 363
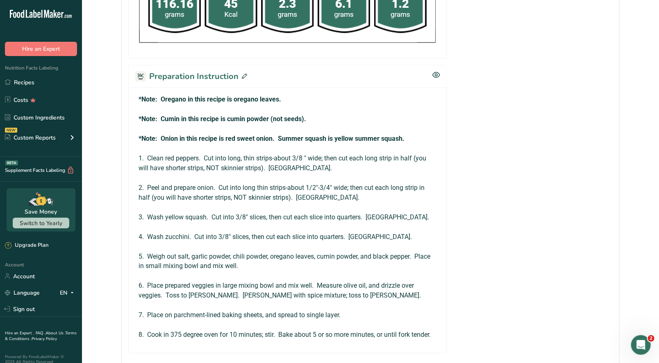
click at [243, 74] on icon at bounding box center [244, 76] width 5 height 5
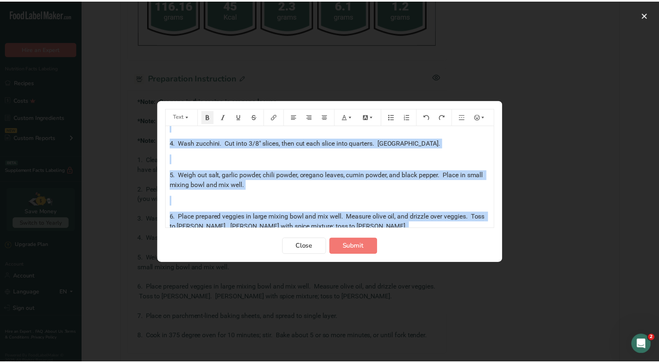
scroll to position [279, 0]
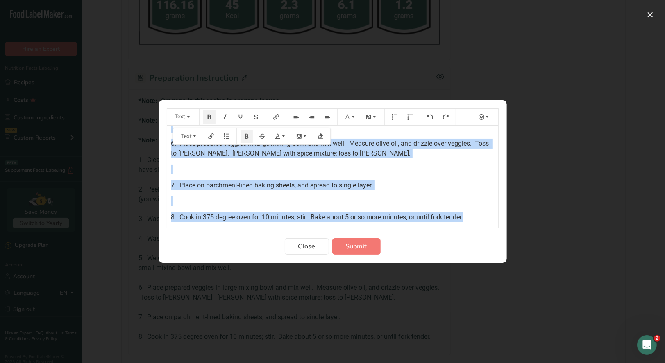
drag, startPoint x: 170, startPoint y: 136, endPoint x: 476, endPoint y: 214, distance: 315.9
click at [482, 211] on div "*Note: Oregano in this recipe is oregano leaves. ﻿ *Note: Cumin in this recipe …" at bounding box center [332, 34] width 331 height 375
copy div "*Note: Oregano in this recipe is oregano leaves. ﻿ *Note: Cumin in this recipe …"
click at [313, 248] on span "Close" at bounding box center [306, 247] width 17 height 10
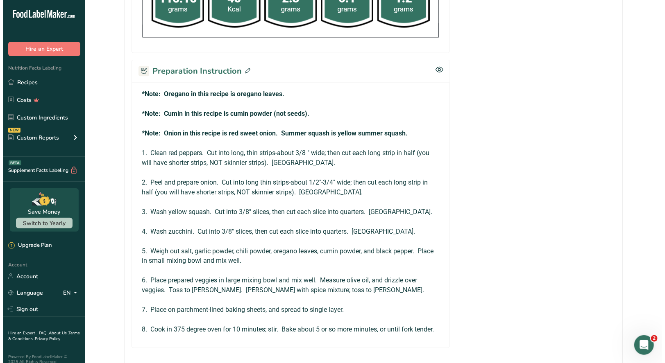
scroll to position [488, 0]
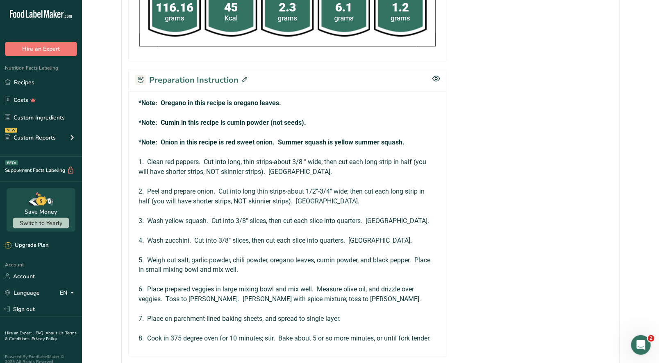
click at [243, 77] on icon at bounding box center [244, 79] width 5 height 5
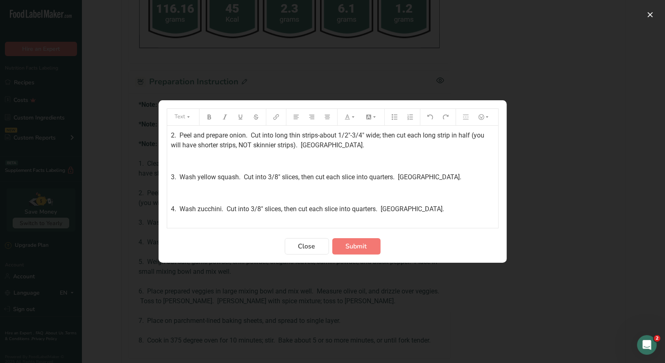
scroll to position [0, 0]
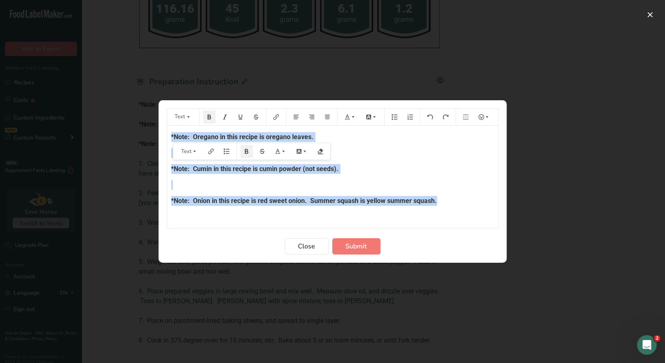
drag, startPoint x: 169, startPoint y: 136, endPoint x: 449, endPoint y: 202, distance: 288.4
click at [450, 203] on div "*Note: Oregano in this recipe is oregano leaves. ﻿ *Note: Cumin in this recipe …" at bounding box center [332, 313] width 331 height 375
click at [349, 119] on button "Preparation instructions modal" at bounding box center [350, 117] width 18 height 13
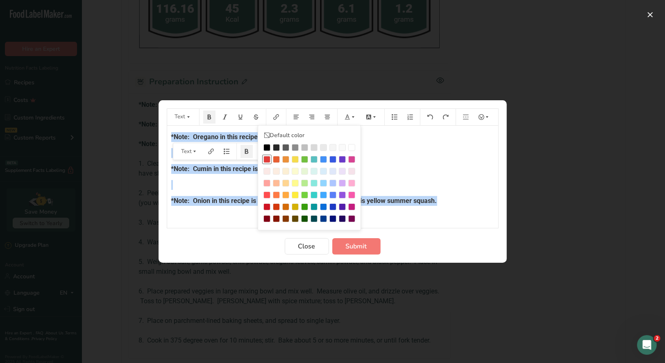
click at [268, 158] on div "Preparation instructions modal" at bounding box center [266, 159] width 7 height 7
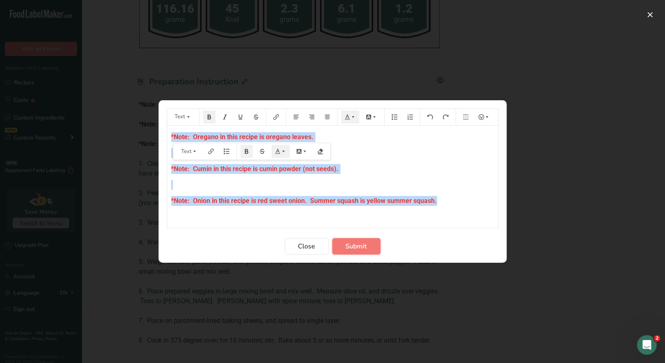
drag, startPoint x: 354, startPoint y: 248, endPoint x: 363, endPoint y: 240, distance: 11.9
click at [354, 248] on span "Submit" at bounding box center [356, 247] width 21 height 10
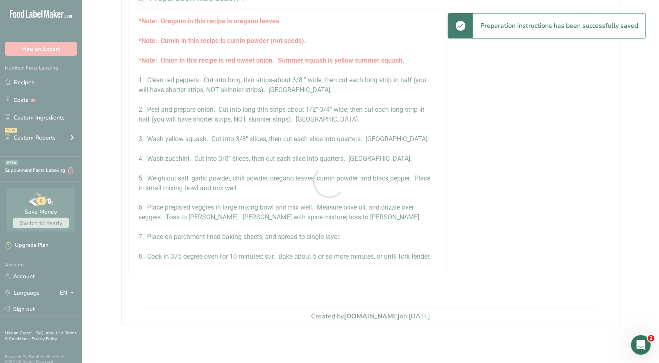
scroll to position [488, 0]
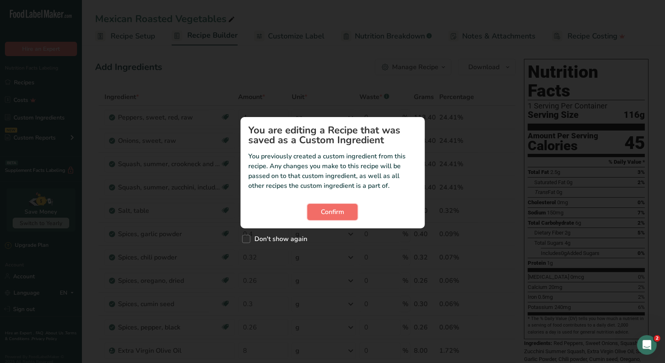
click at [339, 211] on span "Confirm" at bounding box center [332, 212] width 23 height 10
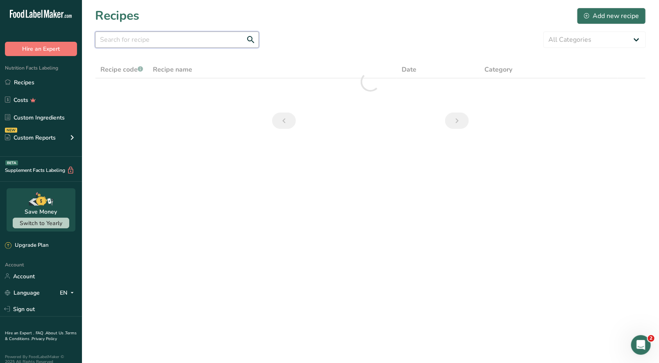
click at [120, 43] on input "text" at bounding box center [177, 40] width 164 height 16
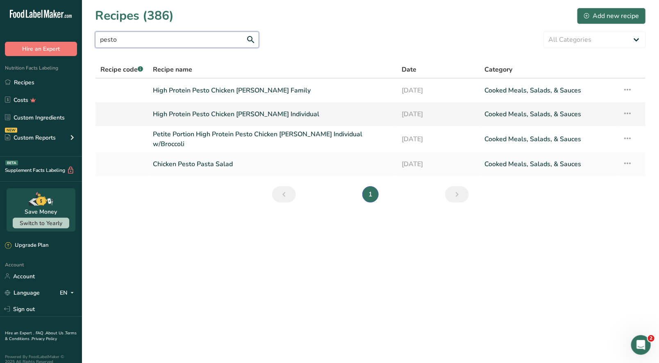
type input "pesto"
click at [203, 118] on link "High Protein Pesto Chicken Alfredo Individual" at bounding box center [272, 114] width 239 height 17
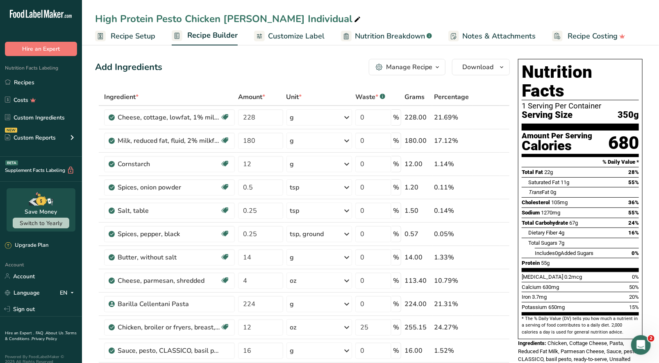
click at [426, 65] on div "Manage Recipe" at bounding box center [409, 67] width 46 height 10
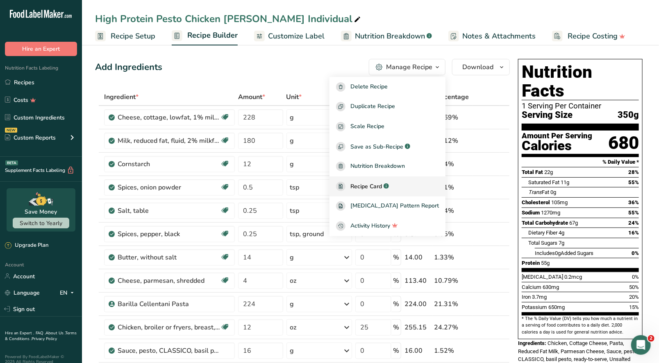
click at [382, 183] on span "Recipe Card" at bounding box center [366, 186] width 32 height 9
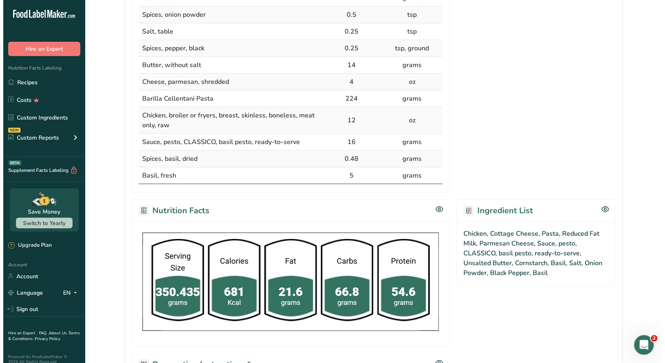
scroll to position [450, 0]
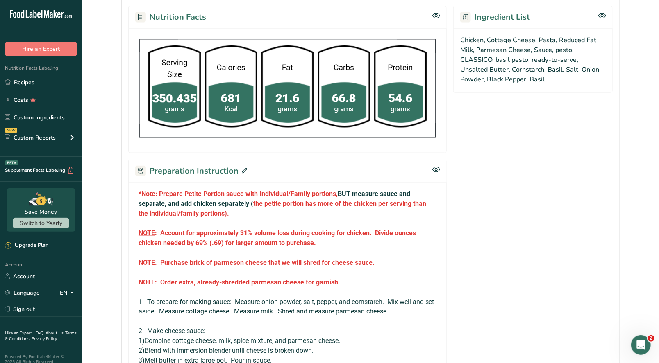
click at [243, 169] on icon at bounding box center [244, 170] width 5 height 5
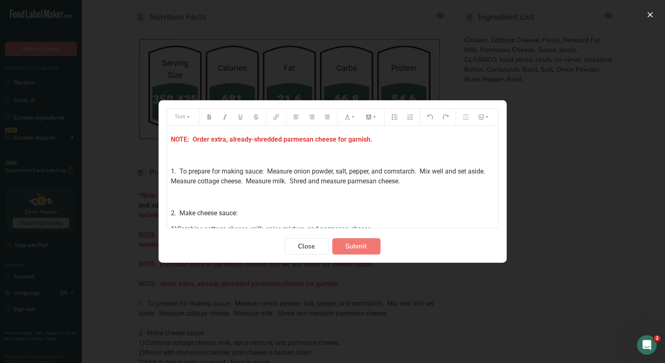
scroll to position [163, 0]
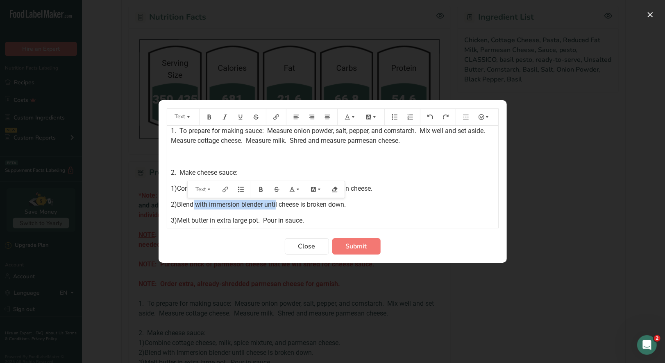
drag, startPoint x: 251, startPoint y: 205, endPoint x: 185, endPoint y: 206, distance: 66.0
click at [185, 206] on span "2)Blend with immersion blender until cheese is broken down." at bounding box center [258, 205] width 175 height 8
click at [185, 203] on span "2)Process in food processor until cheese is broken down." at bounding box center [253, 205] width 164 height 8
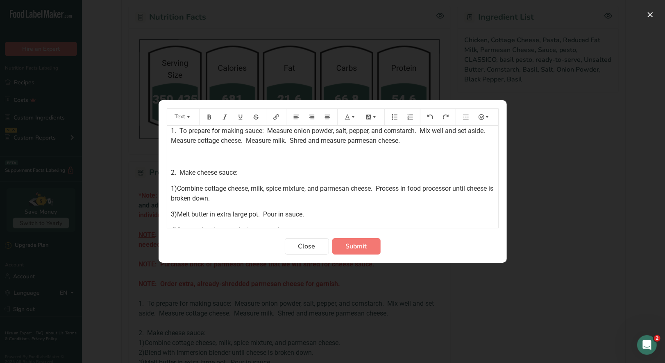
click at [169, 197] on div "*Note: Prepare Petite Portion sauce with Individual/Family portions, BUT measur…" at bounding box center [332, 230] width 331 height 537
click at [185, 187] on span "1)Combine cottage cheese, milk, spice mixture, and parmesan cheese. Process in …" at bounding box center [333, 194] width 324 height 18
click at [170, 197] on div "*Note: Prepare Petite Portion sauce with Individual/Family portions, BUT measur…" at bounding box center [332, 230] width 331 height 537
click at [184, 211] on span "3)Melt butter in extra large pot. Pour in sauce." at bounding box center [237, 215] width 133 height 8
click at [184, 214] on span "4)Start on low heat, and stir constantly." at bounding box center [227, 215] width 113 height 8
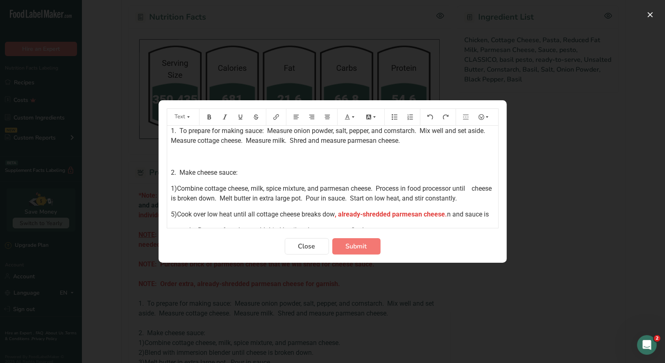
click at [185, 214] on span "5)Cook over low heat until all cottage cheese breaks dow" at bounding box center [253, 215] width 164 height 8
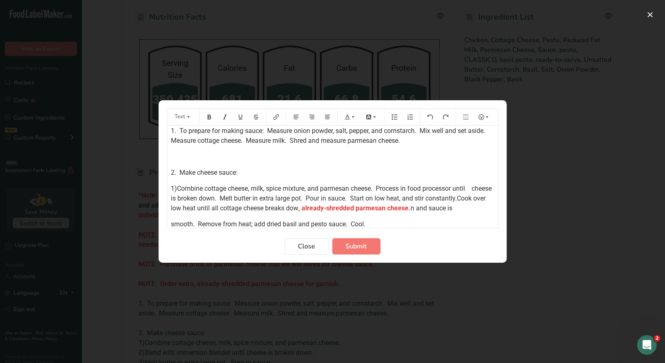
click at [364, 209] on span ", already-shredded parmesan cheese." at bounding box center [355, 208] width 112 height 8
drag, startPoint x: 483, startPoint y: 206, endPoint x: 371, endPoint y: 206, distance: 111.8
click at [370, 209] on p "1)Combine cottage cheese, milk, spice mixture, and parmesan cheese. Process in …" at bounding box center [332, 198] width 323 height 29
click at [181, 225] on span "smooth. Remove from heat; add dried basil and pesto sauce. Cool." at bounding box center [268, 224] width 195 height 8
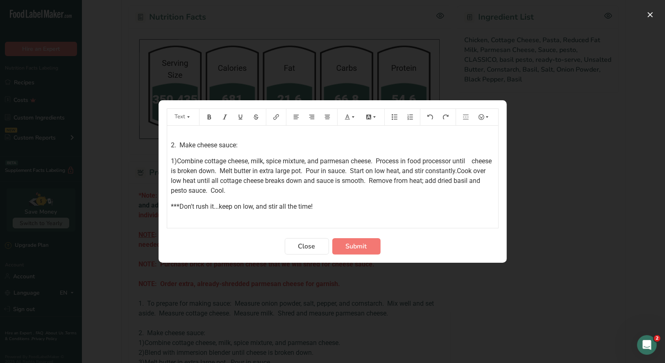
scroll to position [205, 0]
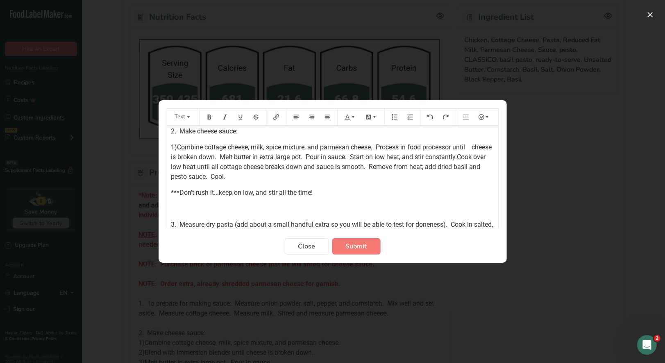
click at [177, 190] on span "***Don't rush it...keep on low, and stir all the time!" at bounding box center [242, 193] width 142 height 8
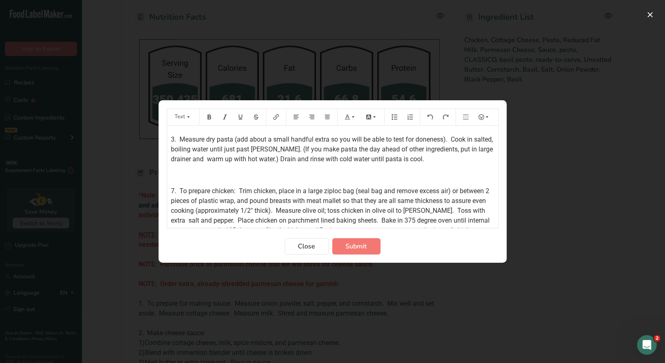
scroll to position [286, 0]
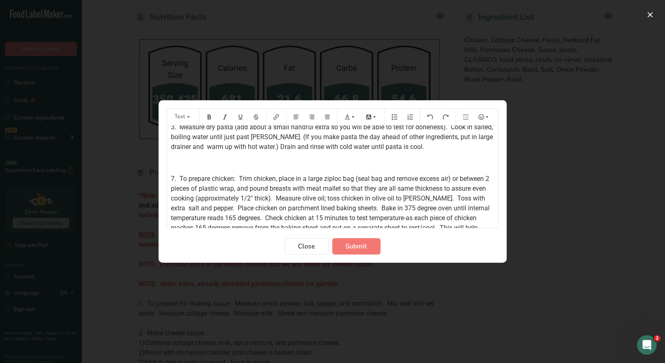
click at [174, 177] on span "7. To prepare chicken: Trim chicken, place in a large ziploc bag (seal bag and …" at bounding box center [331, 213] width 320 height 77
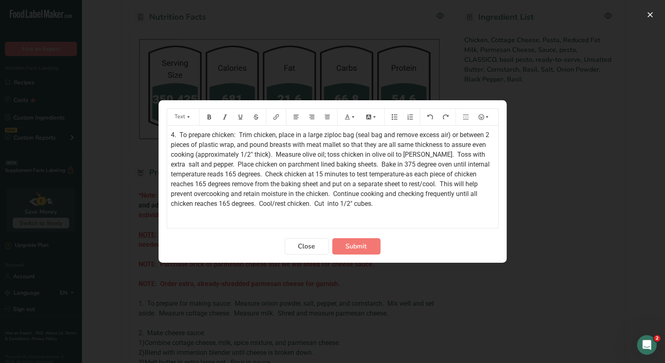
scroll to position [368, 0]
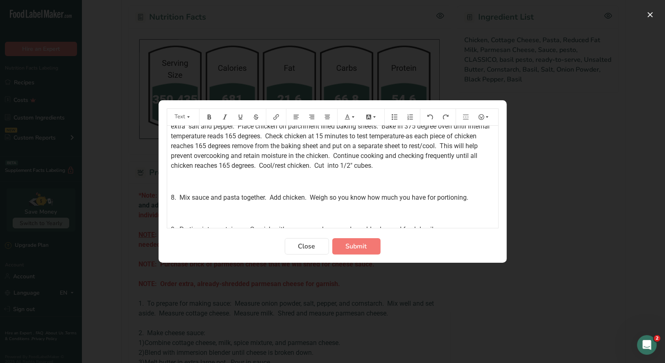
click at [175, 197] on span "8. Mix sauce and pasta together. Add chicken. Weigh so you know how much you ha…" at bounding box center [319, 198] width 297 height 8
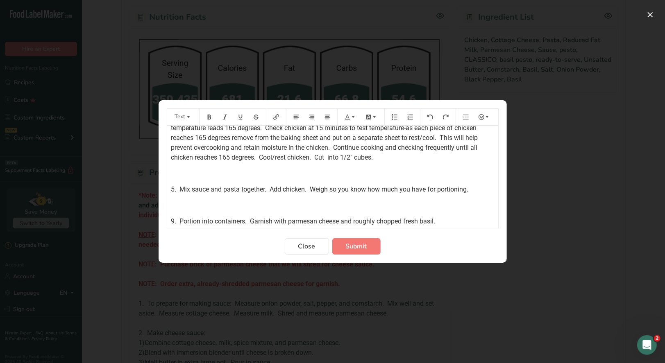
scroll to position [381, 0]
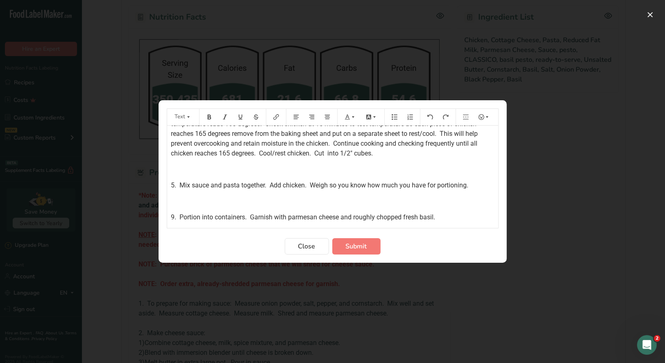
click at [174, 217] on span "9. Portion into containers. Garnish with parmesan cheese and roughly chopped fr…" at bounding box center [303, 217] width 264 height 8
click at [347, 247] on span "Submit" at bounding box center [356, 247] width 21 height 10
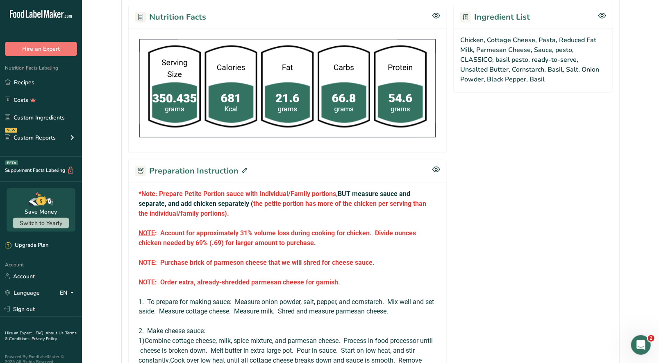
click at [244, 170] on icon at bounding box center [244, 170] width 5 height 5
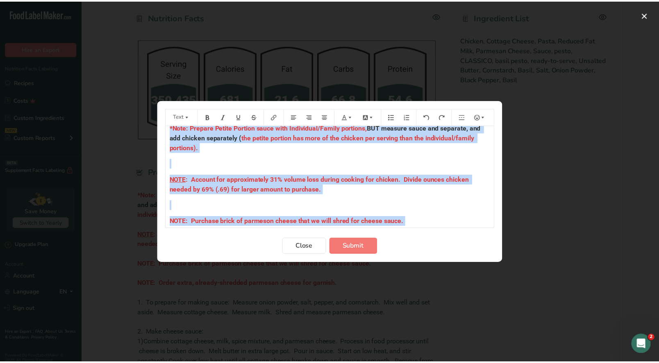
scroll to position [0, 0]
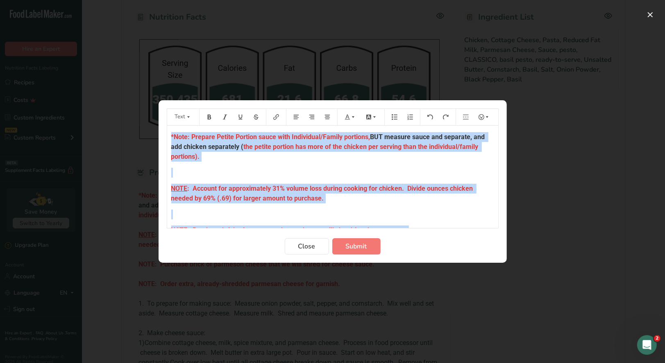
drag, startPoint x: 386, startPoint y: 221, endPoint x: 166, endPoint y: 122, distance: 241.1
click at [162, 124] on section "Text *Note: Prepare Petite Portion sauce with Individual/Family portions, BUT m…" at bounding box center [333, 181] width 348 height 163
copy div "*Note: Prepare Petite Portion sauce with Individual/Family portions, BUT measur…"
drag, startPoint x: 302, startPoint y: 249, endPoint x: 317, endPoint y: 225, distance: 27.8
click at [302, 248] on span "Close" at bounding box center [306, 247] width 17 height 10
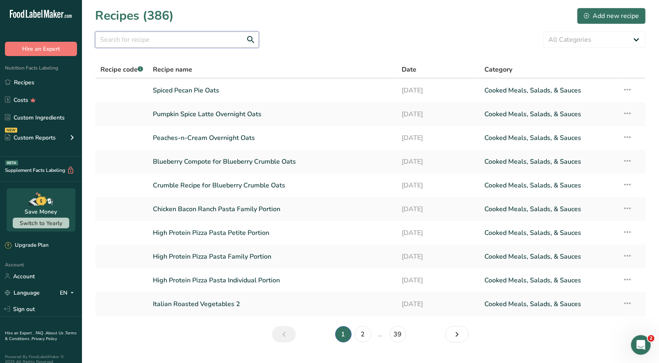
click at [110, 41] on input "text" at bounding box center [177, 40] width 164 height 16
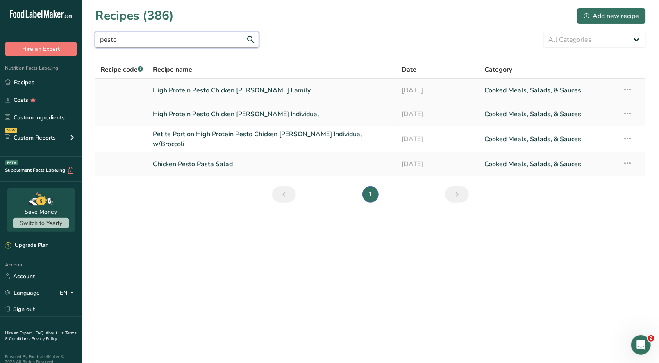
type input "pesto"
click at [239, 95] on link "High Protein Pesto Chicken Alfredo Family" at bounding box center [272, 90] width 239 height 17
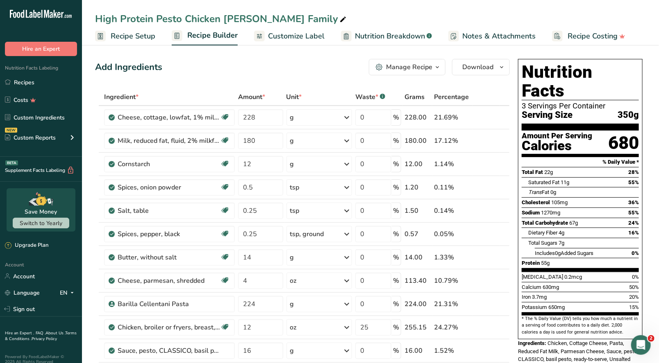
click at [431, 68] on div "Manage Recipe" at bounding box center [409, 67] width 46 height 10
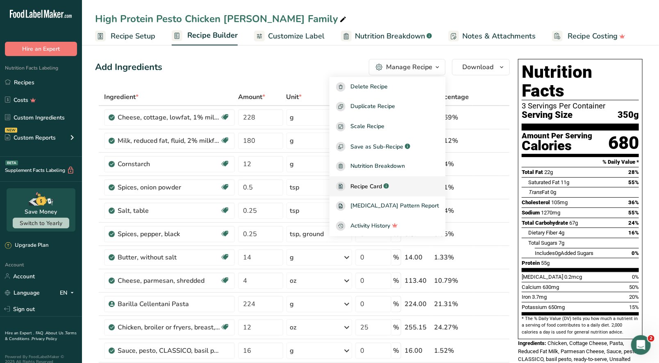
drag, startPoint x: 392, startPoint y: 187, endPoint x: 420, endPoint y: 182, distance: 28.0
click at [382, 186] on span "Recipe Card" at bounding box center [366, 186] width 32 height 9
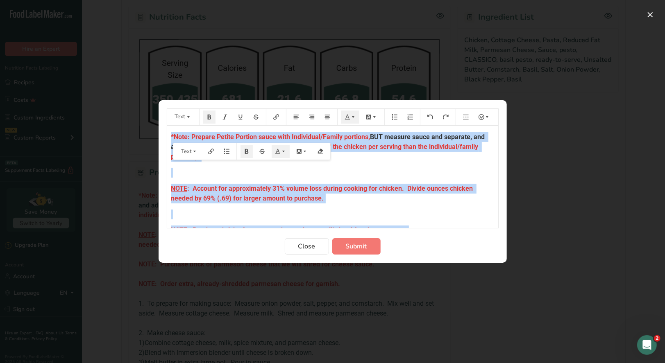
drag, startPoint x: 237, startPoint y: 202, endPoint x: 148, endPoint y: 104, distance: 131.4
click at [148, 104] on div "Text *Note: Prepare Petite Portion sauce with Individual/Family portions, BUT m…" at bounding box center [332, 181] width 665 height 363
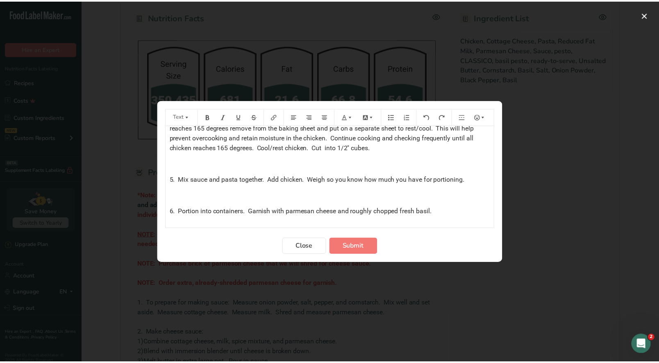
scroll to position [397, 0]
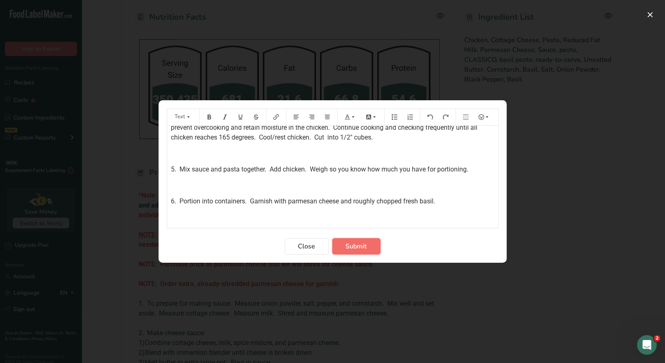
click at [363, 247] on span "Submit" at bounding box center [356, 247] width 21 height 10
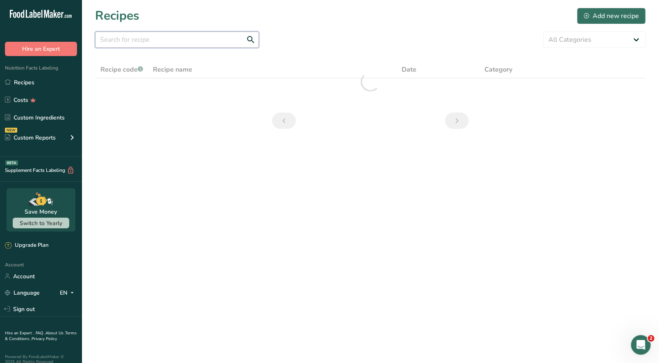
click at [132, 41] on input "text" at bounding box center [177, 40] width 164 height 16
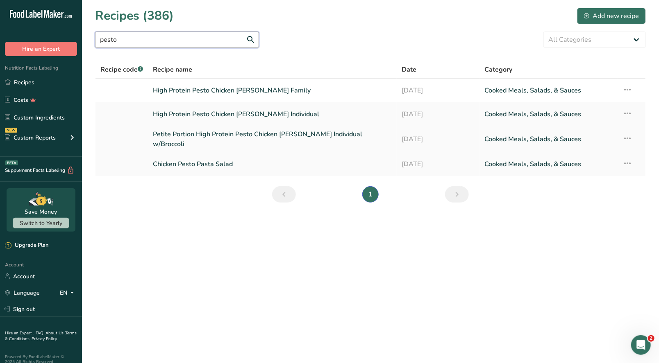
type input "pesto"
click at [287, 138] on link "Petite Portion High Protein Pesto Chicken [PERSON_NAME] Individual w/Broccoli" at bounding box center [272, 139] width 239 height 20
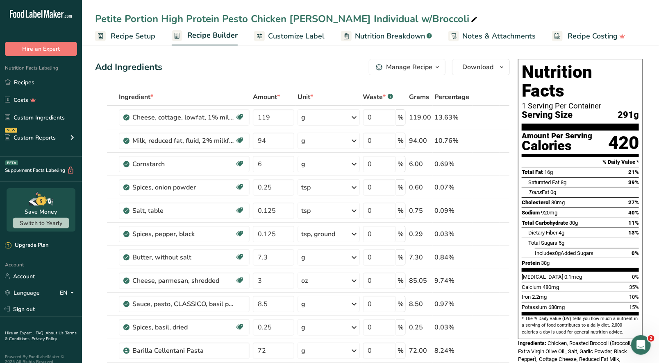
click at [418, 70] on div "Manage Recipe" at bounding box center [409, 67] width 46 height 10
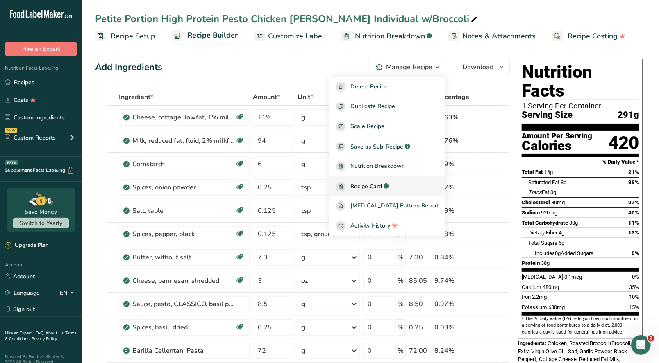
click at [386, 180] on link "Recipe Card .a-a{fill:#347362;}.b-a{fill:#fff;}" at bounding box center [387, 187] width 116 height 20
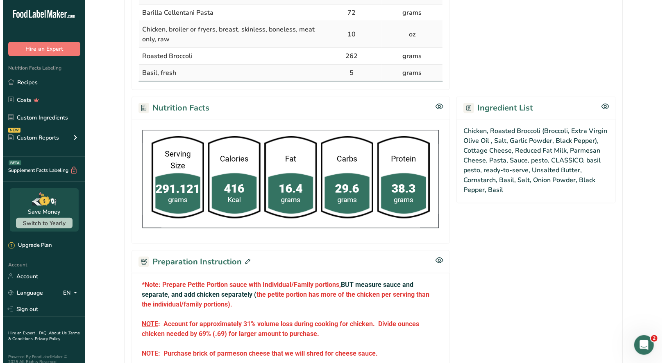
scroll to position [533, 0]
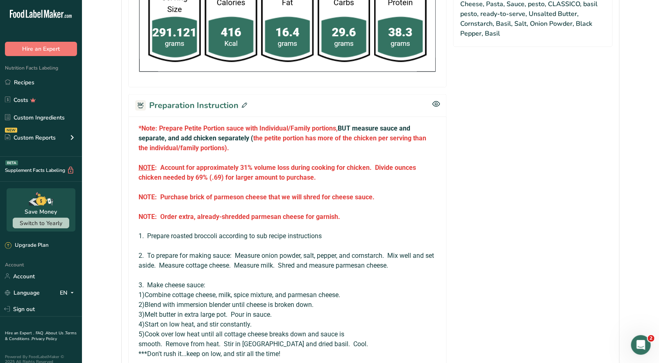
click at [244, 103] on icon at bounding box center [244, 105] width 5 height 5
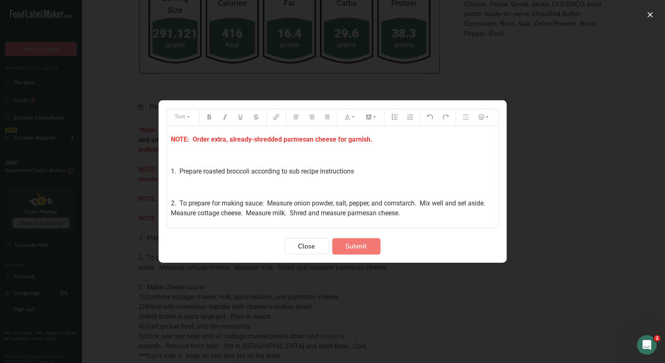
scroll to position [163, 0]
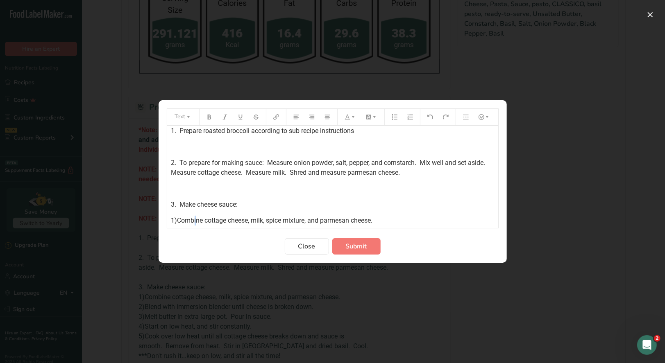
click at [184, 219] on span "1)Combine cottage cheese, milk, spice mixture, and parmesan cheese." at bounding box center [272, 221] width 202 height 8
click at [184, 220] on span "2)Blend with immersion blender until cheese is broken down." at bounding box center [258, 221] width 175 height 8
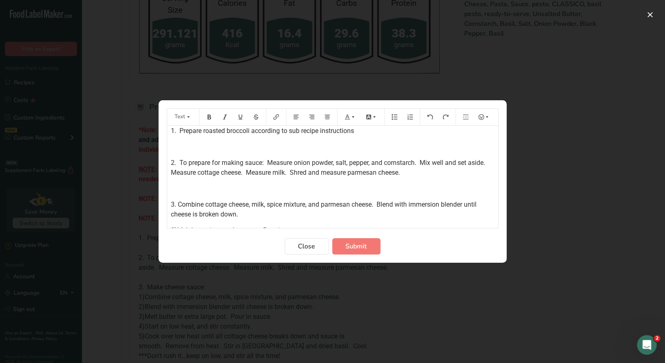
scroll to position [205, 0]
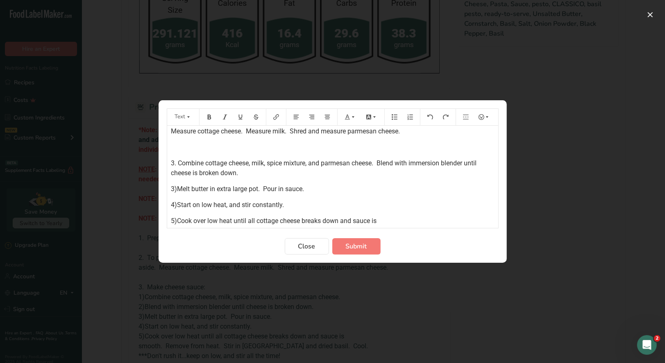
click at [186, 190] on span "3)Melt butter in extra large pot. Pour in sauce." at bounding box center [237, 189] width 133 height 8
click at [185, 186] on span "4)Start on low heat, and stir constantly." at bounding box center [227, 189] width 113 height 8
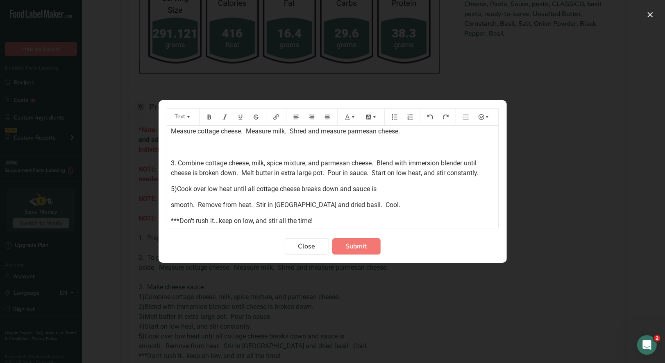
click at [185, 188] on span "5)Cook over low heat until all cottage cheese breaks down and sauce is" at bounding box center [274, 189] width 206 height 8
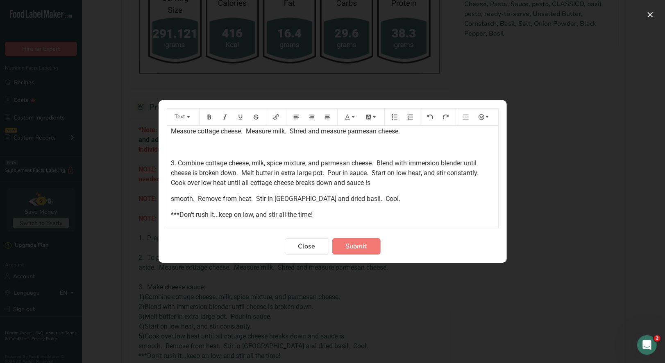
drag, startPoint x: 179, startPoint y: 199, endPoint x: 185, endPoint y: 194, distance: 7.0
click at [181, 197] on span "smooth. Remove from heat. Stir in pesto and dried basil. Cool." at bounding box center [285, 199] width 229 height 8
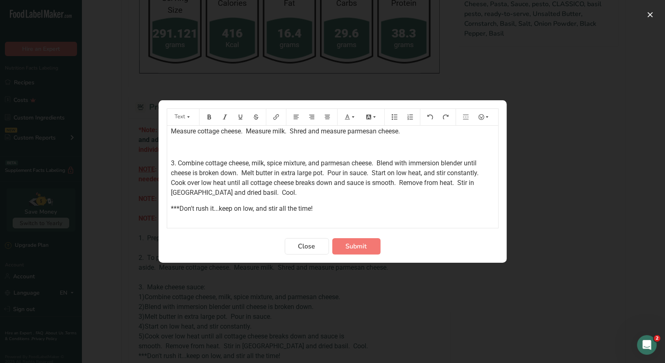
click at [177, 208] on span "***Don't rush it...keep on low, and stir all the time!" at bounding box center [242, 209] width 142 height 8
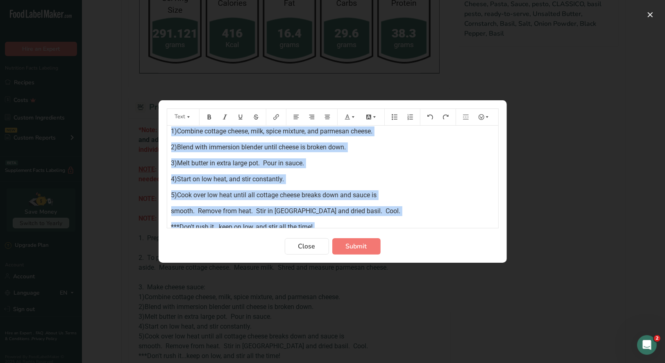
scroll to position [955, 0]
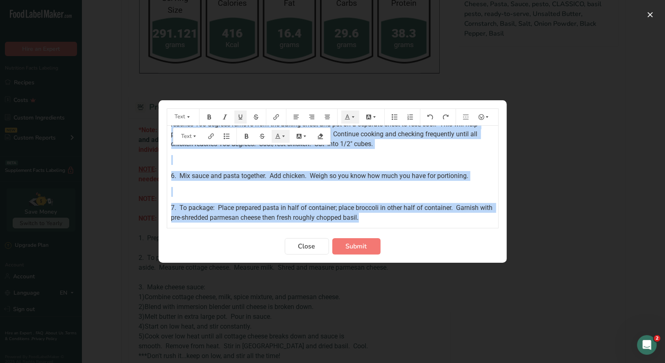
drag, startPoint x: 170, startPoint y: 167, endPoint x: 411, endPoint y: 222, distance: 247.6
click at [410, 223] on div "*Note: Prepare Petite Portion sauce with Individual/Family portions, BUT measur…" at bounding box center [332, 177] width 331 height 102
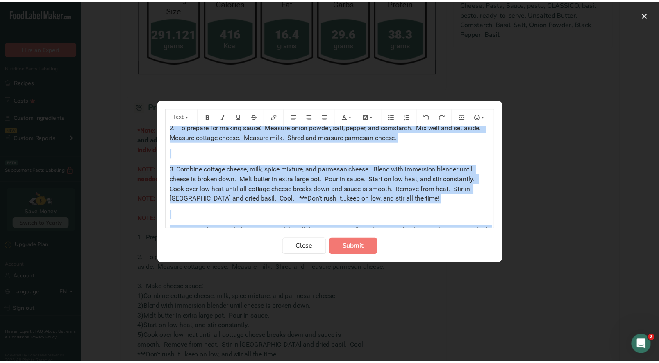
scroll to position [0, 0]
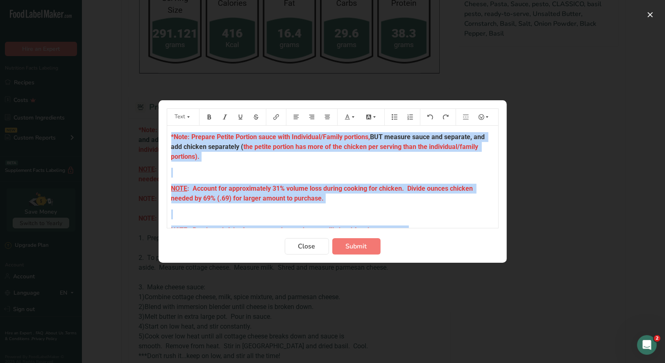
drag, startPoint x: 385, startPoint y: 188, endPoint x: 144, endPoint y: 118, distance: 250.9
click at [144, 118] on div "Text *Note: Prepare Petite Portion sauce with Individual/Family portions, BUT m…" at bounding box center [332, 181] width 665 height 363
copy div "*Note: Prepare Petite Portion sauce with Individual/Family portions, BUT measur…"
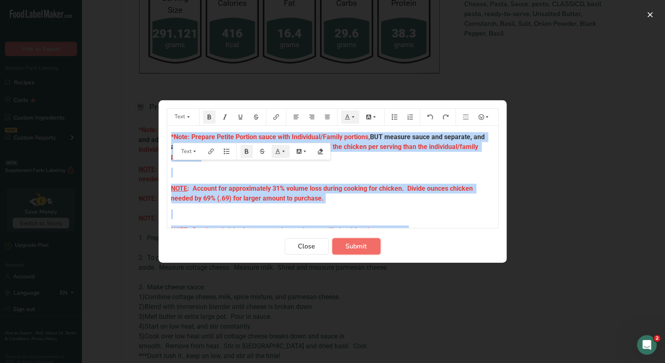
click at [358, 246] on span "Submit" at bounding box center [356, 247] width 21 height 10
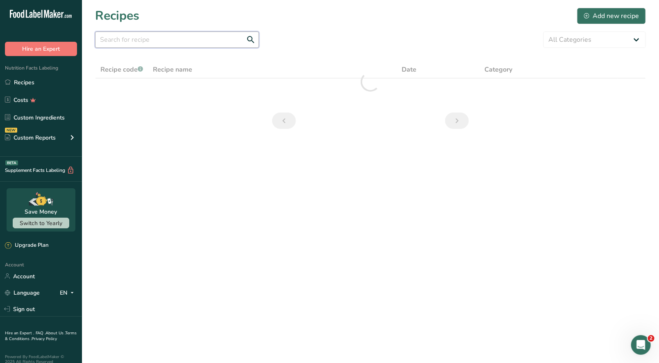
click at [120, 40] on input "text" at bounding box center [177, 40] width 164 height 16
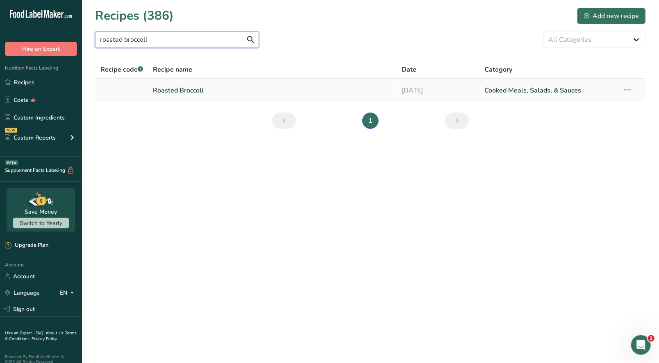
type input "roasted broccoli"
click at [169, 95] on link "Roasted Broccoli" at bounding box center [272, 90] width 239 height 17
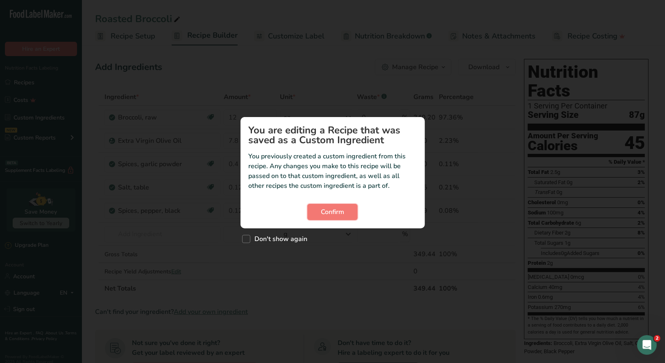
drag, startPoint x: 337, startPoint y: 218, endPoint x: 377, endPoint y: 168, distance: 64.0
click at [337, 215] on button "Confirm" at bounding box center [332, 212] width 50 height 16
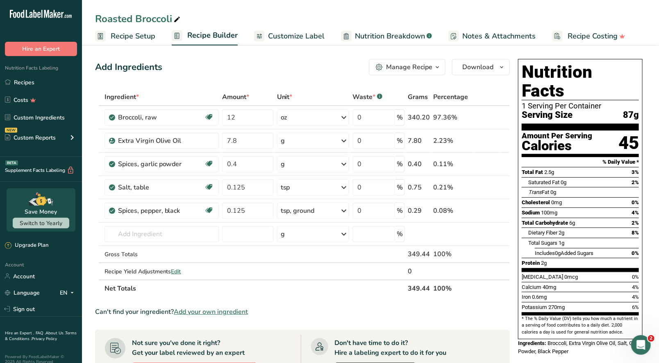
click at [422, 69] on div "Manage Recipe" at bounding box center [409, 67] width 46 height 10
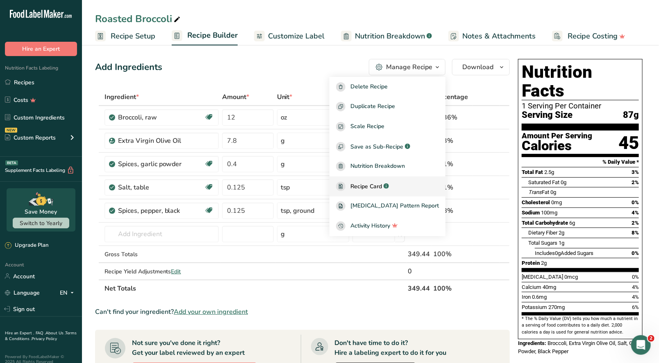
drag, startPoint x: 390, startPoint y: 188, endPoint x: 404, endPoint y: 186, distance: 13.6
click at [382, 187] on span "Recipe Card" at bounding box center [366, 186] width 32 height 9
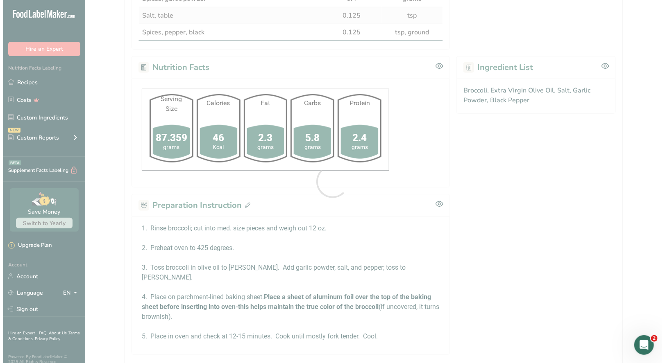
scroll to position [316, 0]
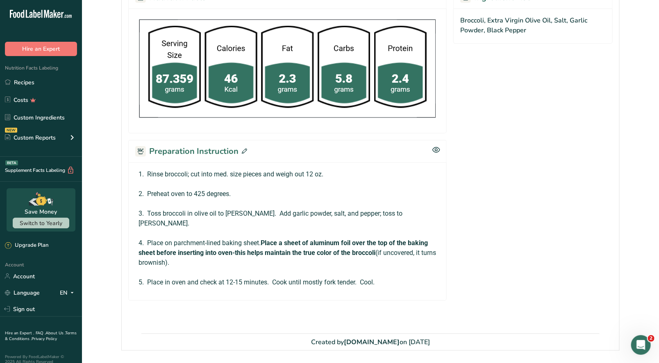
click at [245, 150] on div "Preparation Instruction" at bounding box center [287, 151] width 318 height 23
click at [242, 150] on icon at bounding box center [244, 151] width 5 height 5
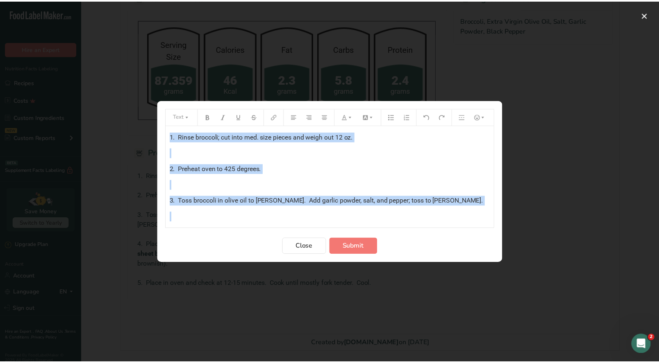
scroll to position [58, 0]
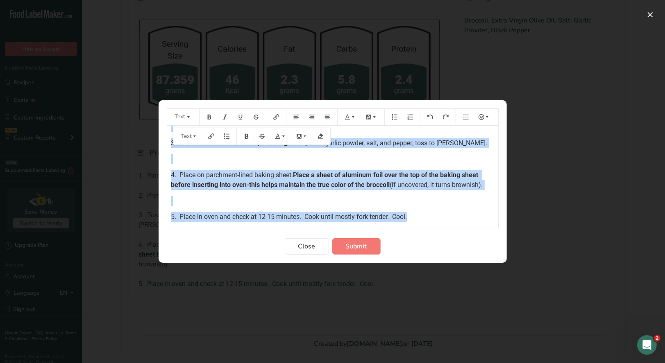
drag, startPoint x: 191, startPoint y: 226, endPoint x: 465, endPoint y: 230, distance: 273.3
click at [465, 230] on form "Text 1. Rinse broccoli; cut into med. size pieces and weigh out 12 oz. ﻿ 2. Pre…" at bounding box center [333, 182] width 332 height 146
drag, startPoint x: 310, startPoint y: 251, endPoint x: 287, endPoint y: 175, distance: 79.1
click at [310, 250] on span "Close" at bounding box center [306, 247] width 17 height 10
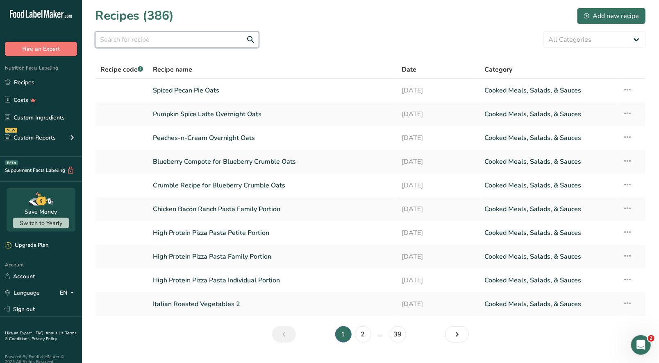
click at [162, 39] on input "text" at bounding box center [177, 40] width 164 height 16
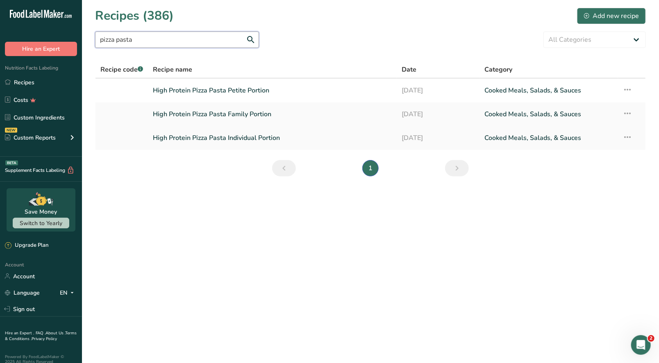
type input "pizza pasta"
click at [248, 141] on link "High Protein Pizza Pasta Individual Portion" at bounding box center [272, 137] width 239 height 17
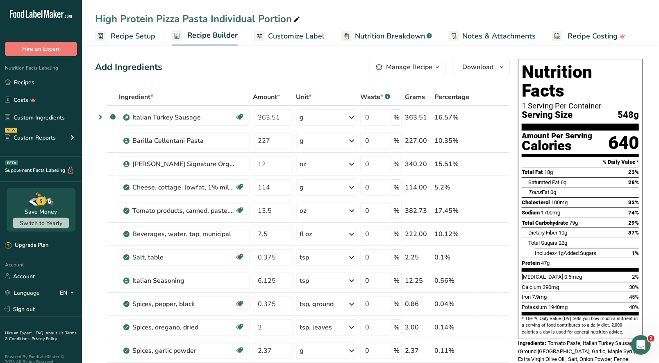
click at [424, 69] on div "Manage Recipe" at bounding box center [409, 67] width 46 height 10
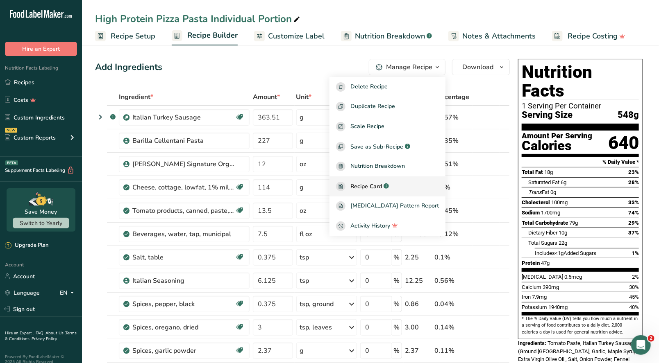
drag, startPoint x: 378, startPoint y: 191, endPoint x: 383, endPoint y: 183, distance: 9.8
click at [378, 191] on link "Recipe Card .a-a{fill:#347362;}.b-a{fill:#fff;}" at bounding box center [387, 187] width 116 height 20
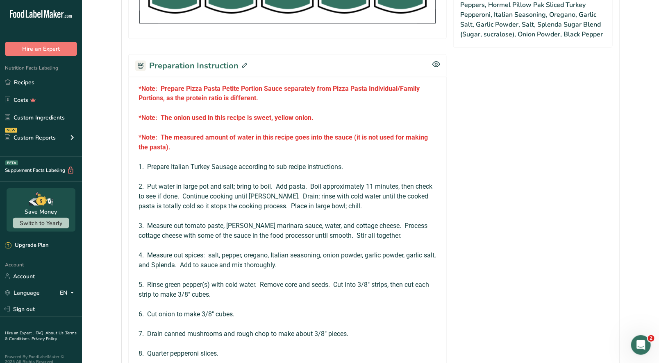
click at [242, 63] on icon at bounding box center [244, 65] width 5 height 5
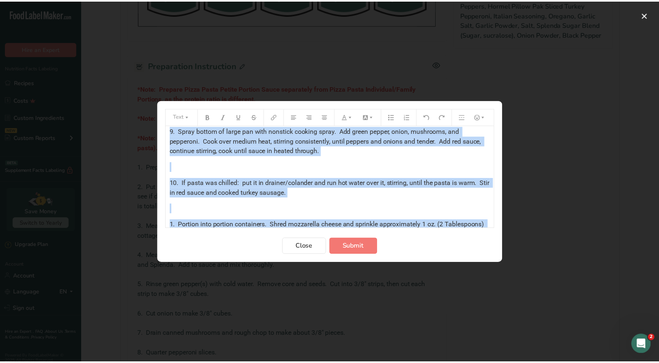
scroll to position [475, 0]
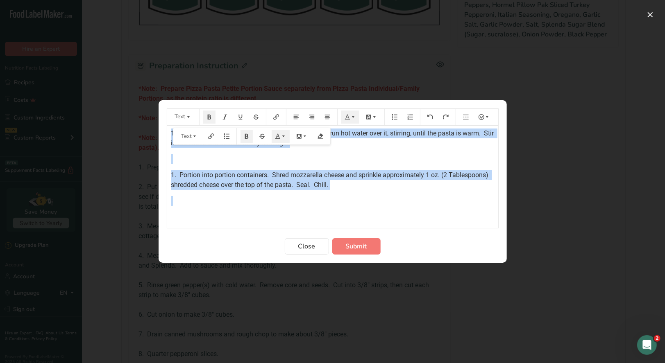
drag, startPoint x: 169, startPoint y: 134, endPoint x: 435, endPoint y: 208, distance: 276.4
copy div "*Note: Prepare Pizza Pasta Petite Portion Sauce separately from Pizza Pasta Ind…"
click at [311, 247] on span "Close" at bounding box center [306, 247] width 17 height 10
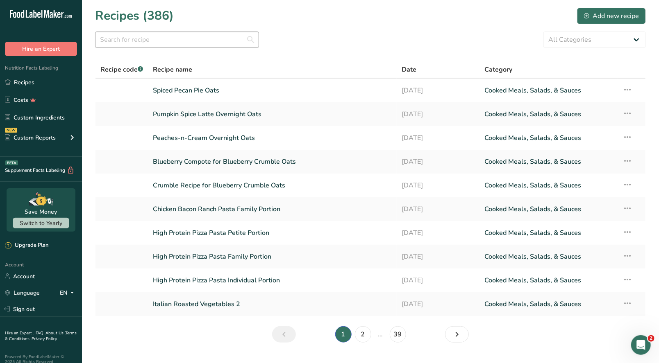
click at [172, 48] on section "Recipes (386) Add new recipe All Categories Baked Goods [GEOGRAPHIC_DATA] Confe…" at bounding box center [370, 178] width 577 height 356
click at [181, 40] on input "text" at bounding box center [177, 40] width 164 height 16
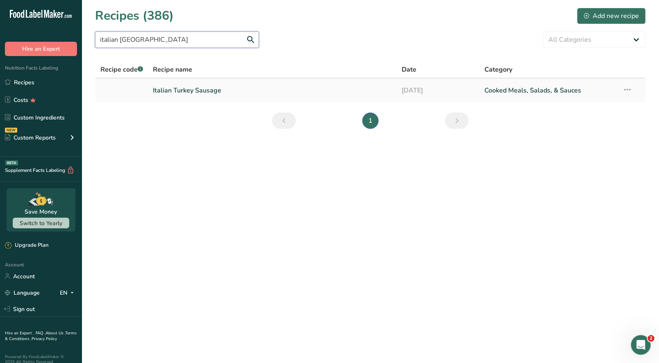
type input "italian [GEOGRAPHIC_DATA]"
click at [206, 92] on link "Italian Turkey Sausage" at bounding box center [272, 90] width 239 height 17
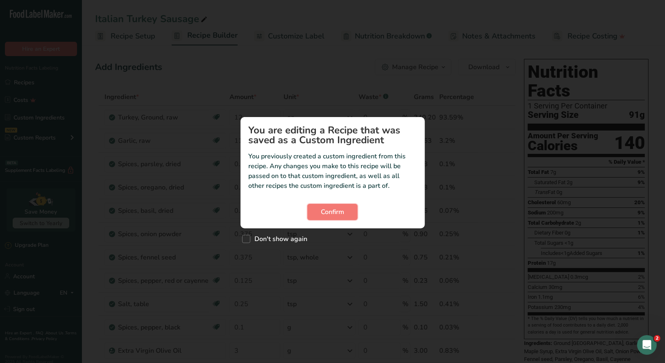
drag, startPoint x: 334, startPoint y: 217, endPoint x: 383, endPoint y: 171, distance: 66.7
click at [335, 216] on span "Confirm" at bounding box center [332, 212] width 23 height 10
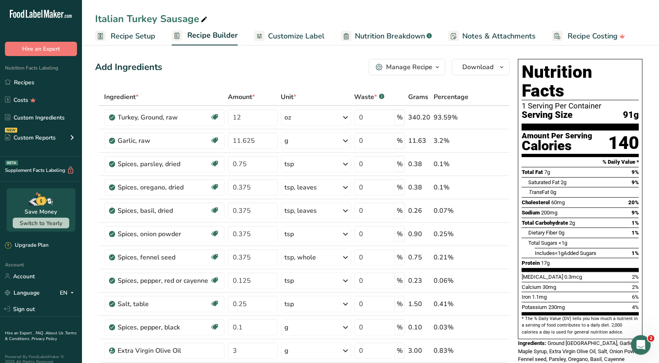
click at [437, 68] on icon "button" at bounding box center [437, 67] width 7 height 10
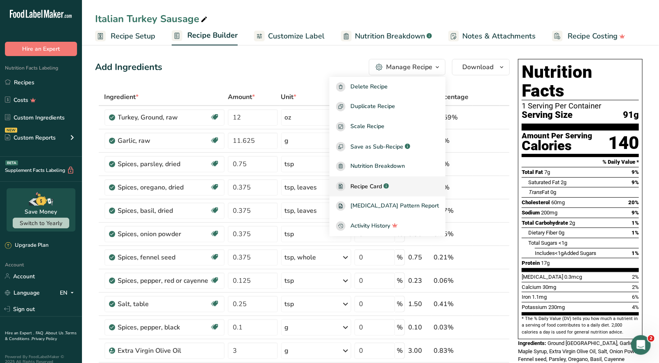
click at [382, 185] on span "Recipe Card" at bounding box center [366, 186] width 32 height 9
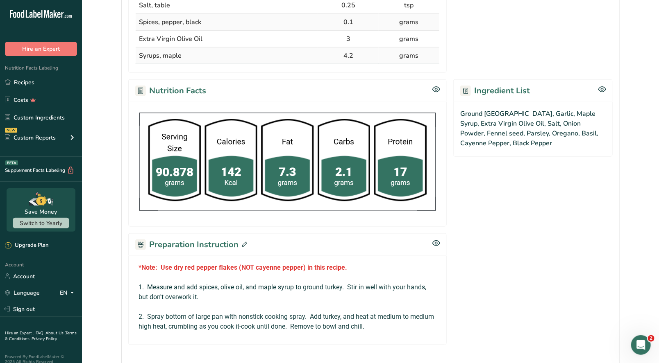
scroll to position [410, 0]
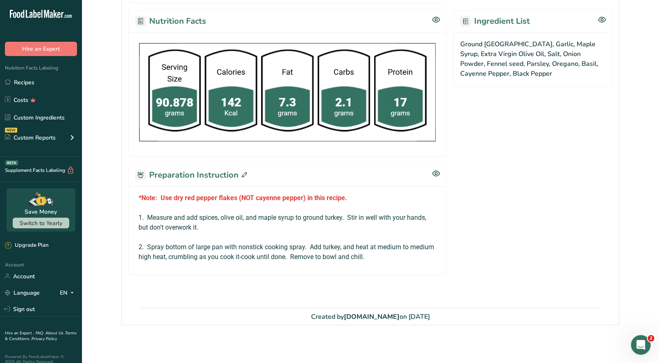
click at [242, 174] on icon at bounding box center [244, 174] width 5 height 5
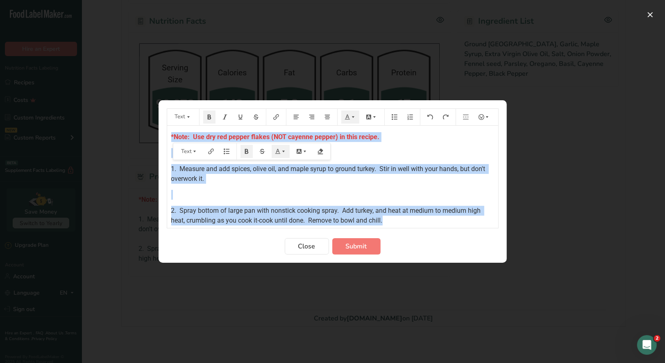
drag, startPoint x: 170, startPoint y: 136, endPoint x: 433, endPoint y: 224, distance: 278.1
click at [433, 224] on div "*Note: Use dry red pepper flakes (NOT cayenne pepper) in this recipe. ﻿ 1. Meas…" at bounding box center [332, 177] width 331 height 102
copy div "*Note: Use dry red pepper flakes (NOT cayenne pepper) in this recipe. ﻿ 1. Meas…"
drag, startPoint x: 302, startPoint y: 248, endPoint x: 194, endPoint y: 95, distance: 186.6
click at [302, 248] on span "Close" at bounding box center [306, 247] width 17 height 10
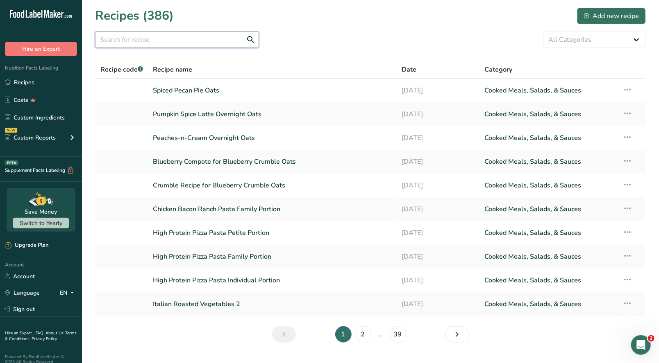
click at [154, 41] on input "text" at bounding box center [177, 40] width 164 height 16
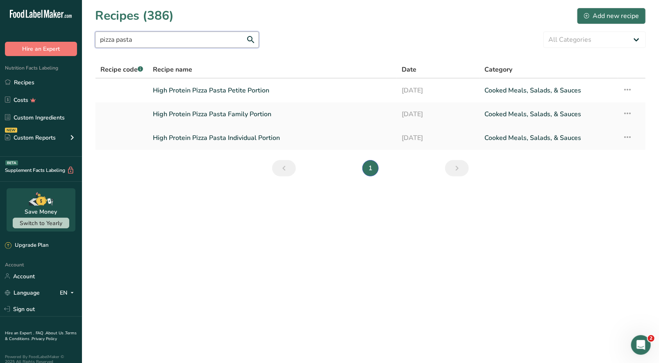
type input "pizza pasta"
click at [235, 142] on link "High Protein Pizza Pasta Individual Portion" at bounding box center [272, 137] width 239 height 17
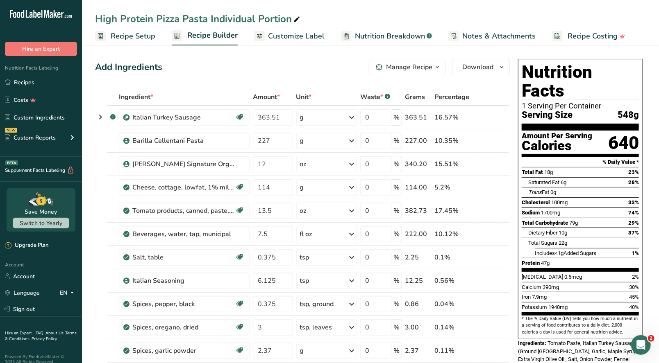
click at [134, 36] on span "Recipe Setup" at bounding box center [133, 36] width 45 height 11
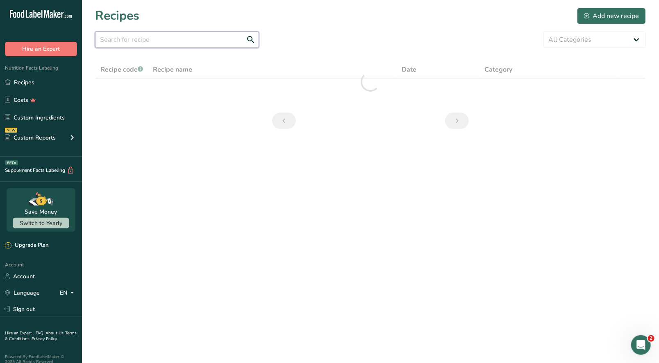
click at [124, 41] on input "text" at bounding box center [177, 40] width 164 height 16
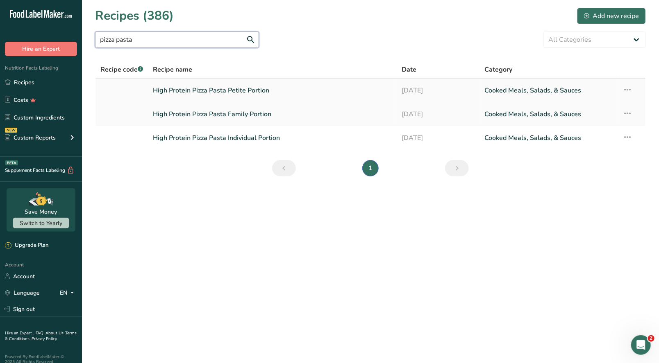
type input "pizza pasta"
click at [253, 95] on link "High Protein Pizza Pasta Petite Portion" at bounding box center [272, 90] width 239 height 17
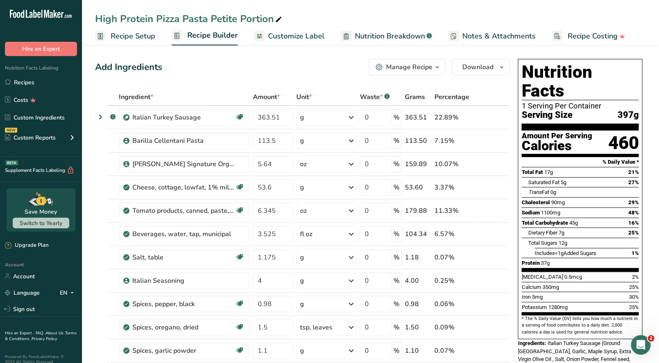
click at [418, 68] on div "Manage Recipe" at bounding box center [409, 67] width 46 height 10
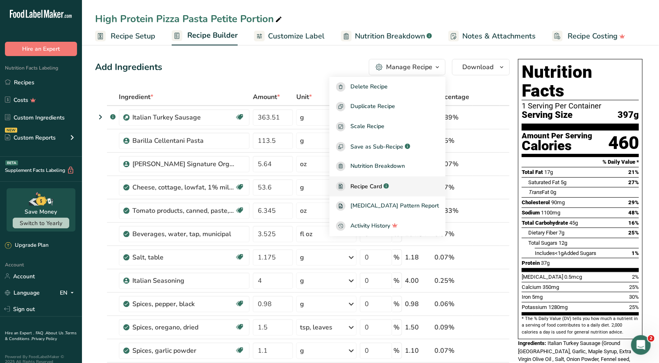
click at [382, 183] on span "Recipe Card" at bounding box center [366, 186] width 32 height 9
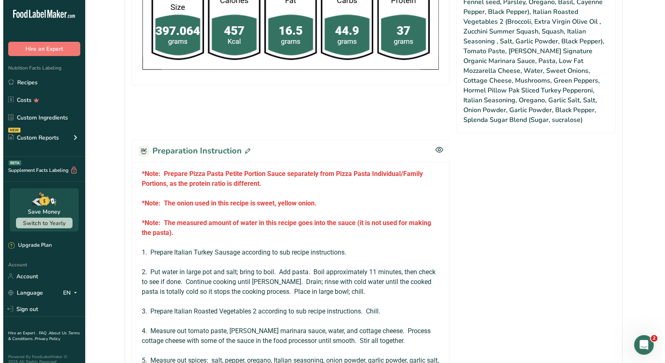
scroll to position [655, 0]
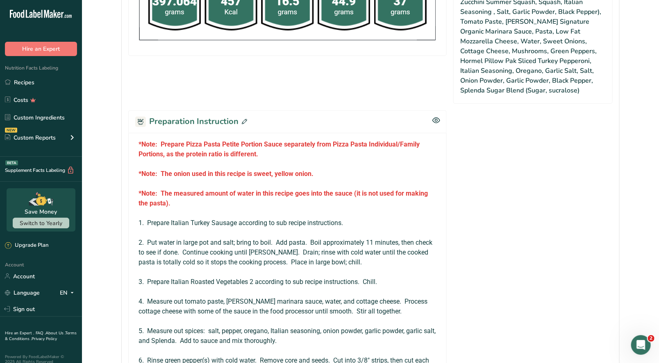
click at [243, 119] on icon at bounding box center [244, 121] width 5 height 5
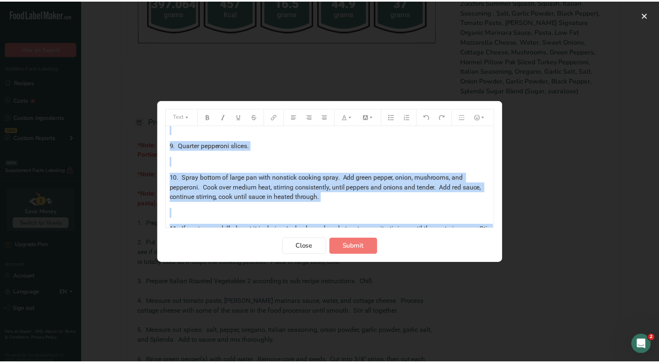
scroll to position [507, 0]
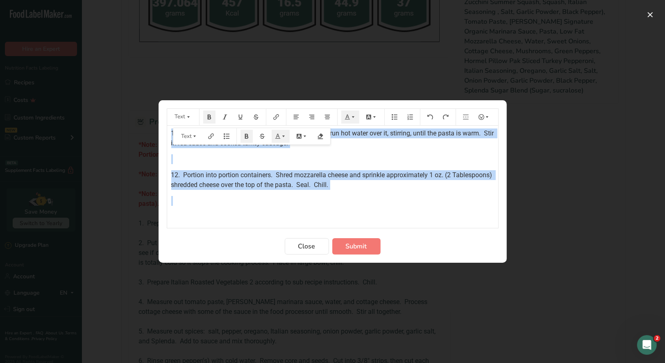
drag, startPoint x: 169, startPoint y: 135, endPoint x: 415, endPoint y: 218, distance: 259.5
copy div "*Lore: Ipsumdo Sitam Conse Adipis Elitsed Doeiu temporinci utla Etdol Magna Ali…"
drag, startPoint x: 311, startPoint y: 247, endPoint x: 308, endPoint y: 243, distance: 5.2
click at [311, 247] on span "Close" at bounding box center [306, 247] width 17 height 10
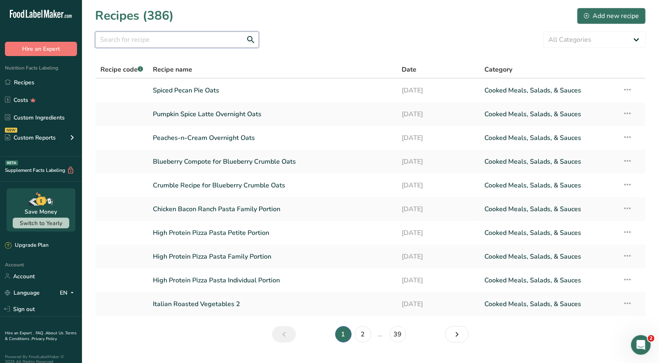
click at [126, 42] on input "text" at bounding box center [177, 40] width 164 height 16
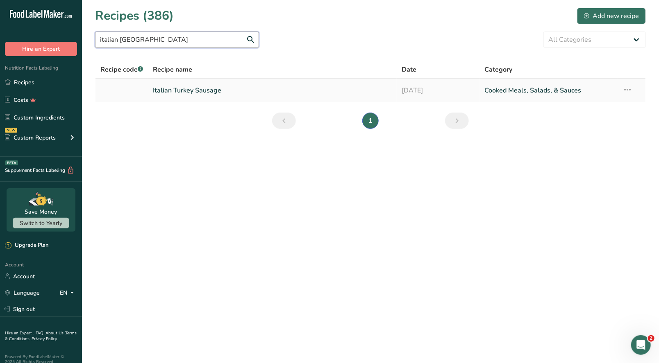
type input "italian [GEOGRAPHIC_DATA]"
click at [186, 98] on link "Italian Turkey Sausage" at bounding box center [272, 90] width 239 height 17
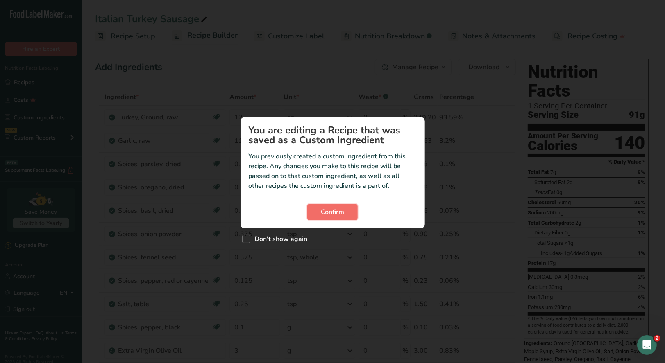
click at [331, 211] on span "Confirm" at bounding box center [332, 212] width 23 height 10
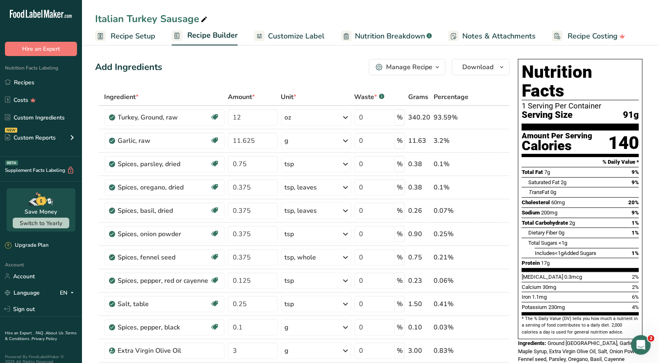
click at [437, 71] on icon "button" at bounding box center [437, 67] width 7 height 10
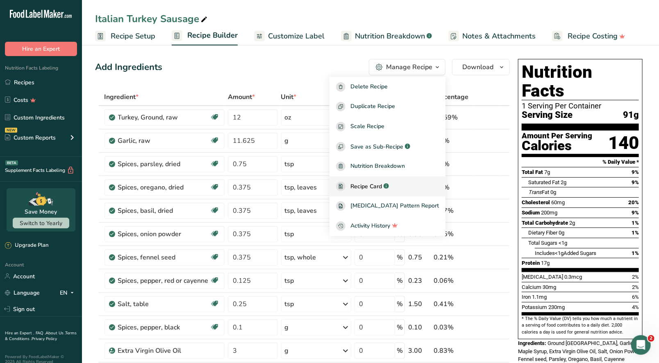
click at [382, 184] on span "Recipe Card" at bounding box center [366, 186] width 32 height 9
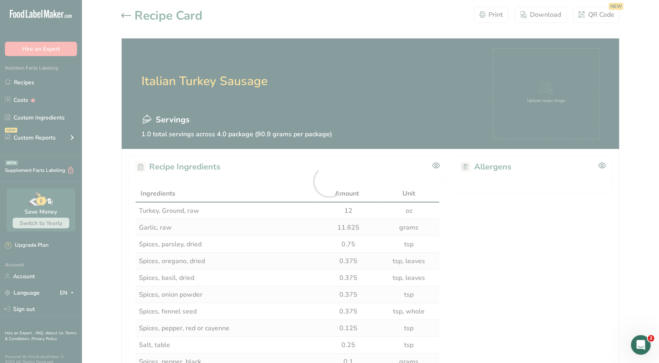
click at [241, 175] on div at bounding box center [329, 181] width 659 height 363
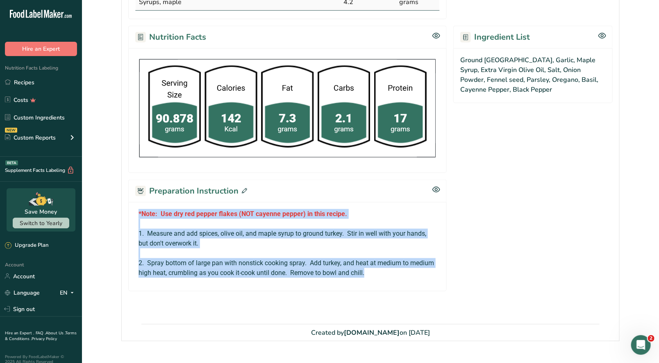
drag, startPoint x: 138, startPoint y: 211, endPoint x: 406, endPoint y: 278, distance: 275.9
click at [406, 280] on div "*Note: Use dry red pepper flakes (NOT cayenne pepper) in this recipe. 1. Measur…" at bounding box center [287, 246] width 318 height 89
copy div "*Note: Use dry red pepper flakes (NOT cayenne pepper) in this recipe. 1. Measur…"
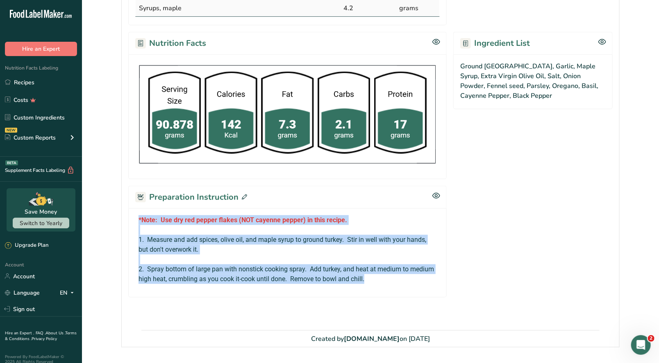
scroll to position [189, 0]
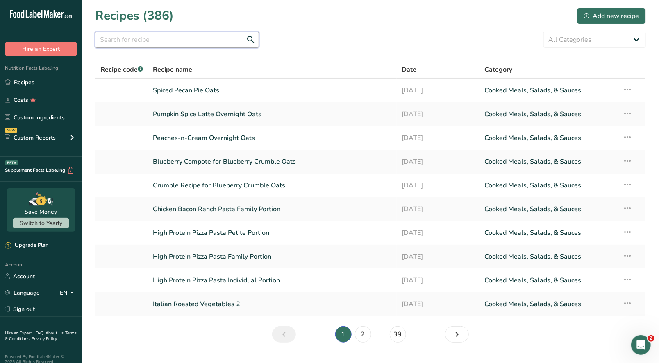
click at [122, 35] on input "text" at bounding box center [177, 40] width 164 height 16
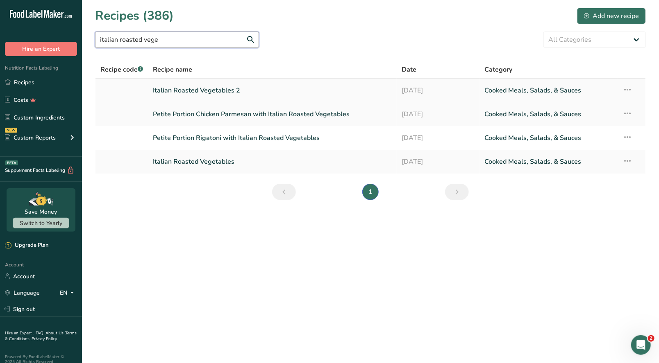
type input "italian roasted vege"
click at [241, 84] on link "Italian Roasted Vegetables 2" at bounding box center [272, 90] width 239 height 17
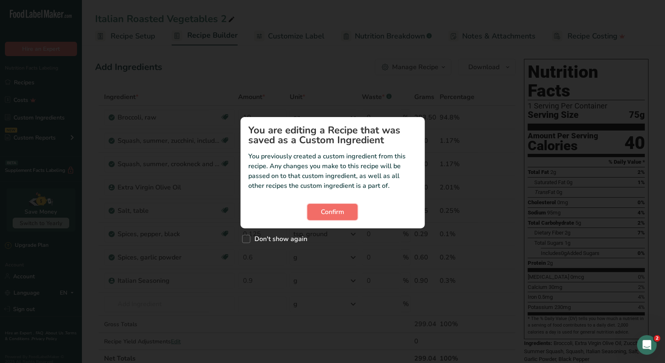
click at [337, 209] on span "Confirm" at bounding box center [332, 212] width 23 height 10
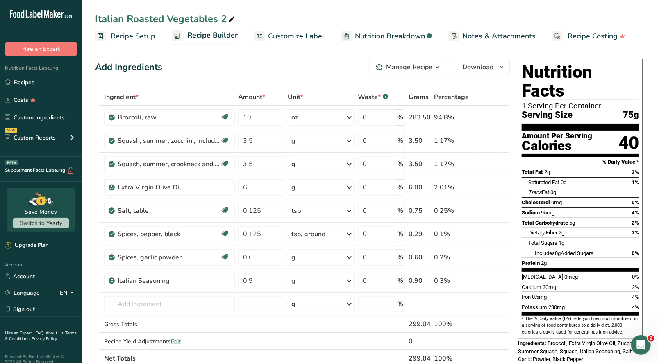
click at [439, 70] on icon "button" at bounding box center [437, 67] width 7 height 10
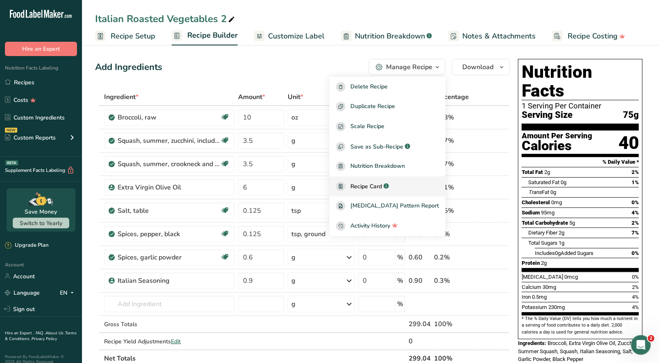
click at [382, 190] on span "Recipe Card" at bounding box center [366, 186] width 32 height 9
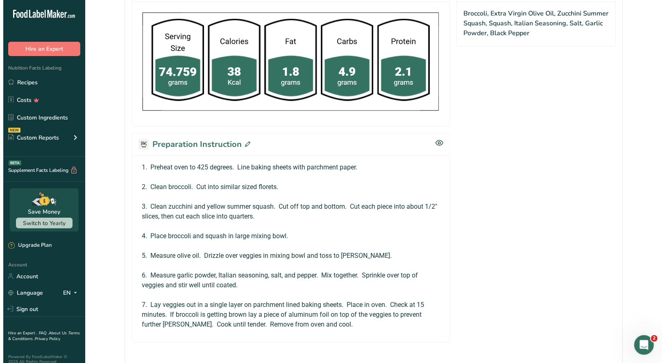
scroll to position [441, 0]
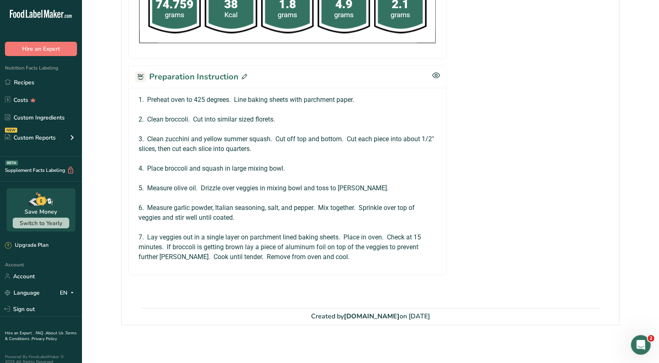
click at [245, 75] on icon at bounding box center [244, 76] width 5 height 5
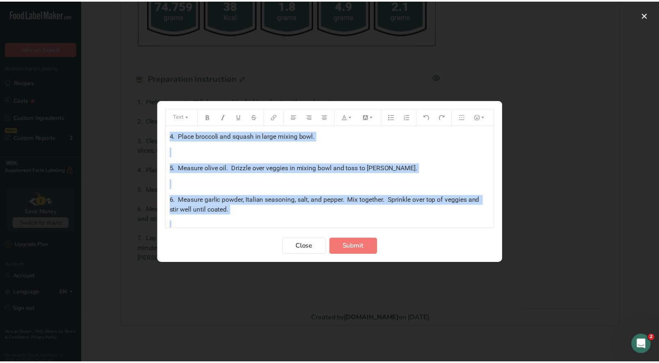
scroll to position [151, 0]
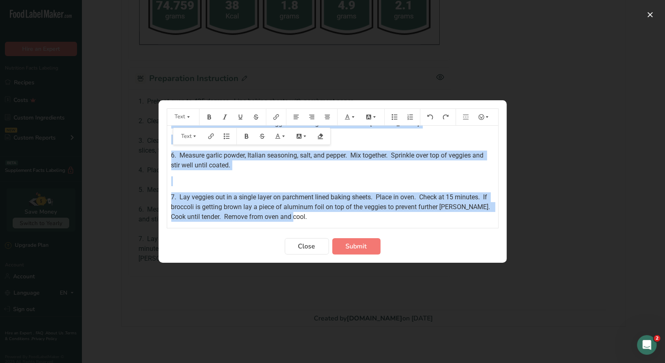
drag, startPoint x: 170, startPoint y: 136, endPoint x: 485, endPoint y: 234, distance: 329.0
click at [485, 234] on form "Text 1. Preheat oven to 425 degrees. Line baking sheets with parchment paper. ﻿…" at bounding box center [333, 182] width 332 height 146
copy div "1. Preheat oven to 425 degrees. Line baking sheets with parchment paper. ﻿ 2. C…"
drag, startPoint x: 299, startPoint y: 248, endPoint x: 297, endPoint y: 243, distance: 5.3
click at [299, 247] on span "Close" at bounding box center [306, 247] width 17 height 10
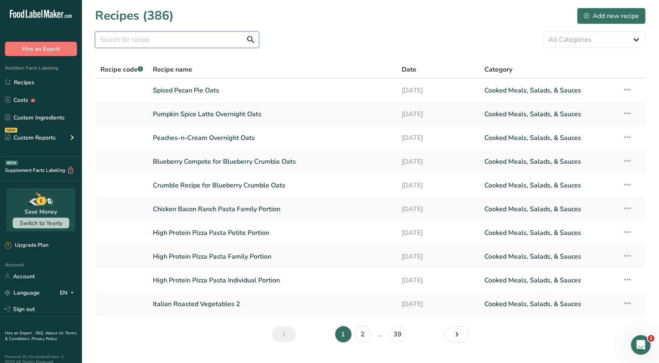
click at [147, 39] on input "text" at bounding box center [177, 40] width 164 height 16
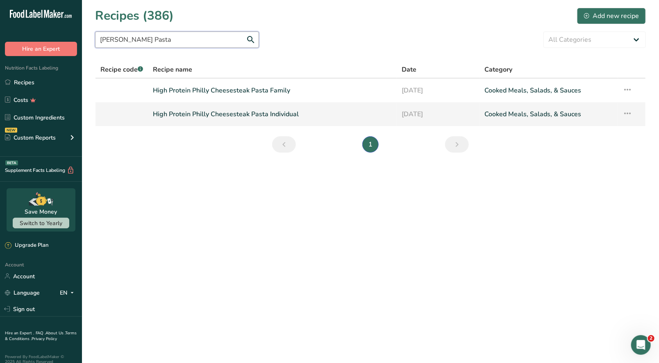
type input "Philly Cheesesteak Pasta"
click at [220, 118] on link "High Protein Philly Cheesesteak Pasta Individual" at bounding box center [272, 114] width 239 height 17
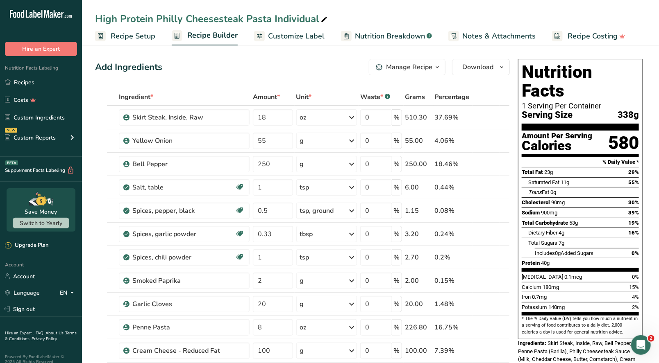
click at [134, 38] on span "Recipe Setup" at bounding box center [133, 36] width 45 height 11
click at [434, 65] on icon "button" at bounding box center [437, 67] width 7 height 10
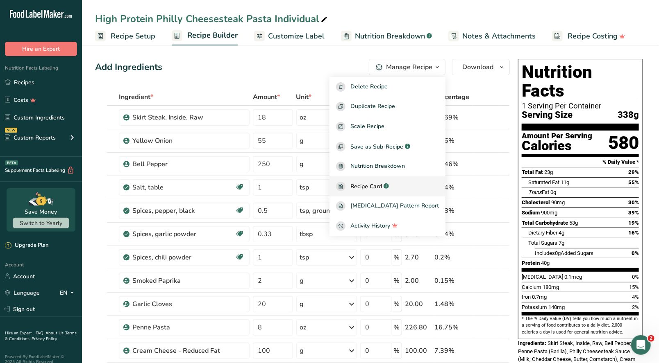
click at [382, 183] on span "Recipe Card" at bounding box center [366, 186] width 32 height 9
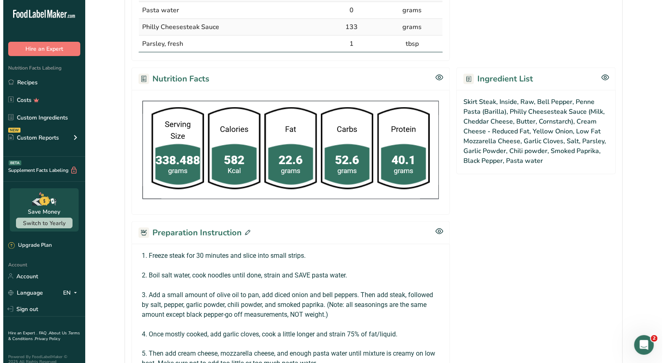
scroll to position [492, 0]
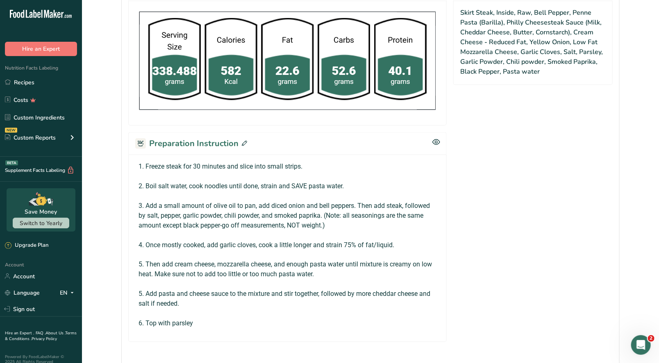
click at [245, 141] on icon at bounding box center [244, 143] width 5 height 5
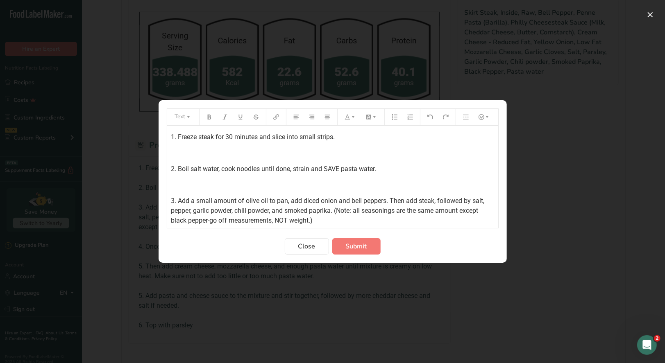
click at [169, 136] on div "1. Freeze steak for 30 minutes and slice into small strips. ﻿ 2. Boil salt wate…" at bounding box center [332, 249] width 331 height 247
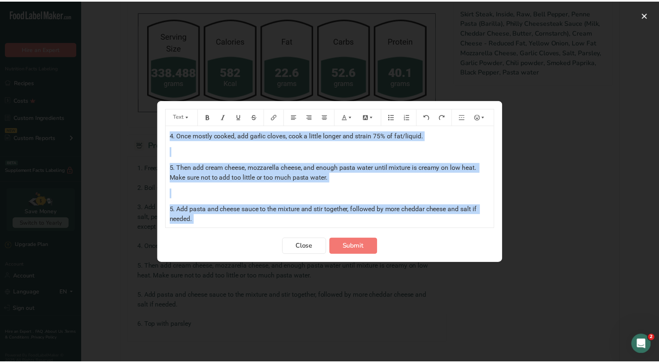
scroll to position [151, 0]
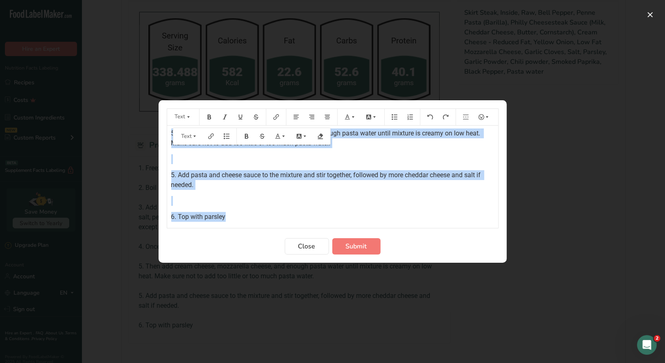
drag, startPoint x: 170, startPoint y: 136, endPoint x: 293, endPoint y: 225, distance: 151.8
click at [293, 225] on div "1. Freeze steak for 30 minutes and slice into small strips. ﻿ 2. Boil salt wate…" at bounding box center [332, 177] width 331 height 102
copy div "1. Freeze steak for 30 minutes and slice into small strips. ﻿ 2. Boil salt wate…"
click at [300, 246] on span "Close" at bounding box center [306, 247] width 17 height 10
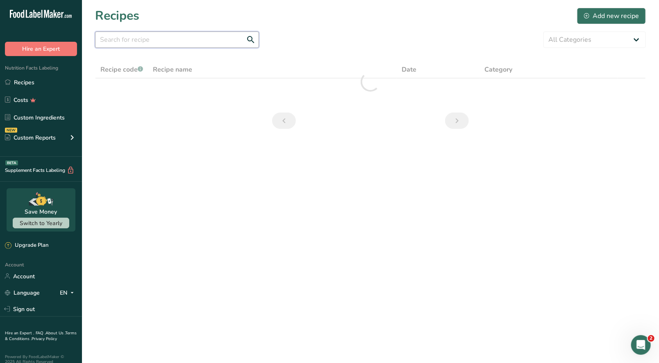
click at [140, 37] on input "text" at bounding box center [177, 40] width 164 height 16
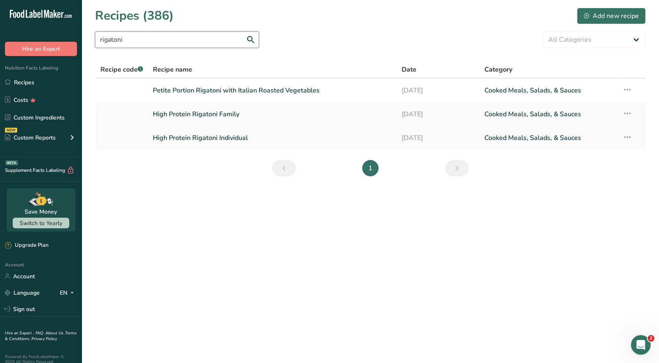
type input "rigatoni"
click at [204, 137] on link "High Protein Rigatoni Individual" at bounding box center [272, 137] width 239 height 17
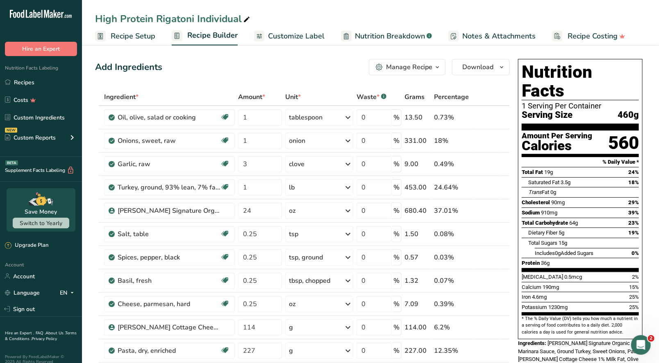
click at [426, 69] on div "Manage Recipe" at bounding box center [409, 67] width 46 height 10
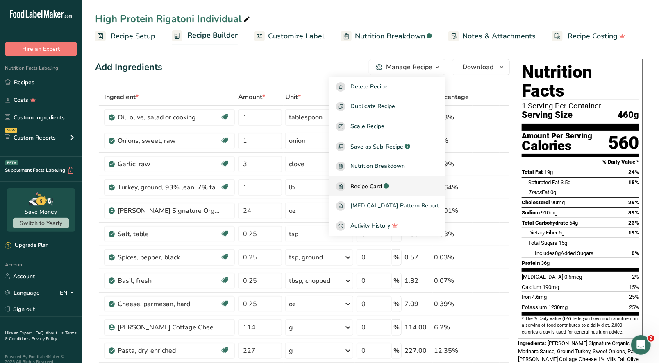
click at [382, 187] on span "Recipe Card" at bounding box center [366, 186] width 32 height 9
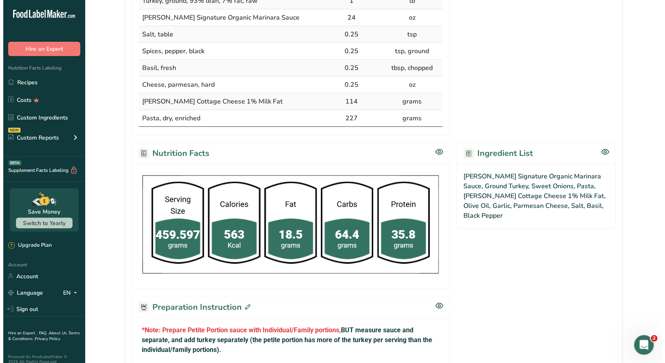
scroll to position [492, 0]
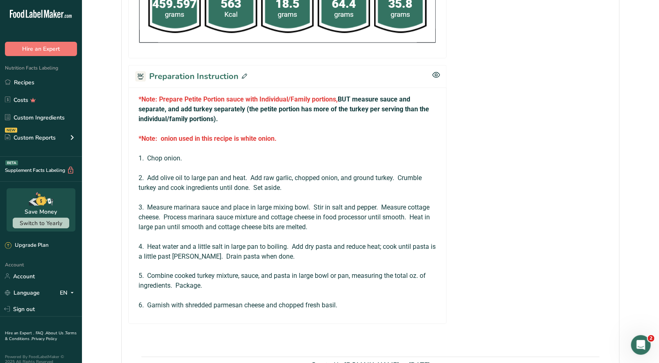
click at [243, 75] on icon at bounding box center [244, 76] width 5 height 5
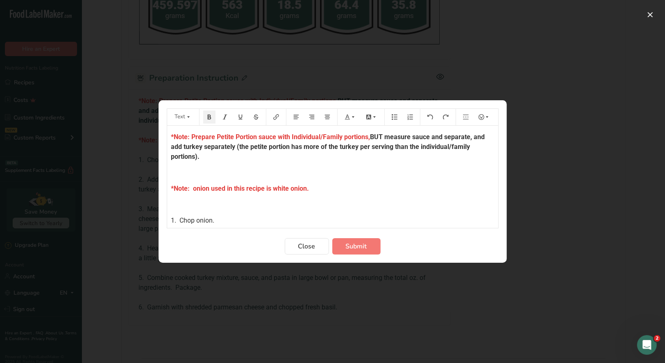
drag, startPoint x: 235, startPoint y: 145, endPoint x: 234, endPoint y: 153, distance: 8.6
click at [234, 153] on p "*Note: Prepare Petite Portion sauce with Individual/Family portions, BUT measur…" at bounding box center [332, 146] width 323 height 29
click at [349, 118] on icon "Preparation instructions modal" at bounding box center [348, 117] width 6 height 6
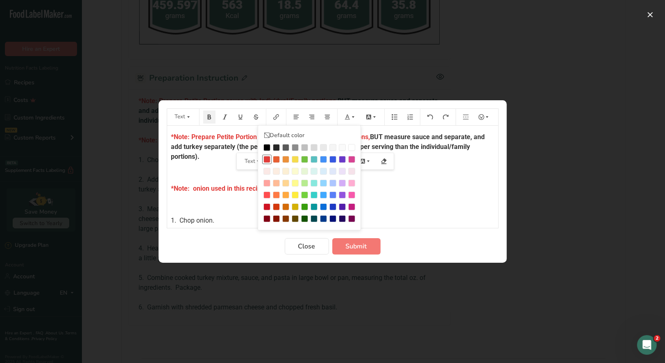
click at [268, 156] on div "Preparation instructions modal" at bounding box center [266, 159] width 7 height 7
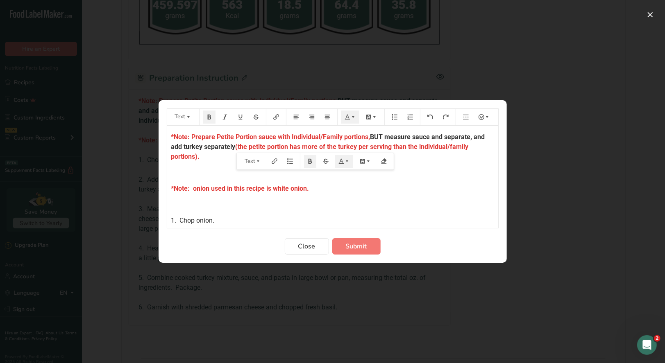
click at [349, 188] on p "*Note: onion used in this recipe is white onion." at bounding box center [332, 189] width 323 height 10
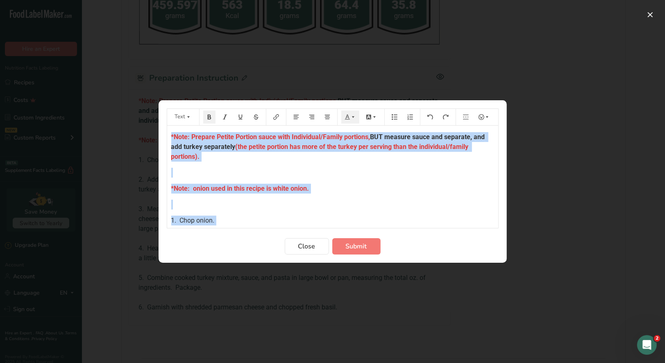
scroll to position [213, 0]
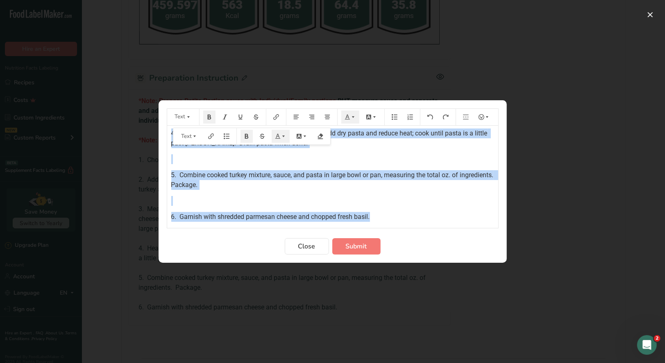
drag, startPoint x: 169, startPoint y: 141, endPoint x: 536, endPoint y: 213, distance: 374.6
click at [536, 213] on div "Text Default color *Note: Prepare Petite Portion sauce with Individual/Family p…" at bounding box center [332, 181] width 665 height 363
copy div "*Note: Prepare Petite Portion sauce with Individual/Family portions, BUT measur…"
click at [362, 248] on span "Submit" at bounding box center [356, 247] width 21 height 10
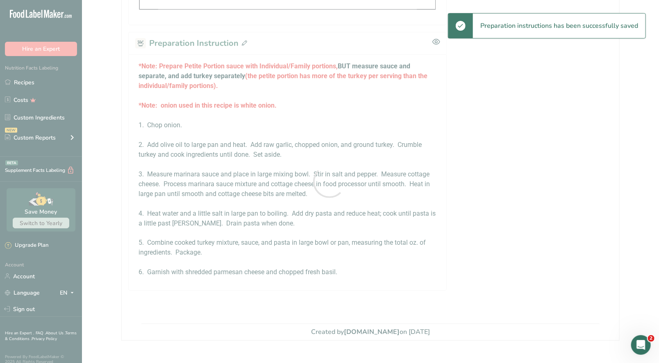
scroll to position [492, 0]
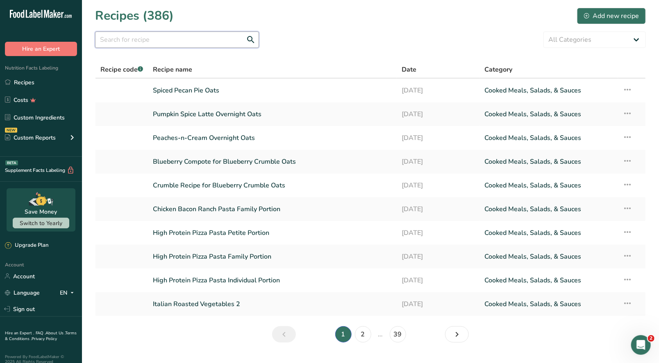
click at [135, 39] on input "text" at bounding box center [177, 40] width 164 height 16
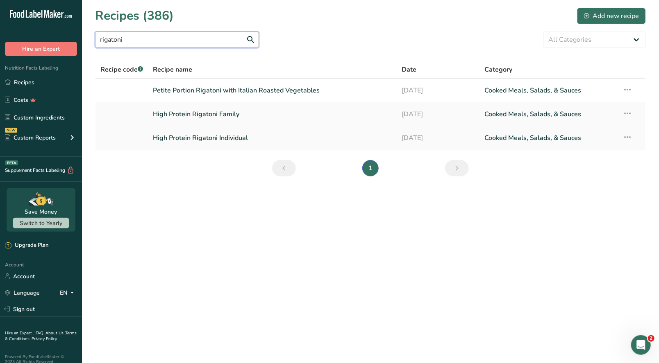
type input "rigatoni"
click at [231, 139] on link "High Protein Rigatoni Individual" at bounding box center [272, 137] width 239 height 17
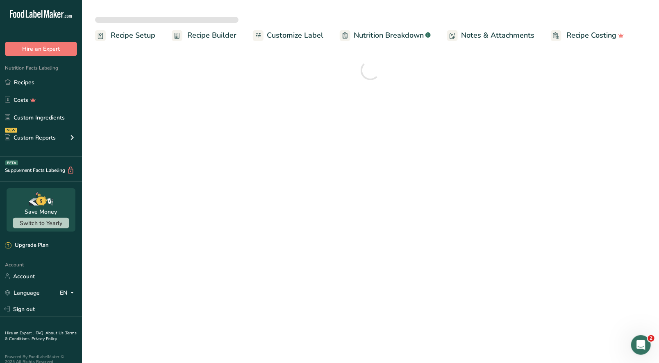
click at [144, 37] on span "Recipe Setup" at bounding box center [133, 35] width 45 height 11
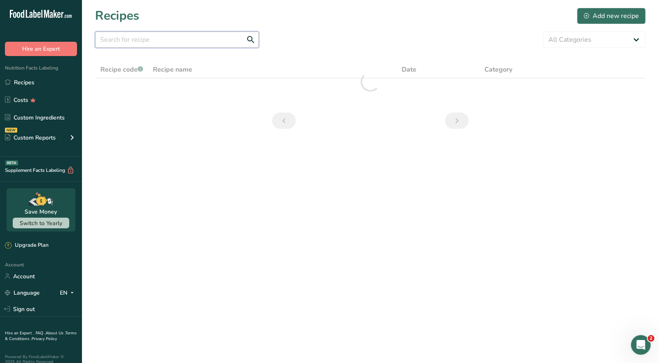
click at [115, 38] on input "text" at bounding box center [177, 40] width 164 height 16
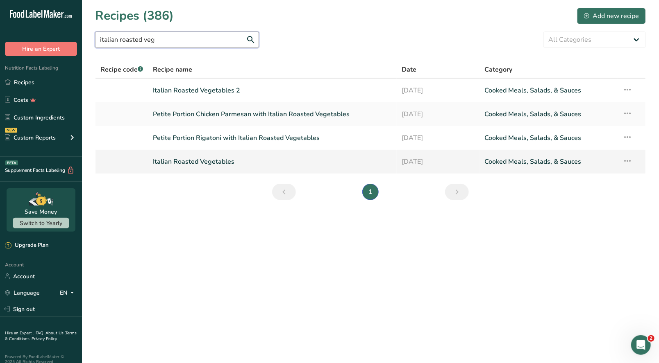
type input "italian roasted veg"
click at [224, 163] on link "Italian Roasted Vegetables" at bounding box center [272, 161] width 239 height 17
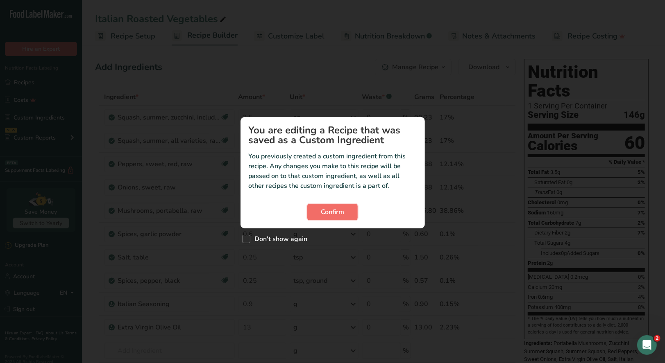
click at [340, 218] on button "Confirm" at bounding box center [332, 212] width 50 height 16
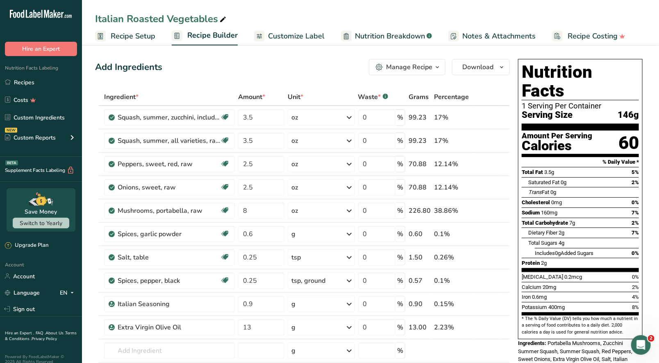
click at [418, 73] on button "Manage Recipe" at bounding box center [407, 67] width 77 height 16
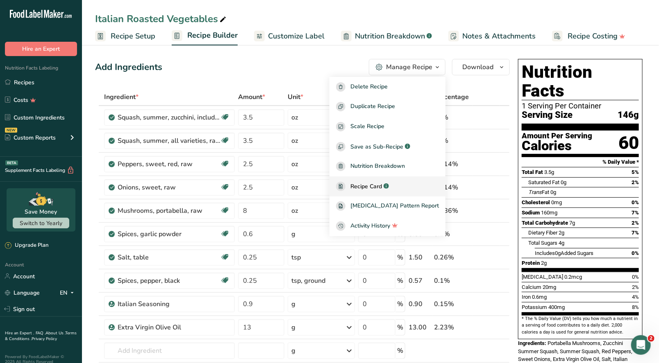
click at [379, 188] on span "Recipe Card" at bounding box center [366, 186] width 32 height 9
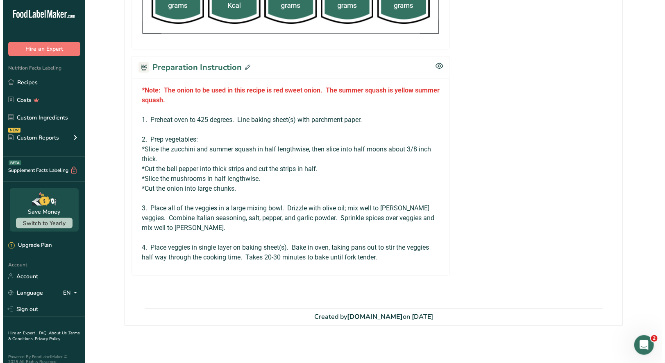
scroll to position [484, 0]
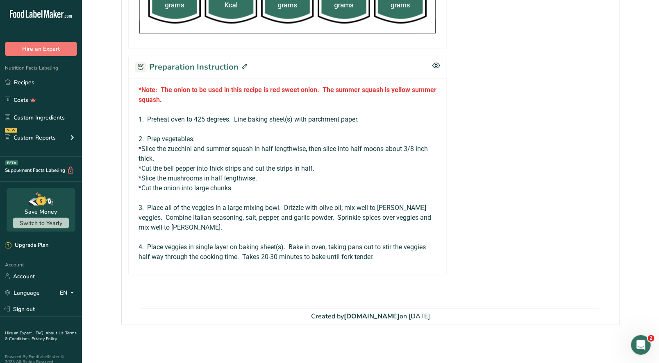
click at [243, 67] on icon at bounding box center [244, 66] width 5 height 5
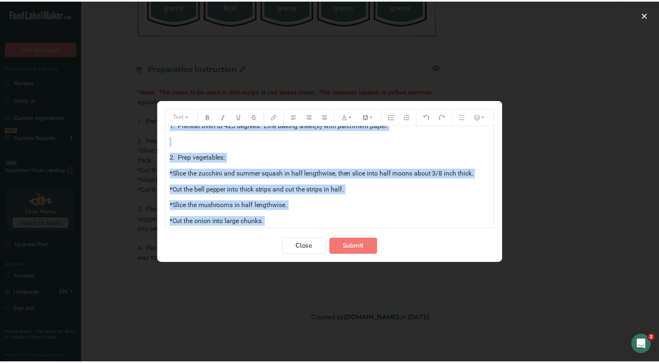
scroll to position [141, 0]
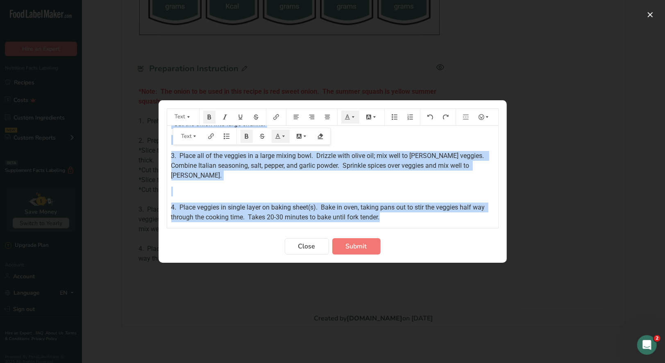
drag, startPoint x: 168, startPoint y: 138, endPoint x: 421, endPoint y: 241, distance: 272.4
click at [421, 241] on form "Text *Note: The onion to be used in this recipe is red sweet onion. The summer …" at bounding box center [333, 182] width 332 height 146
copy div "*Note: The onion to be used in this recipe is red sweet onion. The summer squas…"
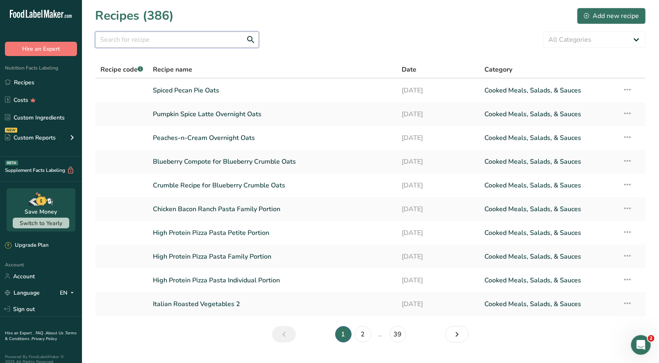
click at [149, 42] on input "text" at bounding box center [177, 40] width 164 height 16
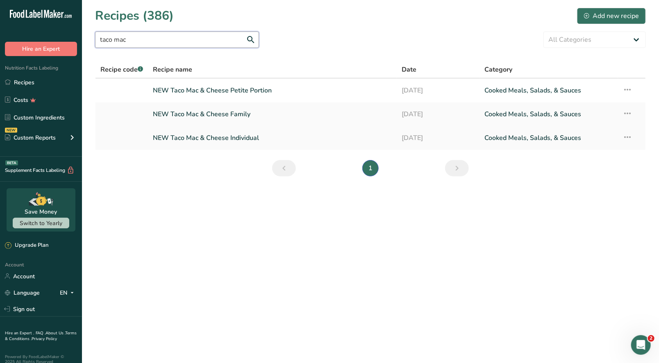
type input "taco mac"
click at [202, 141] on link "NEW Taco Mac & Cheese Individual" at bounding box center [272, 137] width 239 height 17
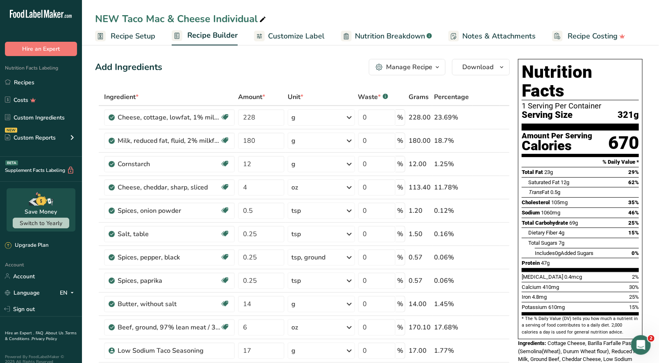
click at [438, 70] on icon "button" at bounding box center [437, 67] width 7 height 10
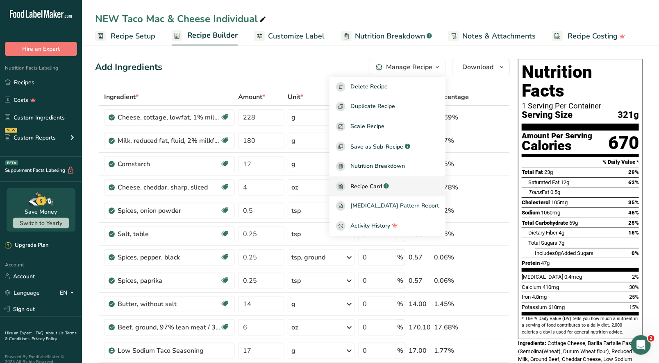
click at [382, 182] on span "Recipe Card" at bounding box center [366, 186] width 32 height 9
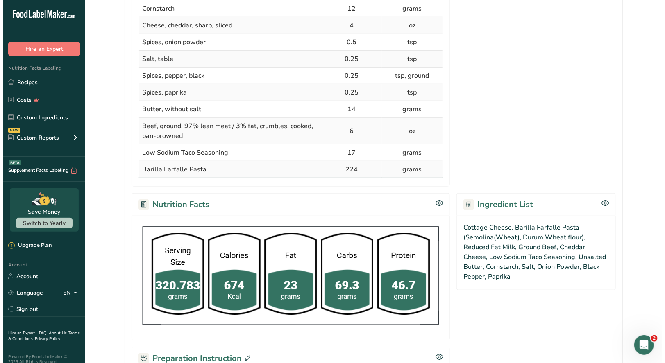
scroll to position [410, 0]
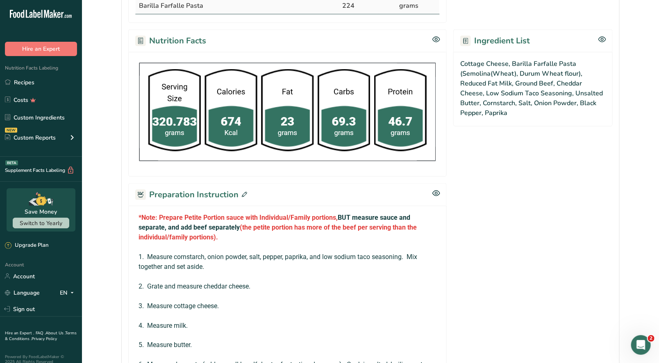
click at [245, 195] on icon at bounding box center [244, 194] width 5 height 5
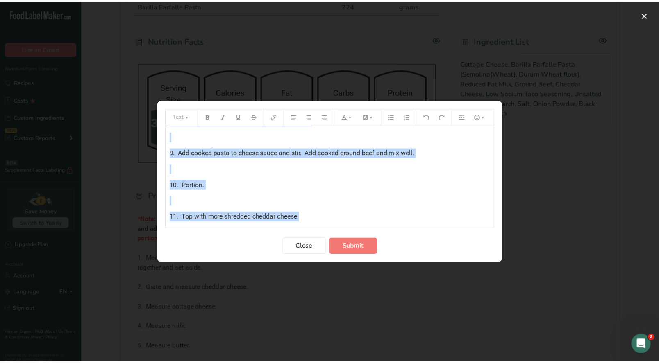
scroll to position [407, 0]
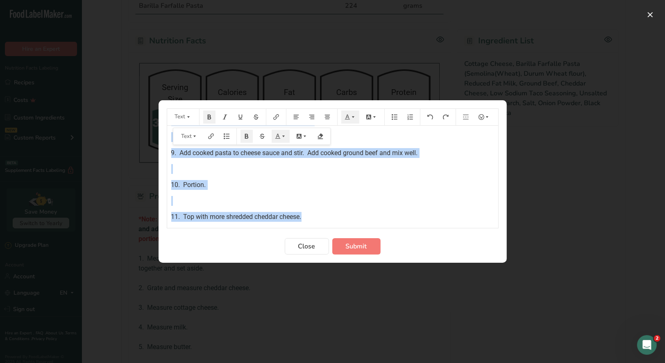
drag, startPoint x: 169, startPoint y: 136, endPoint x: 446, endPoint y: 209, distance: 286.8
copy div "*Lore: Ipsumdo Sitame Consect adipi elit Seddoeiusm/Tempor incididu, UTL etdolo…"
click at [307, 246] on span "Close" at bounding box center [306, 247] width 17 height 10
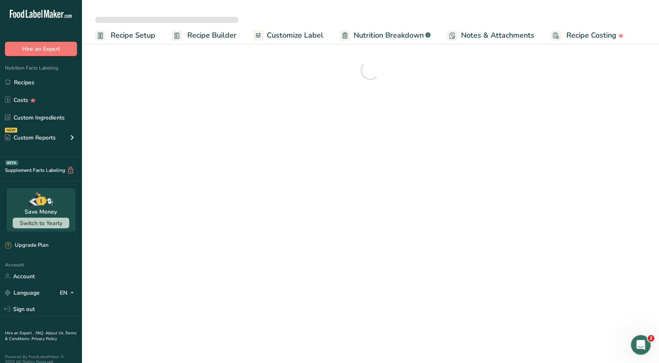
click at [141, 32] on span "Recipe Setup" at bounding box center [133, 35] width 45 height 11
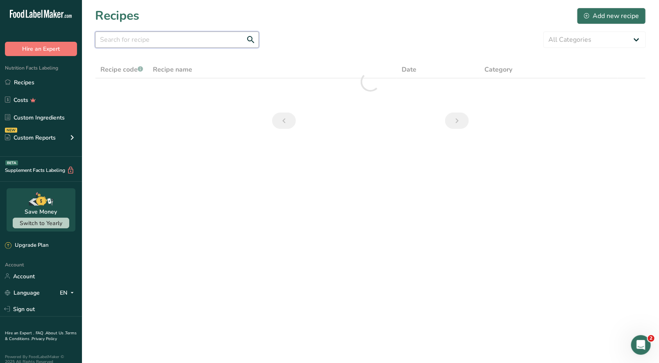
click at [117, 39] on input "text" at bounding box center [177, 40] width 164 height 16
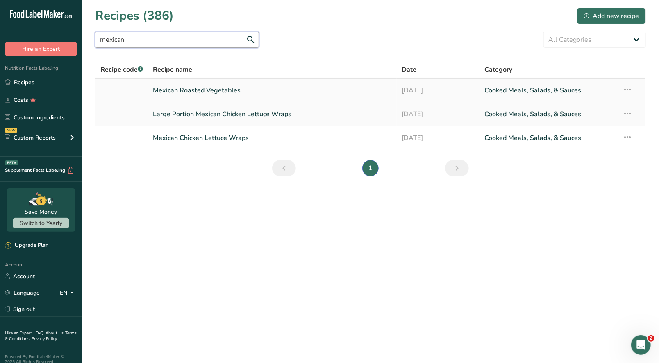
type input "mexican"
click at [185, 89] on link "Mexican Roasted Vegetables" at bounding box center [272, 90] width 239 height 17
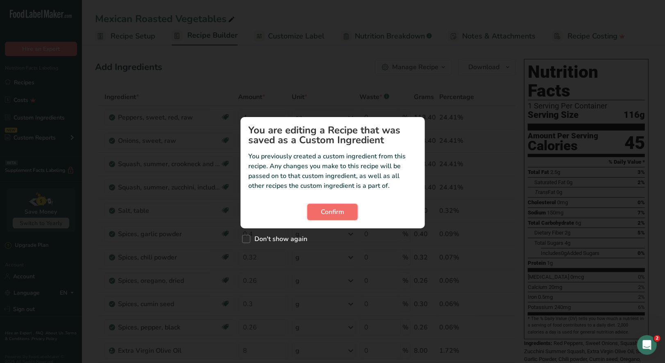
click at [337, 214] on span "Confirm" at bounding box center [332, 212] width 23 height 10
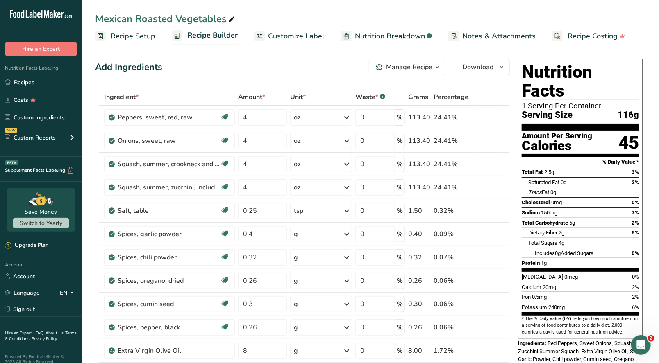
click at [436, 71] on icon "button" at bounding box center [437, 67] width 7 height 10
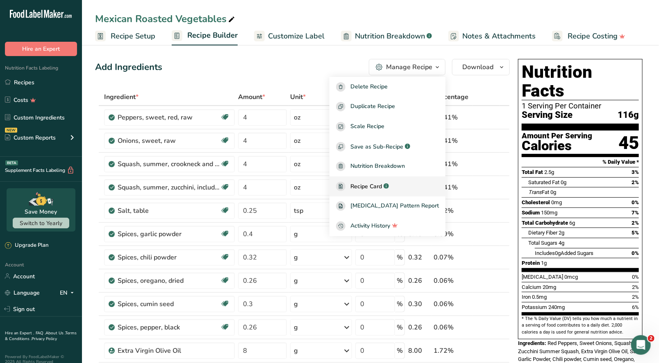
click at [380, 184] on span "Recipe Card" at bounding box center [366, 186] width 32 height 9
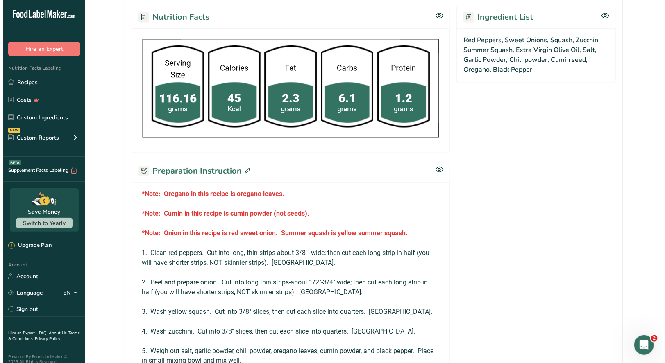
scroll to position [410, 0]
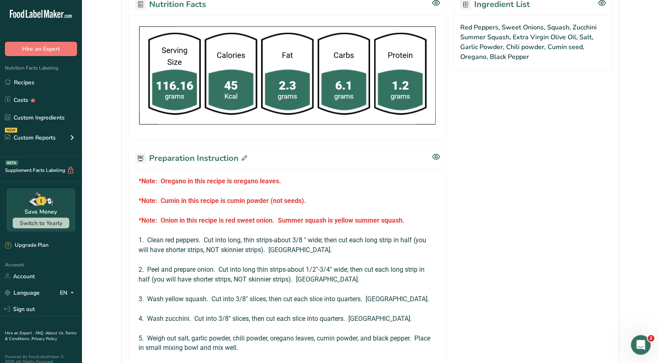
click at [243, 156] on icon at bounding box center [244, 158] width 5 height 5
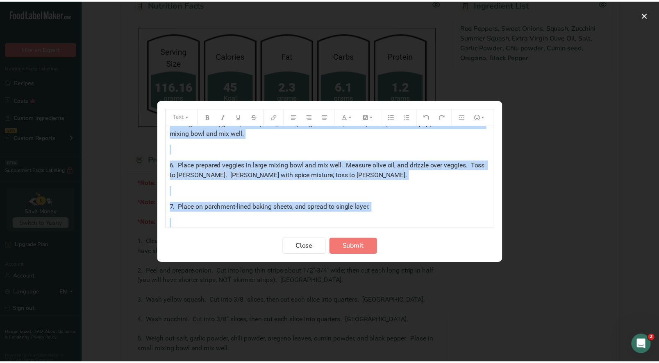
scroll to position [279, 0]
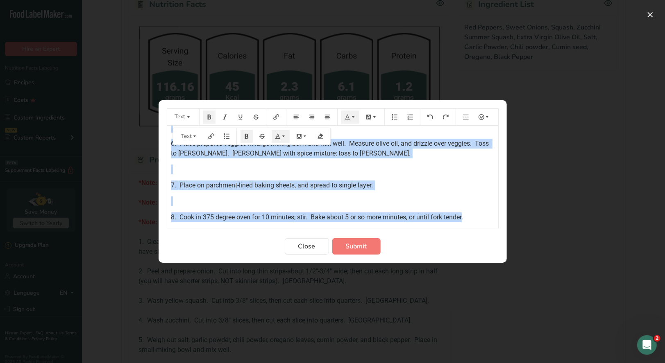
drag, startPoint x: 168, startPoint y: 136, endPoint x: 464, endPoint y: 222, distance: 308.4
click at [465, 222] on div "*Note: Oregano in this recipe is oregano leaves. ﻿ *Note: Cumin in this recipe …" at bounding box center [332, 177] width 331 height 102
copy div "*Lore: Ipsumdo si amet consec ad elitsed doeius. ﻿ *Temp: Incid ut labo etdolo …"
drag, startPoint x: 307, startPoint y: 246, endPoint x: 308, endPoint y: 221, distance: 24.6
click at [308, 245] on span "Close" at bounding box center [306, 247] width 17 height 10
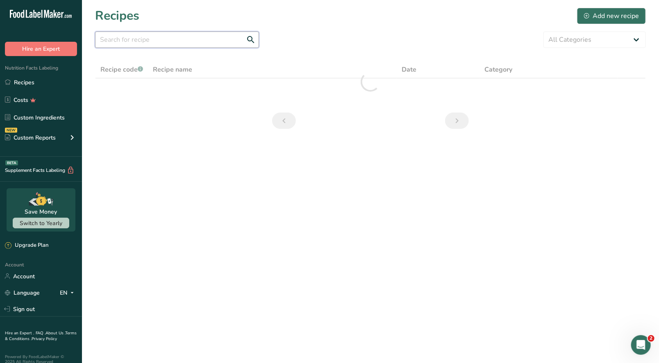
click at [121, 40] on input "text" at bounding box center [177, 40] width 164 height 16
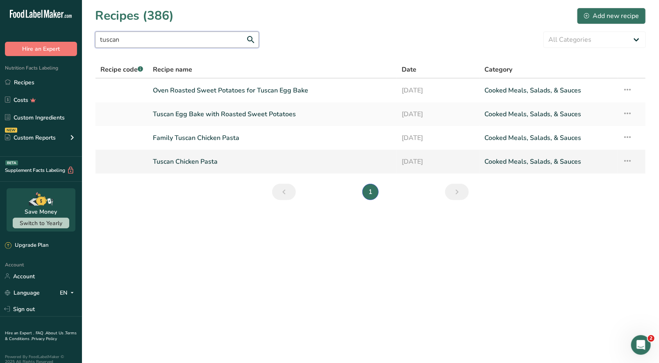
type input "tuscan"
click at [190, 163] on link "Tuscan Chicken Pasta" at bounding box center [272, 161] width 239 height 17
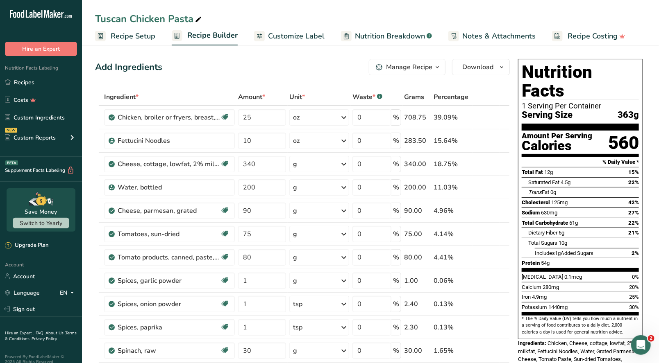
click at [143, 38] on span "Recipe Setup" at bounding box center [133, 36] width 45 height 11
click at [419, 71] on div "Manage Recipe" at bounding box center [409, 67] width 46 height 10
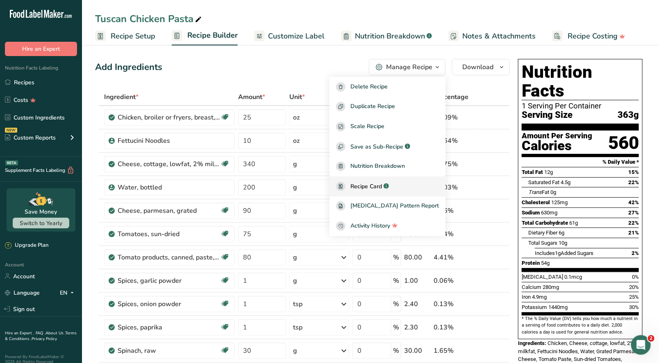
click at [382, 190] on span "Recipe Card" at bounding box center [366, 186] width 32 height 9
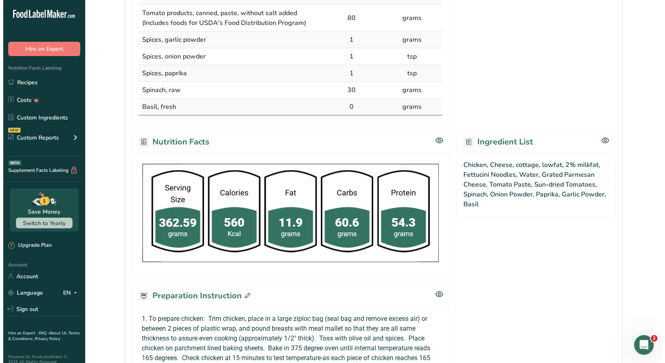
scroll to position [450, 0]
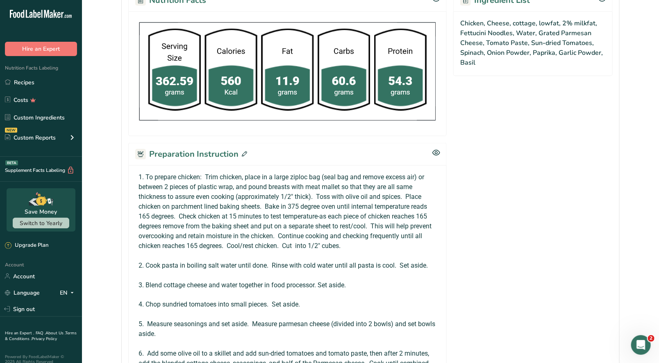
click at [243, 153] on icon at bounding box center [244, 154] width 5 height 5
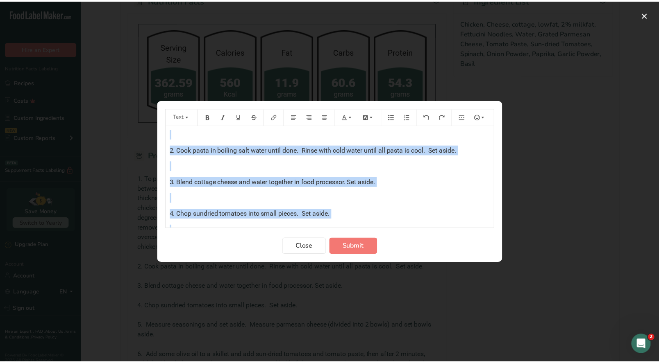
scroll to position [252, 0]
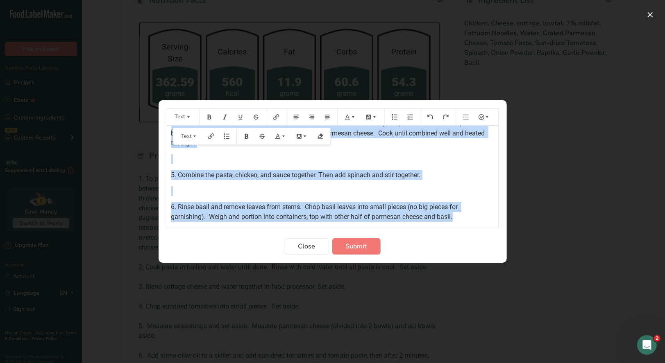
drag, startPoint x: 170, startPoint y: 136, endPoint x: 556, endPoint y: 226, distance: 396.1
click at [556, 227] on div "Text 1. To prepare chicken: Trim chicken, place in a large ziploc bag (seal bag…" at bounding box center [332, 181] width 665 height 363
copy div "6. Lo ipsumdo sitamet: Cons adipisc, elits do e tempo incidi utl (etdo mag ali …"
drag, startPoint x: 309, startPoint y: 249, endPoint x: 327, endPoint y: 183, distance: 68.5
click at [309, 248] on span "Close" at bounding box center [306, 247] width 17 height 10
